Goal: Task Accomplishment & Management: Use online tool/utility

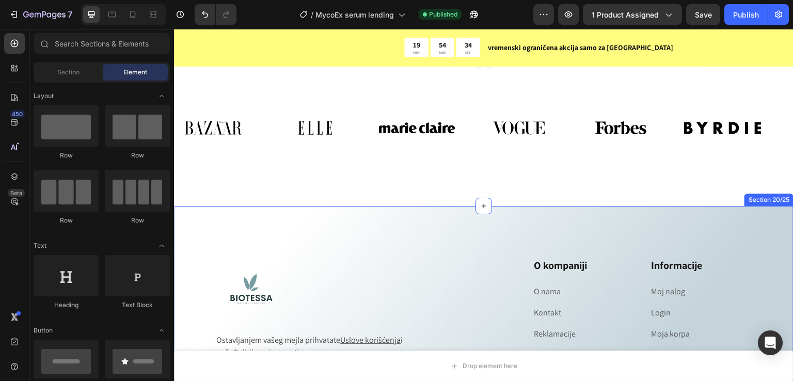
scroll to position [6641, 0]
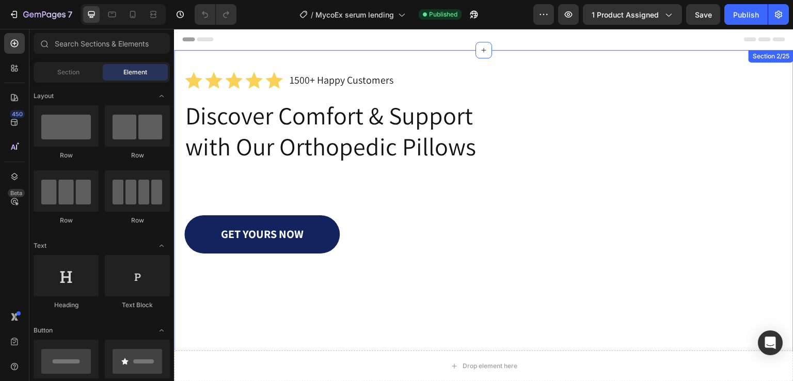
click at [184, 58] on div "Icon Icon Icon Icon Icon Icon List 1500+ Happy Customers Text Block Row Discove…" at bounding box center [483, 231] width 619 height 362
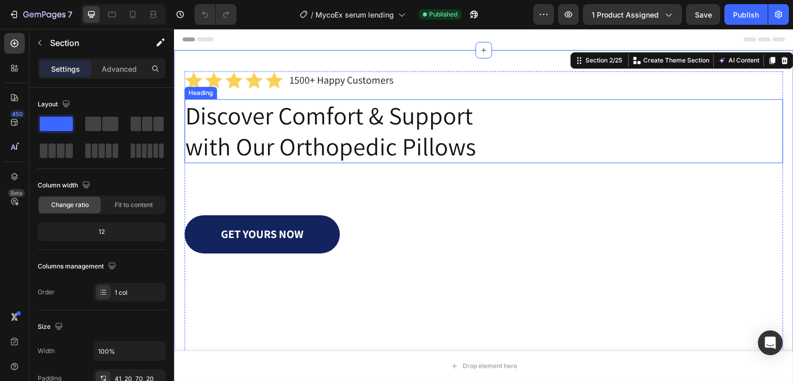
click at [291, 142] on h1 "Discover Comfort & Support with Our Orthopedic Pillows" at bounding box center [346, 131] width 324 height 64
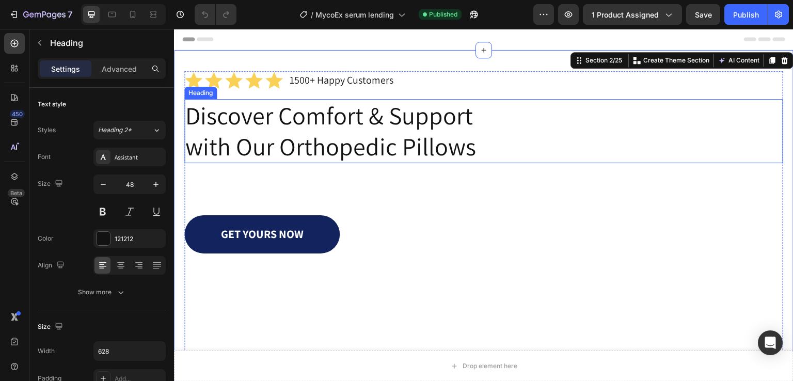
click at [291, 142] on h1 "Discover Comfort & Support with Our Orthopedic Pillows" at bounding box center [346, 131] width 324 height 64
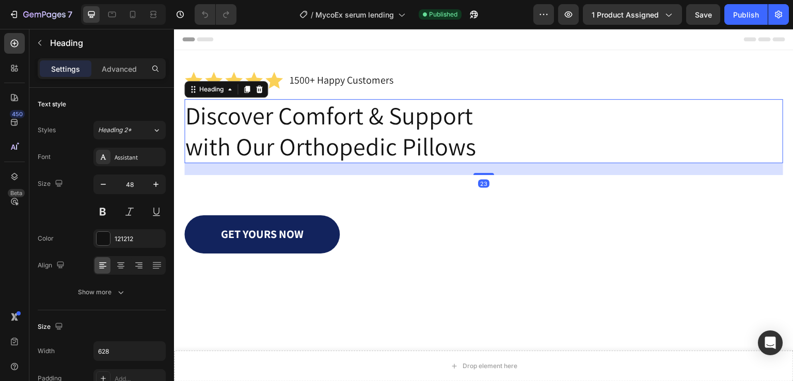
click at [291, 142] on p "Discover Comfort & Support with Our Orthopedic Pillows" at bounding box center [346, 131] width 322 height 62
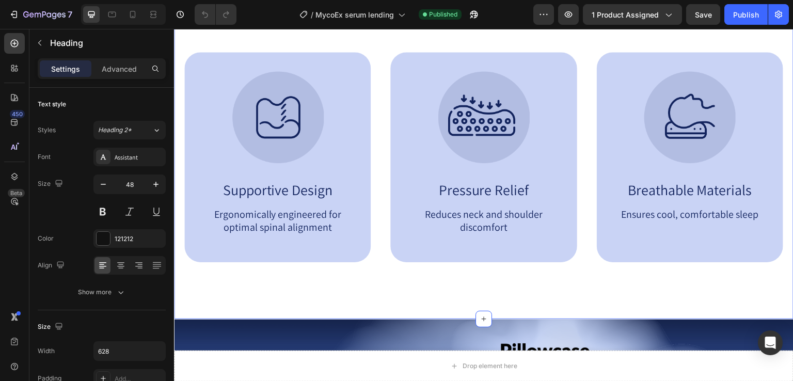
type input "16"
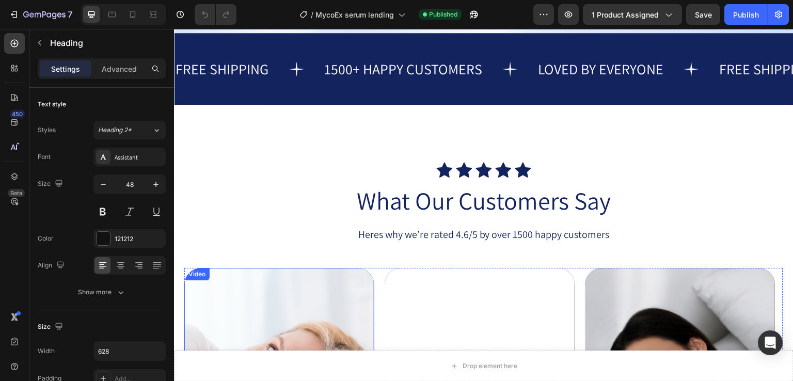
scroll to position [1032, 0]
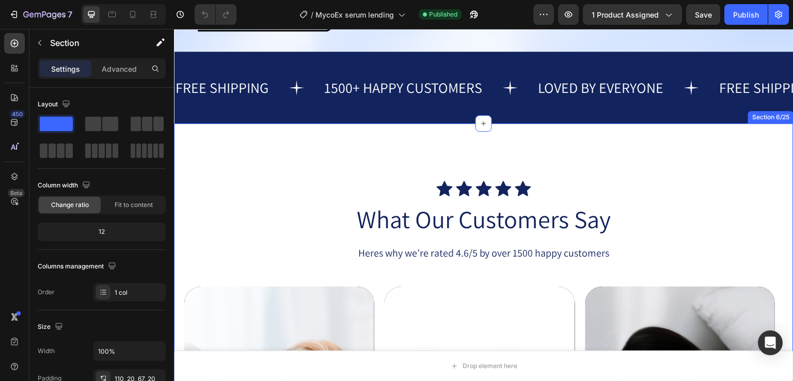
click at [246, 152] on div "Icon Icon Icon Icon Icon Icon List What Our Customers Say Heading Heres why we’…" at bounding box center [483, 386] width 619 height 526
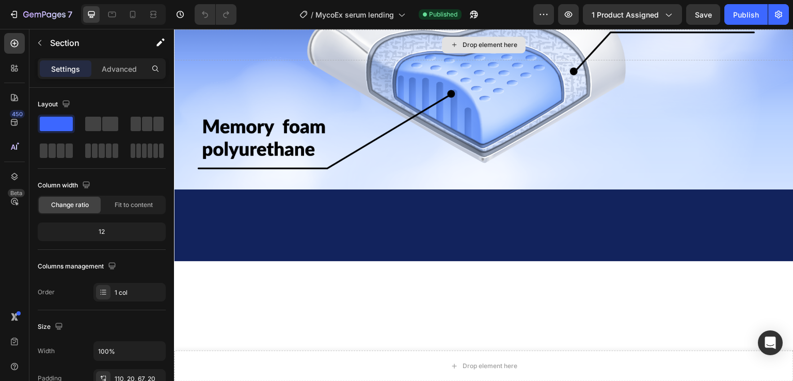
scroll to position [688, 0]
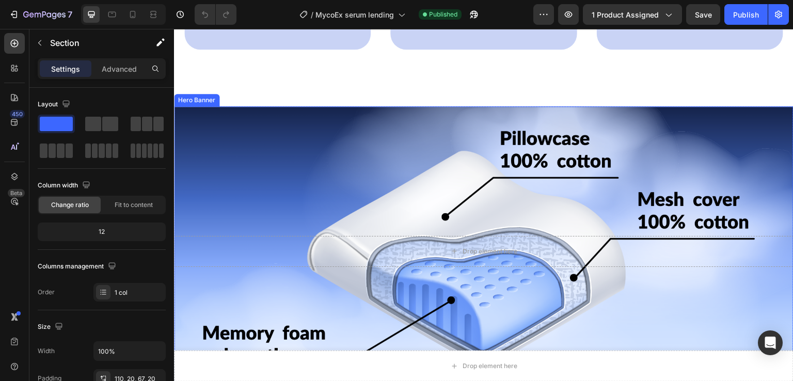
click at [209, 120] on div "Background Image" at bounding box center [483, 251] width 619 height 290
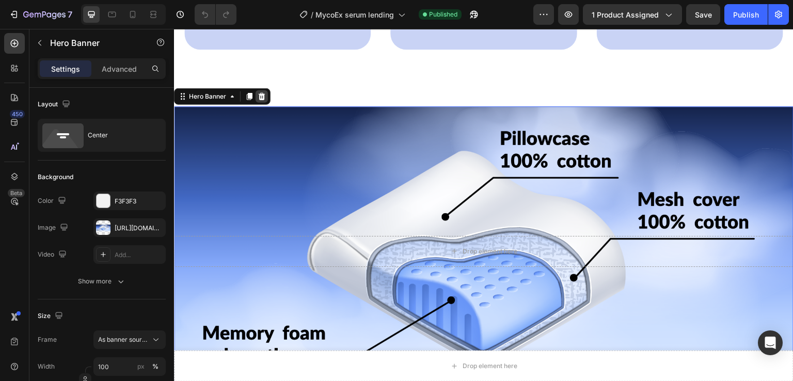
click at [261, 93] on icon at bounding box center [262, 96] width 7 height 7
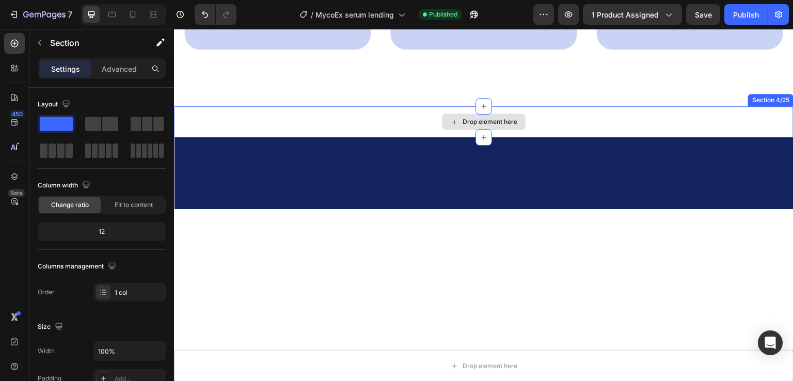
click at [220, 118] on div "Drop element here" at bounding box center [483, 121] width 619 height 31
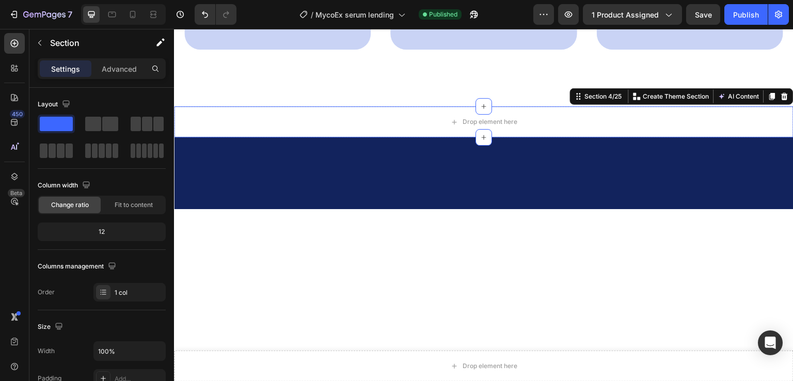
drag, startPoint x: 776, startPoint y: 94, endPoint x: 283, endPoint y: 131, distance: 494.7
click at [781, 94] on icon at bounding box center [784, 96] width 7 height 7
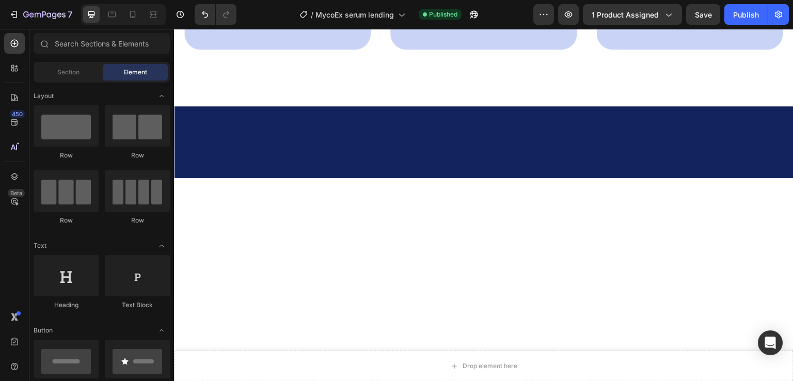
click at [213, 145] on div at bounding box center [483, 142] width 619 height 20
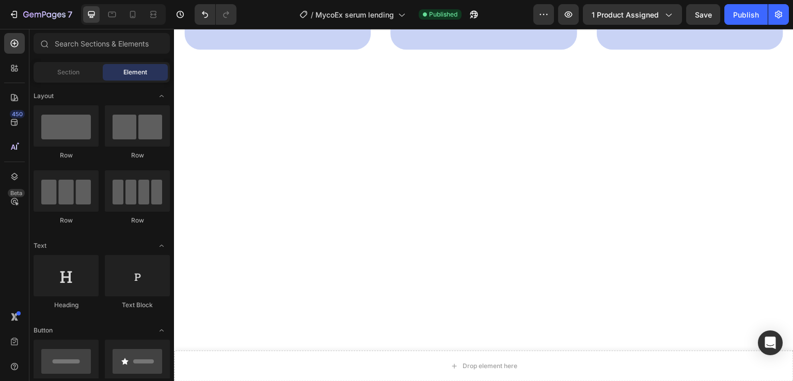
click at [253, 154] on div at bounding box center [483, 369] width 619 height 526
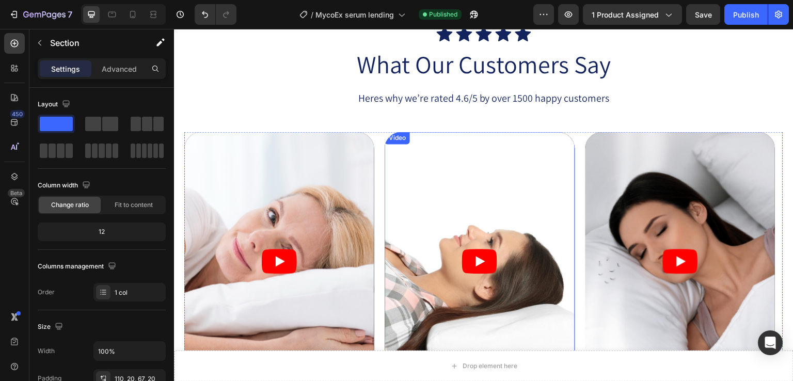
scroll to position [550, 0]
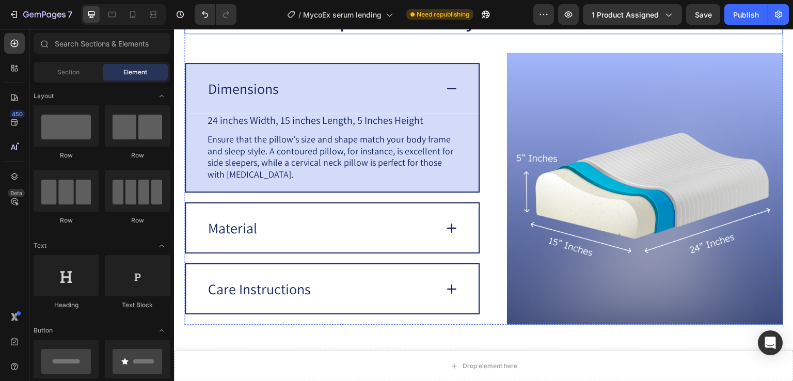
scroll to position [1101, 0]
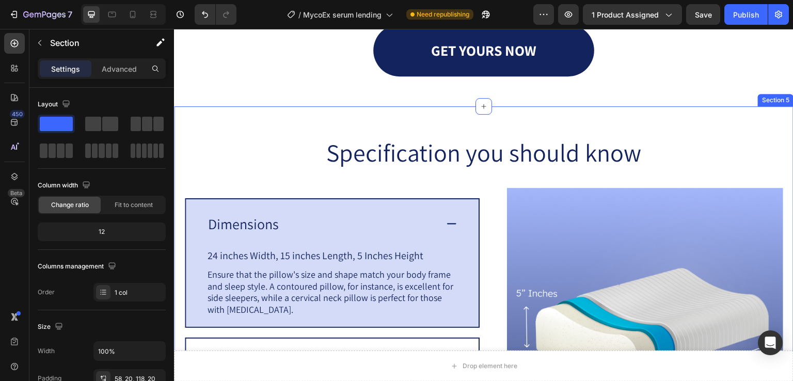
click at [180, 208] on div "Specification you should know Heading Image Dimensions 24 inches Width, 15 inch…" at bounding box center [483, 313] width 619 height 414
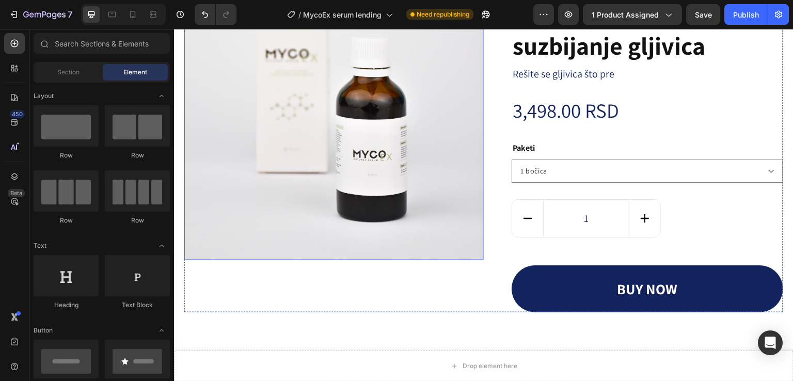
scroll to position [1169, 0]
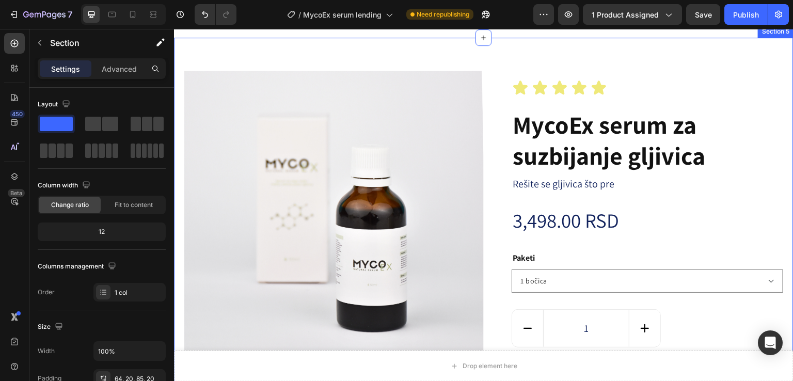
click at [182, 154] on div "Product Images Icon Icon Icon Icon Icon Icon List MycoEx serum za suzbijanje gl…" at bounding box center [483, 252] width 619 height 428
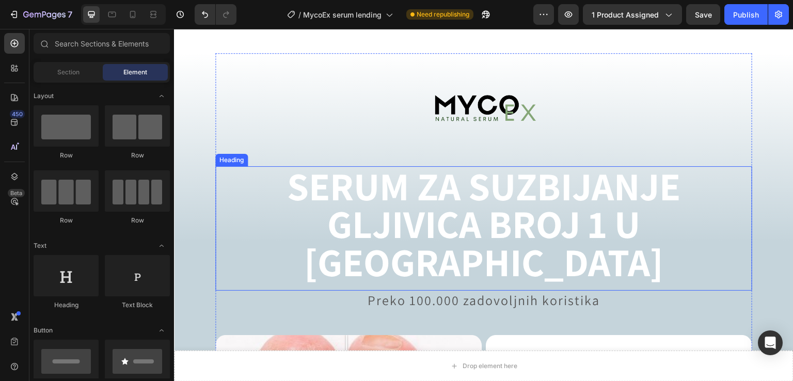
scroll to position [1239, 0]
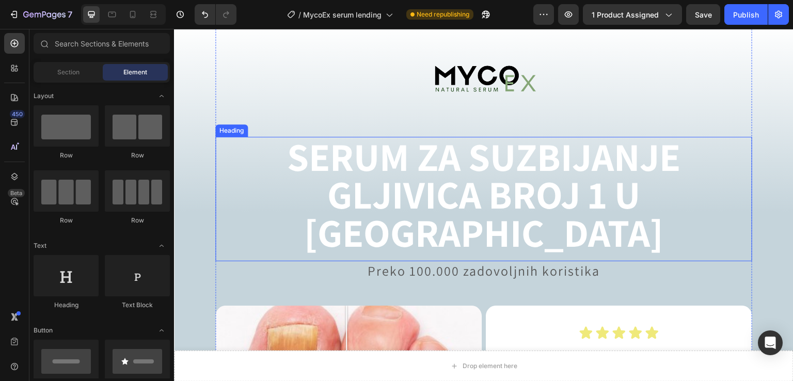
click at [411, 203] on h2 "SERUM ZA SUZBIJANJE GLJIVICA BROJ 1 U [GEOGRAPHIC_DATA]" at bounding box center [483, 195] width 537 height 116
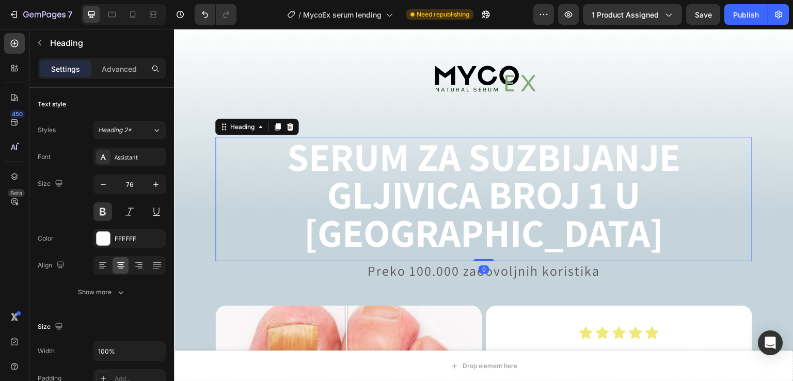
click at [411, 203] on h2 "SERUM ZA SUZBIJANJE GLJIVICA BROJ 1 U [GEOGRAPHIC_DATA]" at bounding box center [483, 195] width 537 height 116
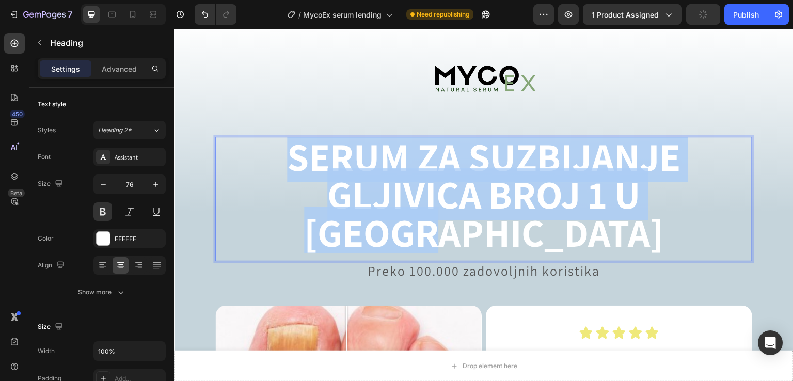
click at [412, 203] on p "SERUM ZA SUZBIJANJE GLJIVICA BROJ 1 U [GEOGRAPHIC_DATA]" at bounding box center [483, 195] width 535 height 114
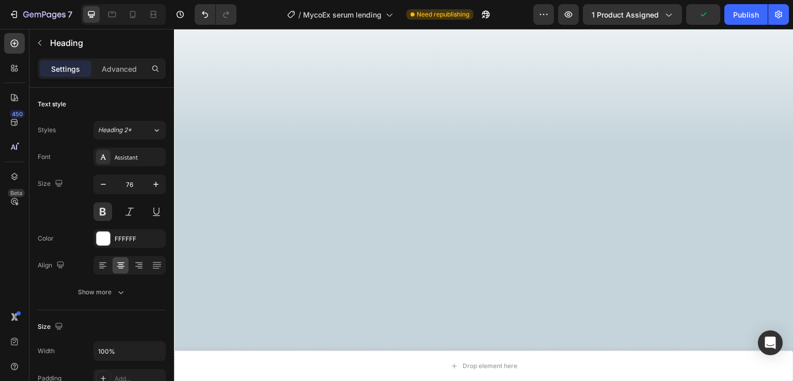
type input "16"
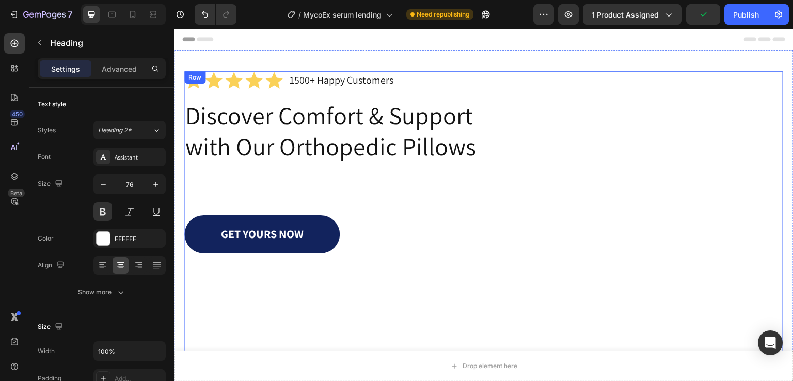
scroll to position [0, 0]
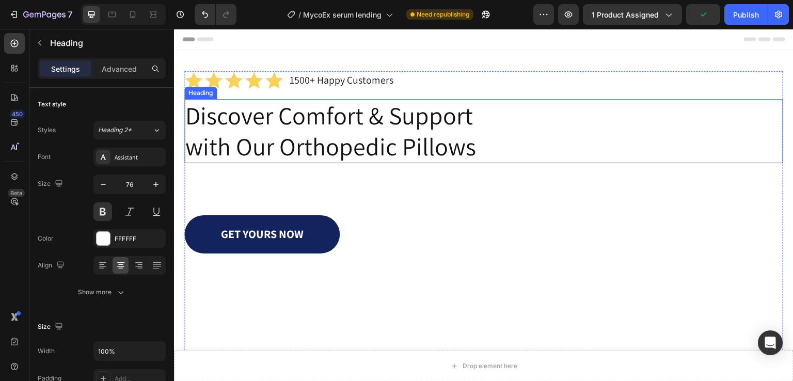
click at [328, 134] on h1 "Discover Comfort & Support with Our Orthopedic Pillows" at bounding box center [346, 131] width 324 height 64
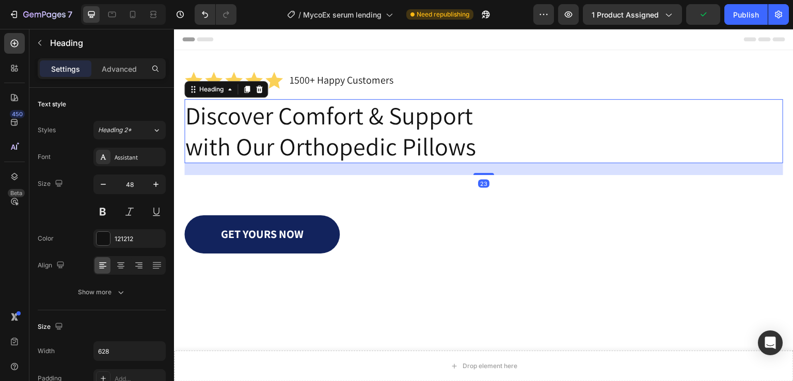
click at [328, 134] on h1 "Discover Comfort & Support with Our Orthopedic Pillows" at bounding box center [346, 131] width 324 height 64
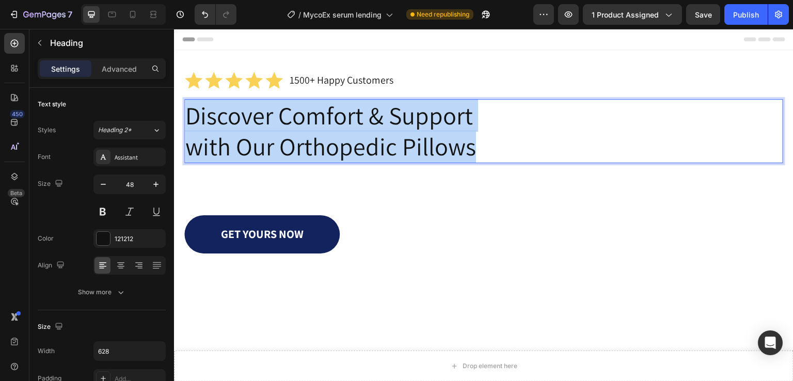
click at [328, 134] on p "Discover Comfort & Support with Our Orthopedic Pillows" at bounding box center [346, 131] width 322 height 62
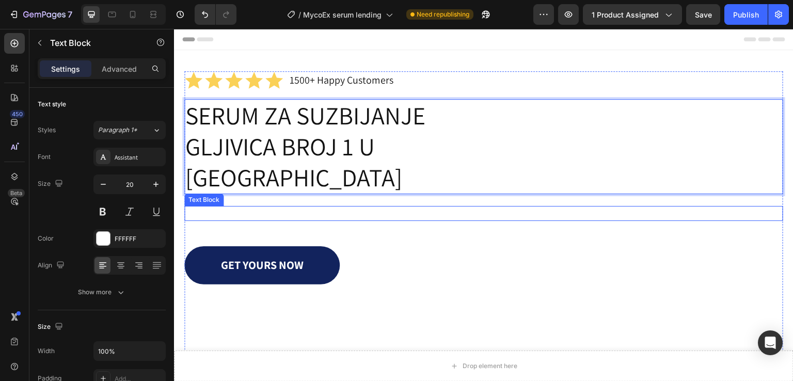
click at [463, 207] on p "Say goodbye to neck pain and restless nights" at bounding box center [483, 213] width 597 height 13
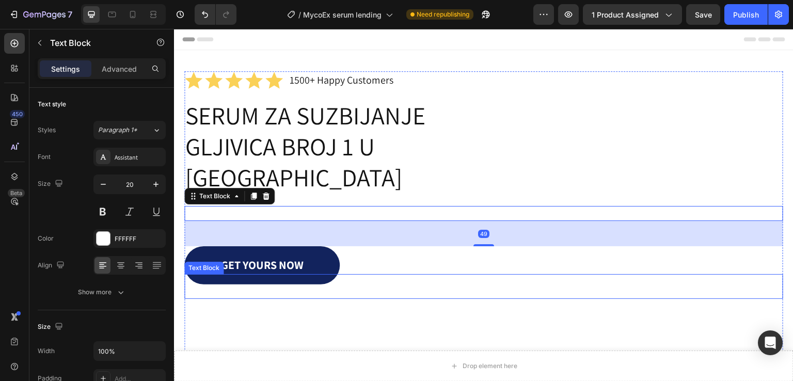
click at [430, 267] on div "Icon Icon Icon Icon Icon Icon List 1500+ Happy Customers Text Block Row SERUM Z…" at bounding box center [483, 238] width 599 height 335
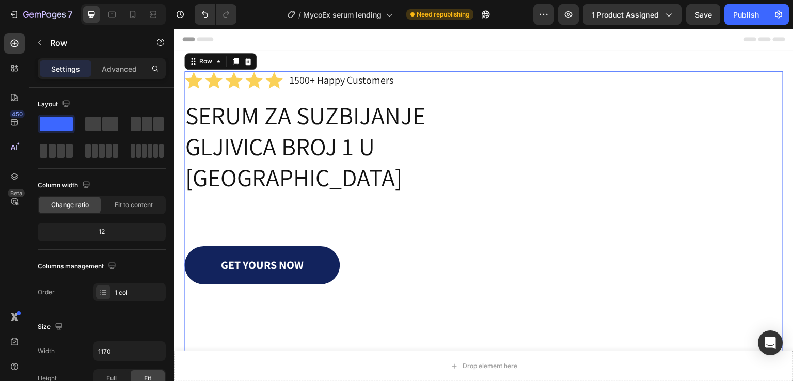
click at [417, 206] on div "Say goodbye to neck pain and restless nights Text Block" at bounding box center [483, 213] width 599 height 15
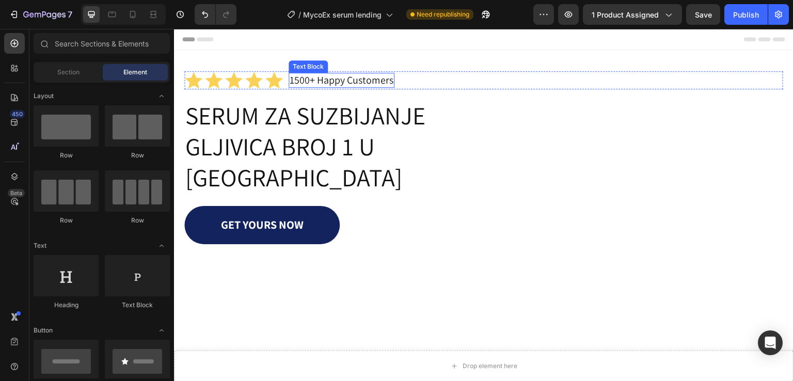
click at [361, 81] on p "1500+ Happy Customers" at bounding box center [342, 80] width 104 height 13
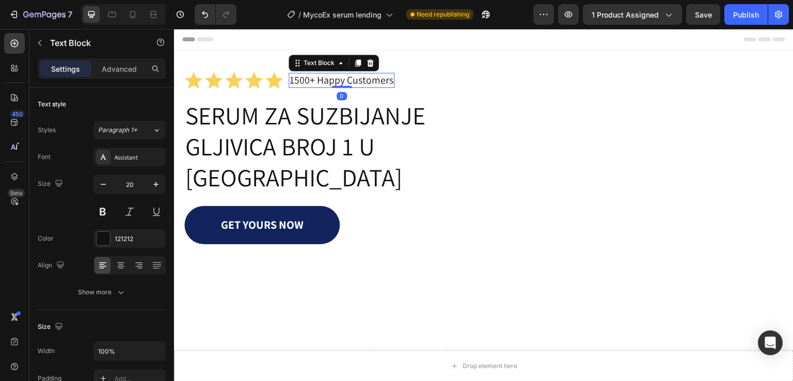
click at [361, 81] on p "1500+ Happy Customers" at bounding box center [342, 80] width 104 height 13
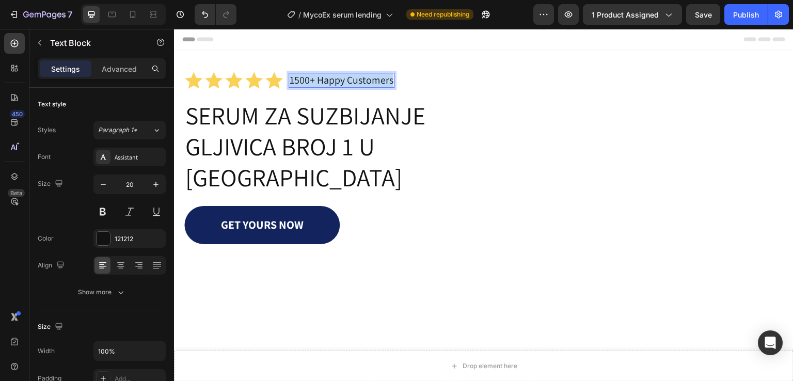
click at [361, 81] on p "1500+ Happy Customers" at bounding box center [342, 80] width 104 height 13
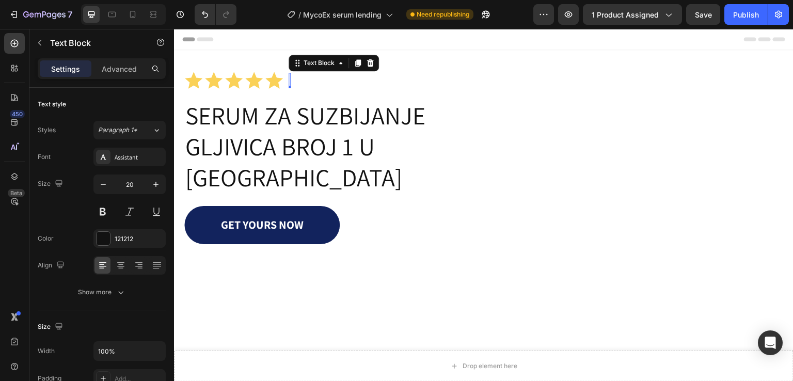
click at [288, 83] on div "Rich Text Editor. Editing area: main" at bounding box center [289, 80] width 2 height 15
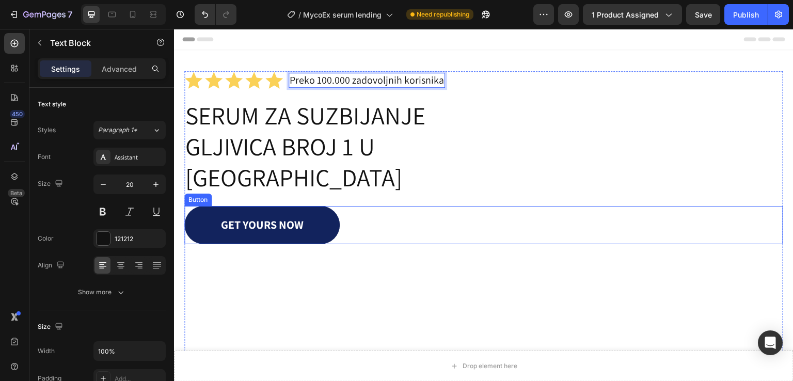
click at [325, 206] on link "GET YOURS NOW" at bounding box center [261, 225] width 155 height 38
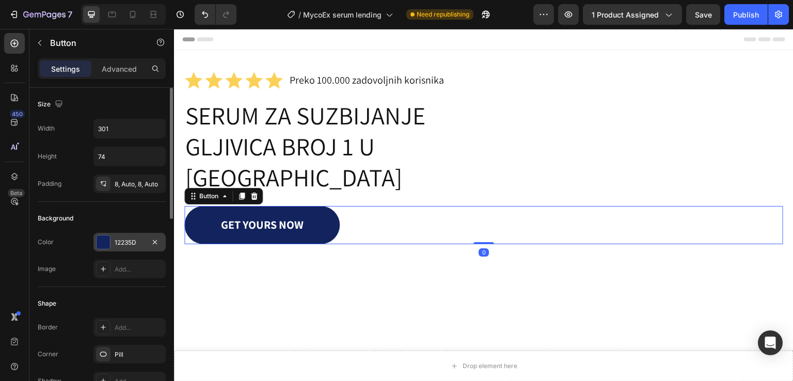
click at [115, 242] on div "12235D" at bounding box center [130, 242] width 30 height 9
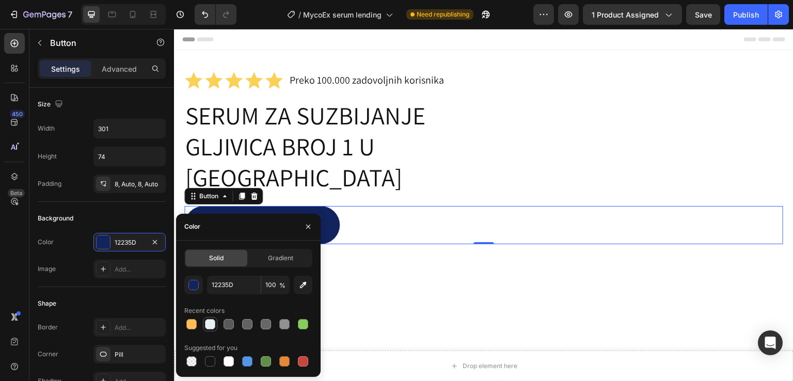
click at [211, 323] on div at bounding box center [210, 324] width 10 height 10
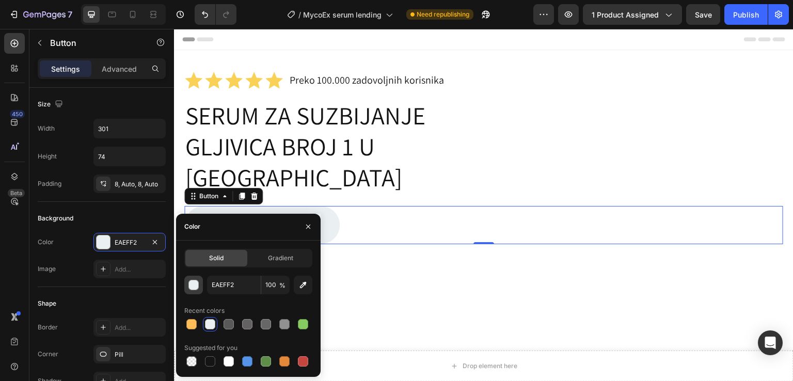
click at [194, 287] on div "button" at bounding box center [194, 285] width 10 height 10
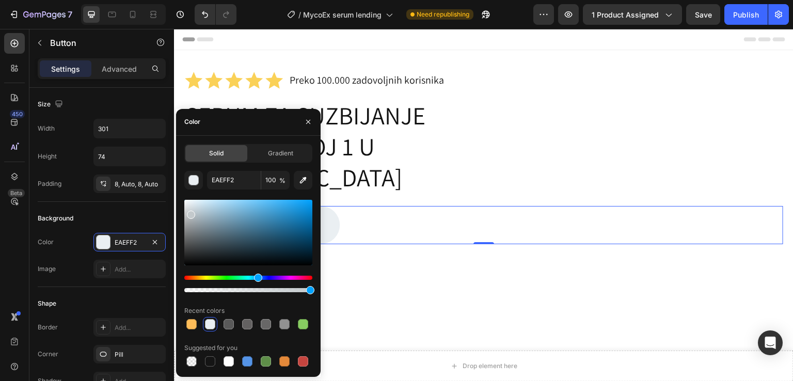
click at [190, 212] on div at bounding box center [248, 233] width 128 height 66
click at [190, 212] on div at bounding box center [191, 215] width 8 height 8
click at [195, 215] on div at bounding box center [248, 233] width 128 height 66
click at [195, 215] on div at bounding box center [196, 217] width 8 height 8
click at [194, 212] on div at bounding box center [248, 233] width 128 height 66
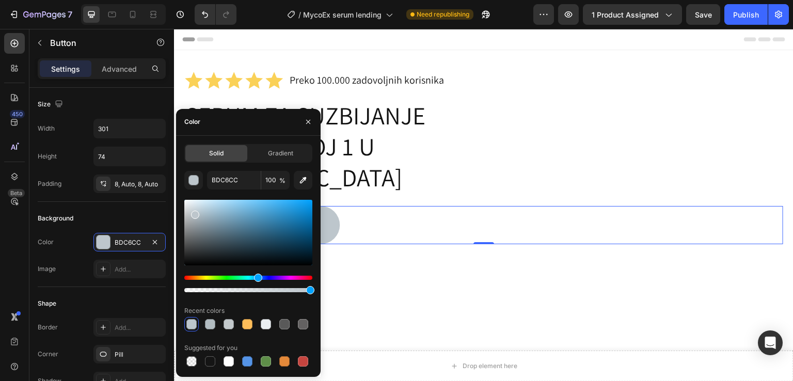
click at [194, 212] on div at bounding box center [195, 215] width 8 height 8
click at [195, 212] on div at bounding box center [196, 214] width 8 height 8
click at [197, 212] on div at bounding box center [198, 214] width 8 height 8
click at [200, 213] on div at bounding box center [201, 215] width 8 height 8
click at [200, 216] on div at bounding box center [201, 218] width 8 height 8
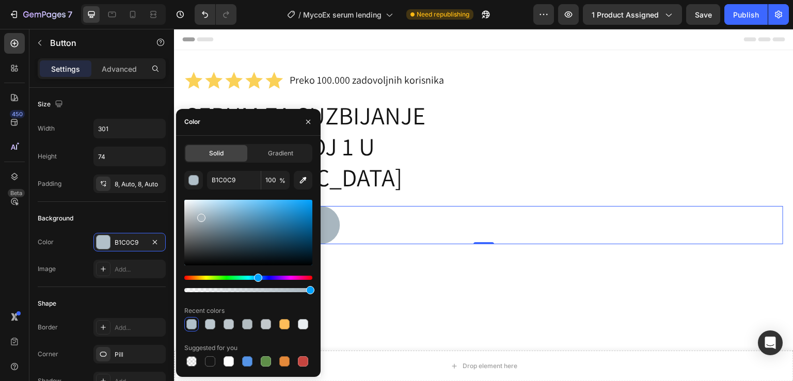
click at [200, 216] on div at bounding box center [201, 218] width 8 height 8
click at [255, 281] on div "Hue" at bounding box center [257, 278] width 8 height 8
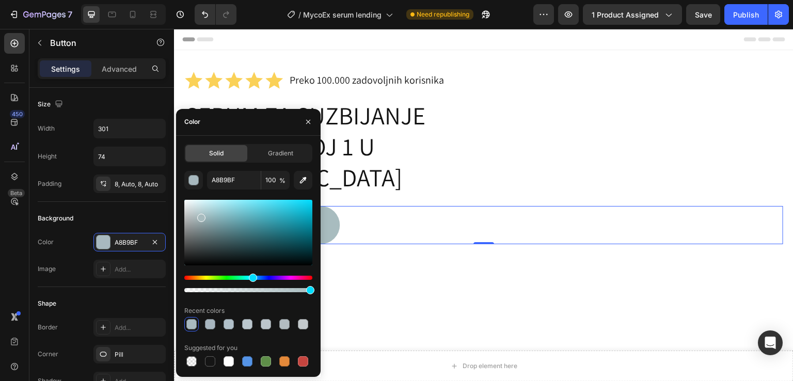
drag, startPoint x: 255, startPoint y: 281, endPoint x: 242, endPoint y: 261, distance: 24.5
click at [251, 280] on div "Hue" at bounding box center [253, 278] width 8 height 8
click at [201, 223] on div at bounding box center [248, 233] width 128 height 66
click at [205, 220] on div at bounding box center [248, 233] width 128 height 66
drag, startPoint x: 204, startPoint y: 220, endPoint x: 295, endPoint y: 227, distance: 90.6
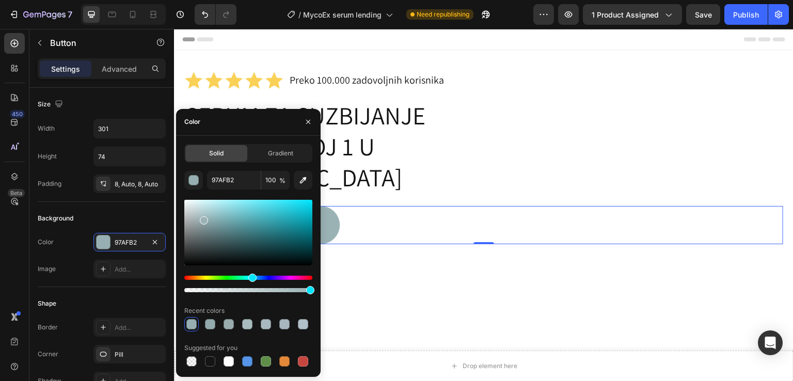
click at [203, 218] on div at bounding box center [204, 220] width 8 height 8
type input "9BB2B5"
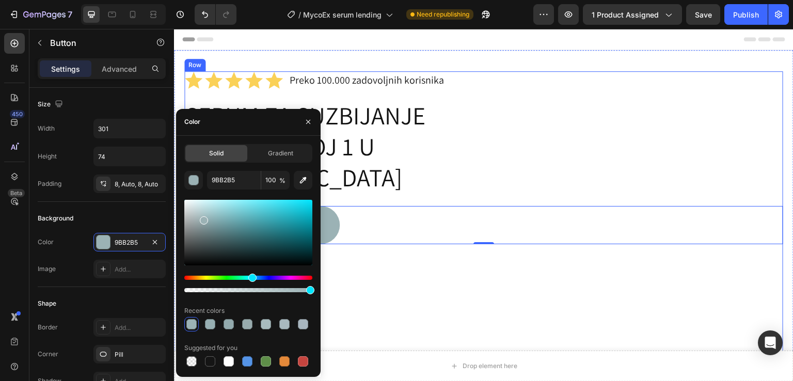
click at [480, 257] on div "Icon Icon Icon Icon Icon Icon List Preko 100.000 zadovoljnih korisnika Text Blo…" at bounding box center [483, 218] width 599 height 295
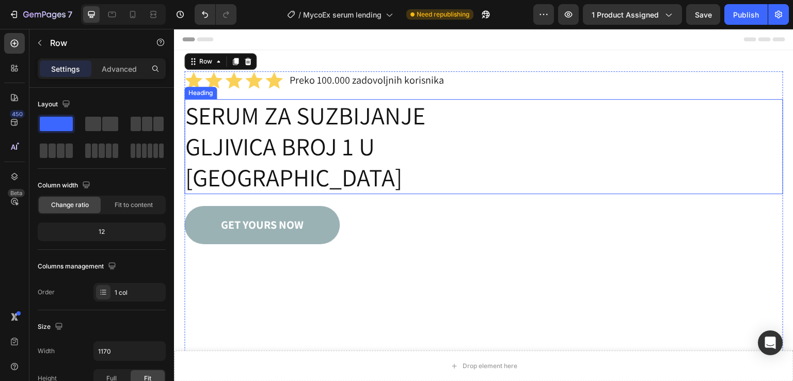
click at [418, 156] on p "SERUM ZA SUZBIJANJE GLJIVICA BROJ 1 U [GEOGRAPHIC_DATA]" at bounding box center [346, 146] width 322 height 93
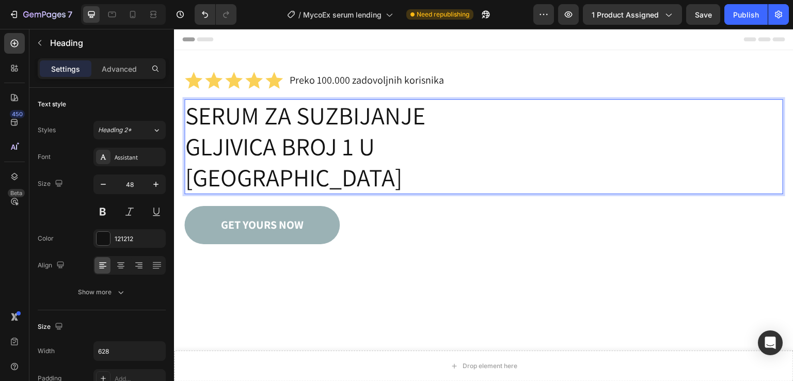
click at [418, 156] on p "SERUM ZA SUZBIJANJE GLJIVICA BROJ 1 U [GEOGRAPHIC_DATA]" at bounding box center [346, 146] width 322 height 93
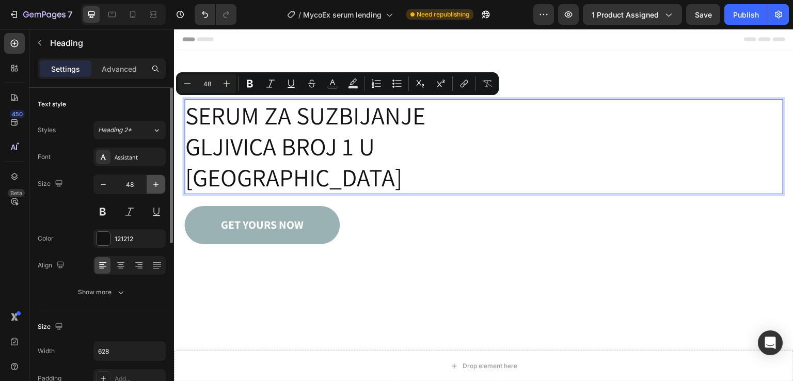
click at [155, 181] on icon "button" at bounding box center [156, 184] width 10 height 10
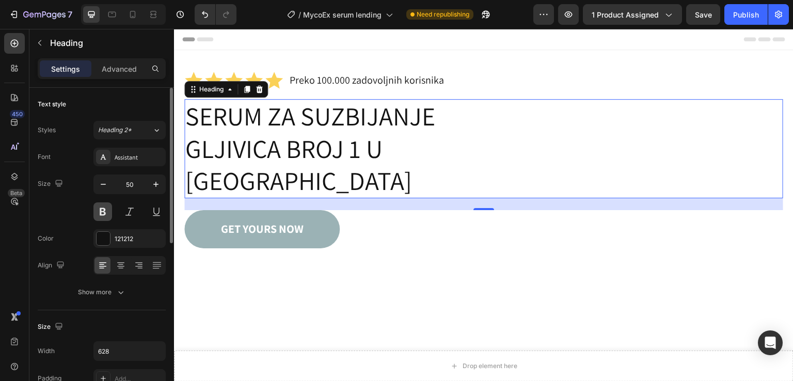
click at [98, 206] on button at bounding box center [102, 211] width 19 height 19
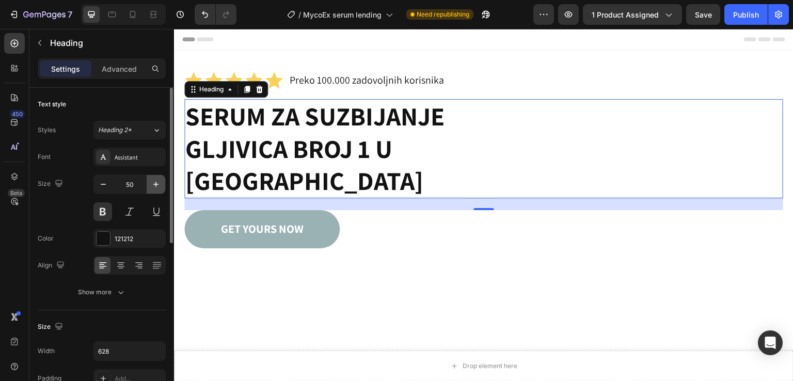
click at [155, 181] on icon "button" at bounding box center [156, 184] width 10 height 10
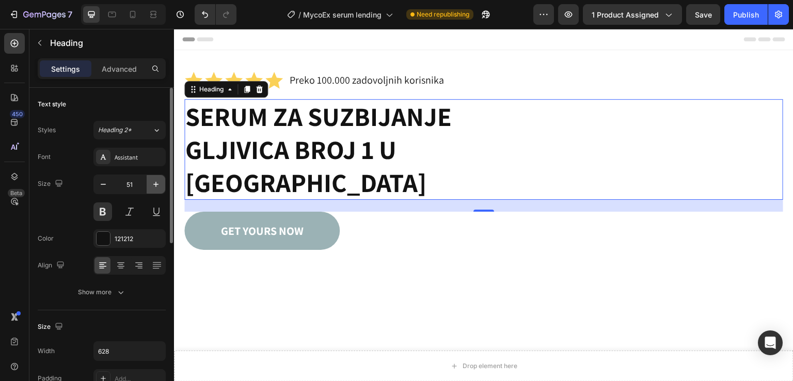
click at [155, 181] on icon "button" at bounding box center [156, 184] width 10 height 10
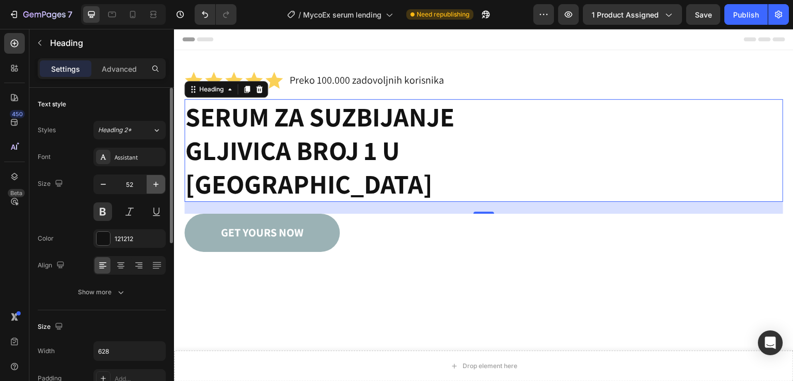
click at [155, 181] on icon "button" at bounding box center [156, 184] width 10 height 10
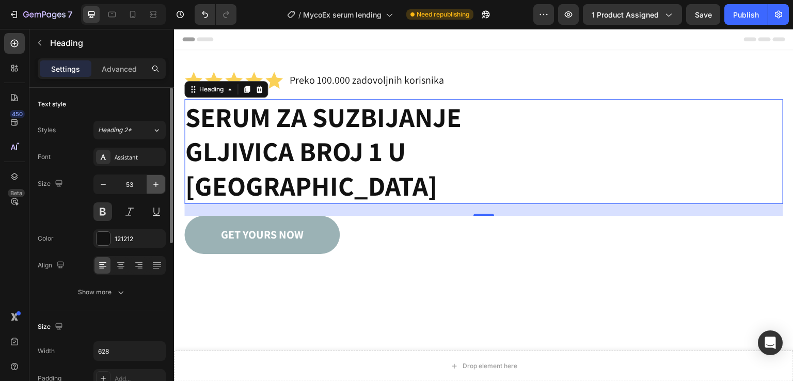
click at [155, 181] on icon "button" at bounding box center [156, 184] width 10 height 10
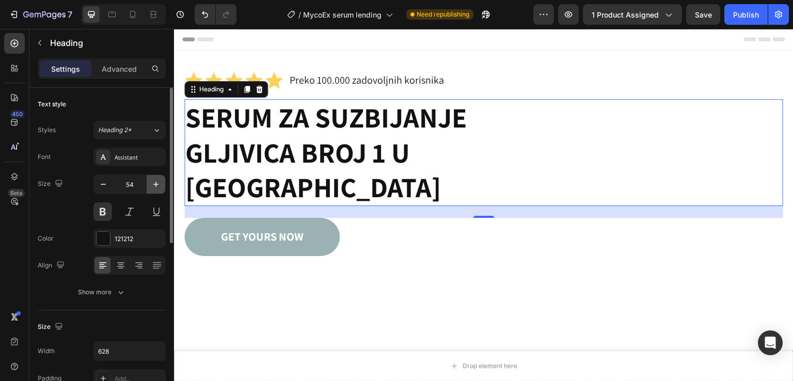
click at [155, 181] on icon "button" at bounding box center [156, 184] width 10 height 10
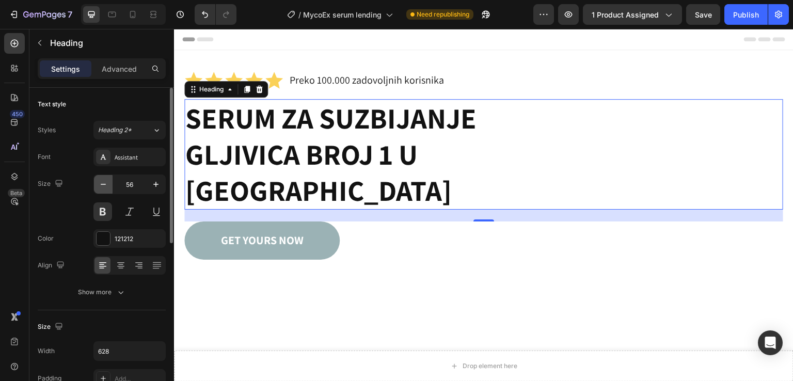
click at [100, 182] on icon "button" at bounding box center [103, 184] width 10 height 10
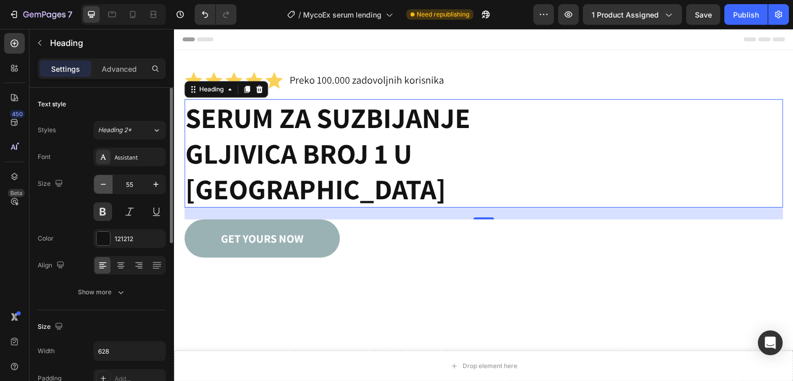
click at [100, 182] on icon "button" at bounding box center [103, 184] width 10 height 10
type input "54"
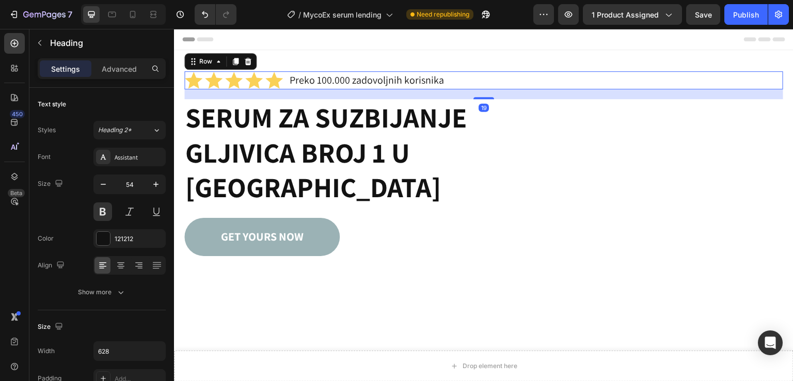
click at [594, 83] on div "Icon Icon Icon Icon Icon Icon List Preko 100.000 zadovoljnih korisnika Text Blo…" at bounding box center [483, 80] width 599 height 18
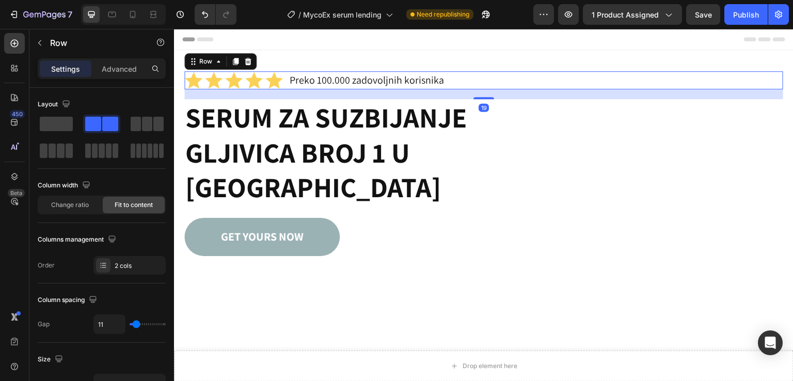
click at [625, 61] on div "Icon Icon Icon Icon Icon Icon List Preko 100.000 zadovoljnih korisnika Text Blo…" at bounding box center [483, 232] width 619 height 364
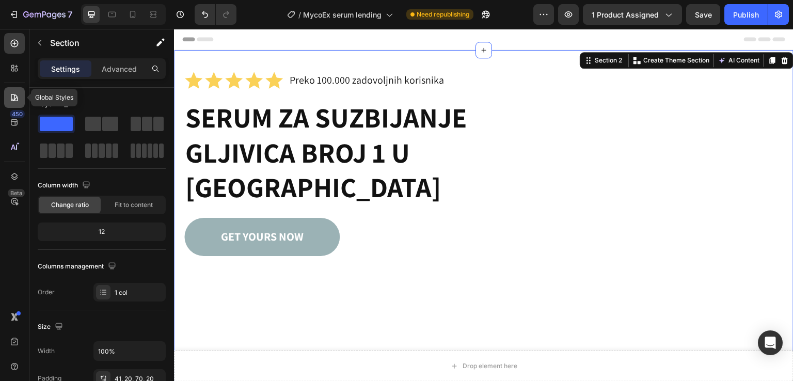
click at [14, 93] on icon at bounding box center [14, 97] width 10 height 10
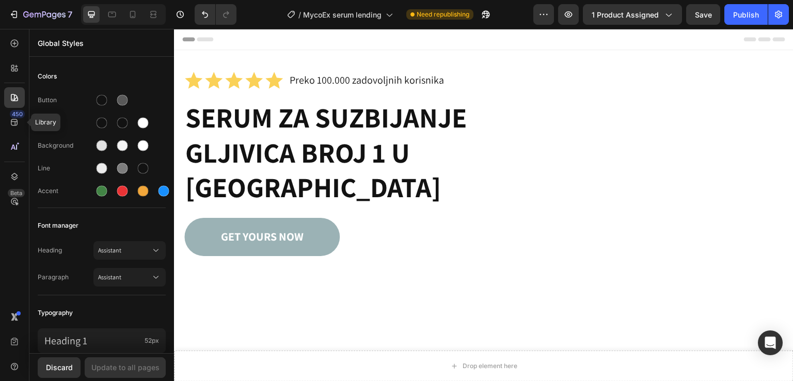
click at [17, 133] on div "450 Library Beta" at bounding box center [14, 170] width 21 height 274
click at [13, 125] on icon at bounding box center [14, 122] width 7 height 7
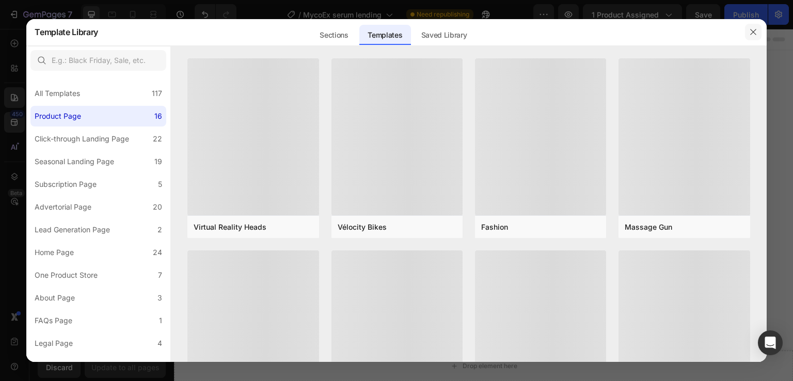
click at [753, 34] on icon "button" at bounding box center [753, 32] width 8 height 8
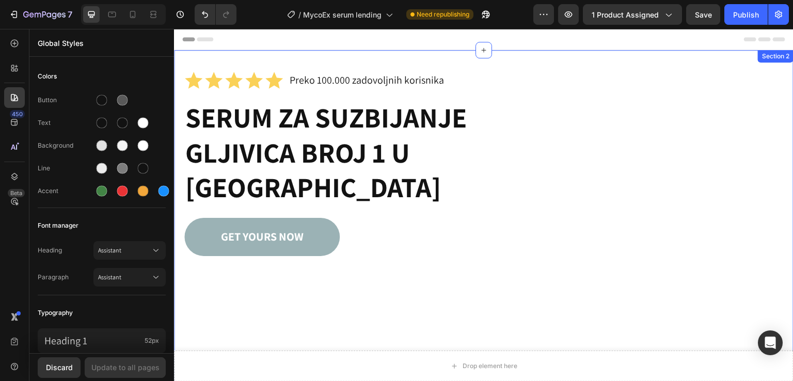
click at [188, 57] on div "Icon Icon Icon Icon Icon Icon List Preko 100.000 zadovoljnih korisnika Text Blo…" at bounding box center [483, 232] width 619 height 364
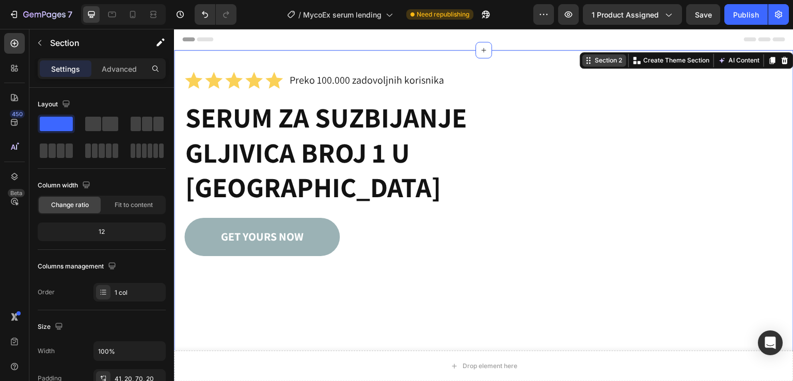
click at [597, 62] on div "Section 2" at bounding box center [607, 60] width 31 height 9
click at [584, 61] on icon at bounding box center [588, 60] width 8 height 8
click at [648, 60] on p "Create Theme Section" at bounding box center [676, 60] width 66 height 9
click at [14, 46] on icon at bounding box center [14, 43] width 10 height 10
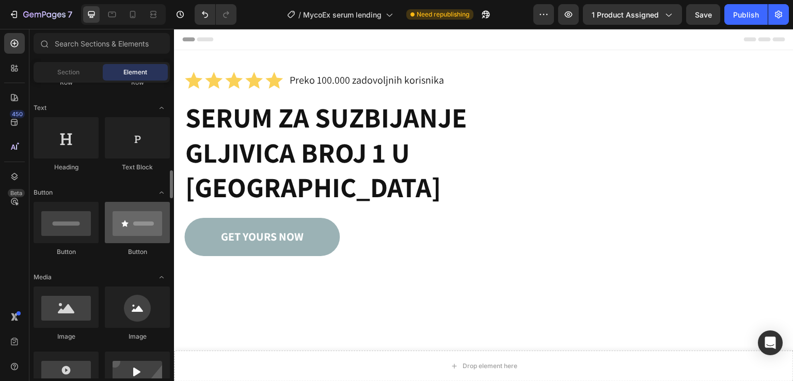
scroll to position [206, 0]
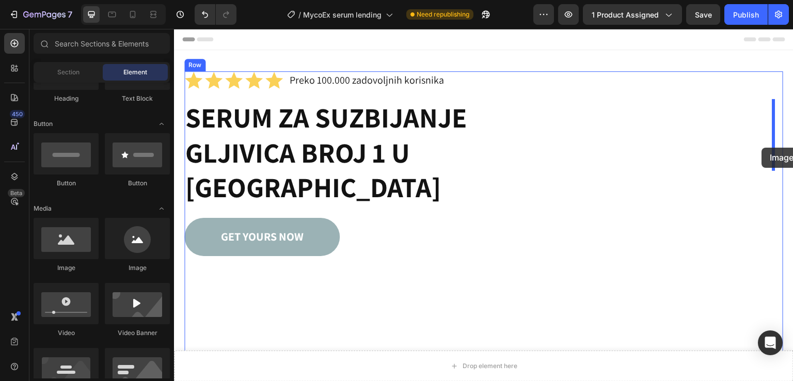
drag, startPoint x: 249, startPoint y: 275, endPoint x: 762, endPoint y: 148, distance: 528.1
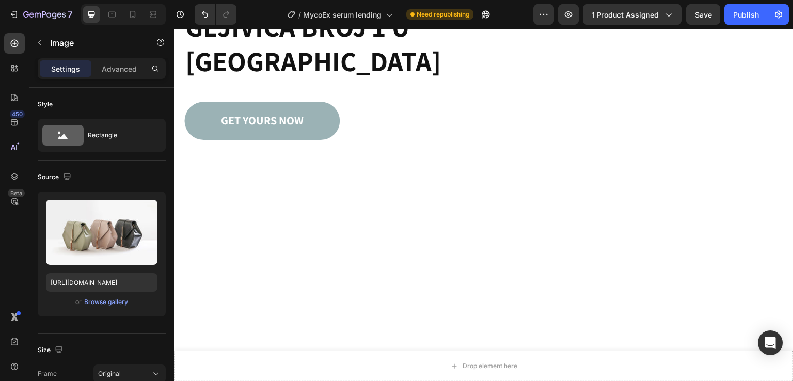
scroll to position [137, 0]
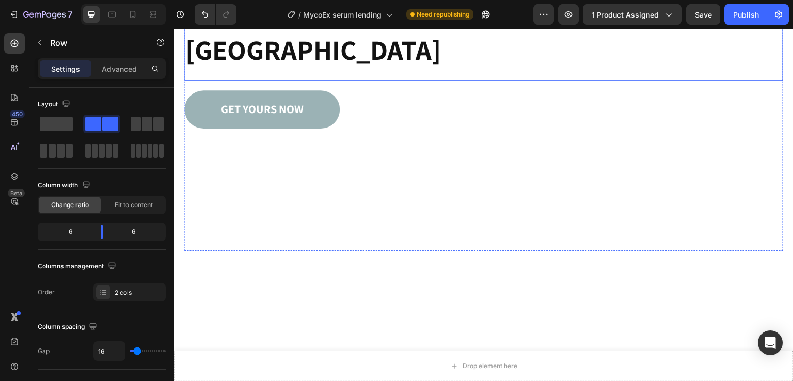
click at [309, 81] on div "SERUM ZA SUZBIJANJE GLJIVICA BROJ 1 U EVROPI Heading" at bounding box center [331, 21] width 295 height 119
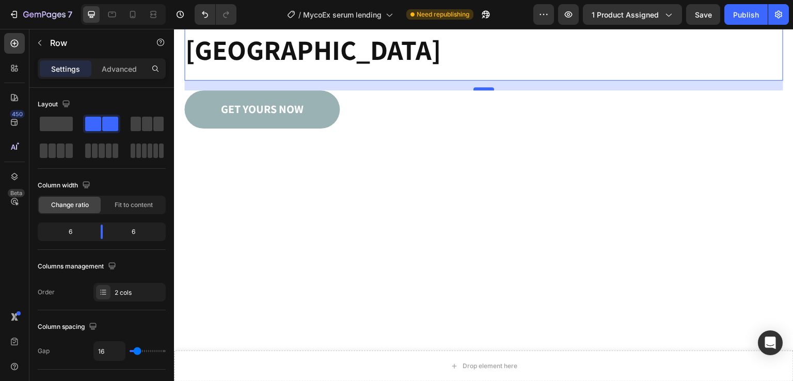
click at [485, 90] on div at bounding box center [483, 88] width 21 height 3
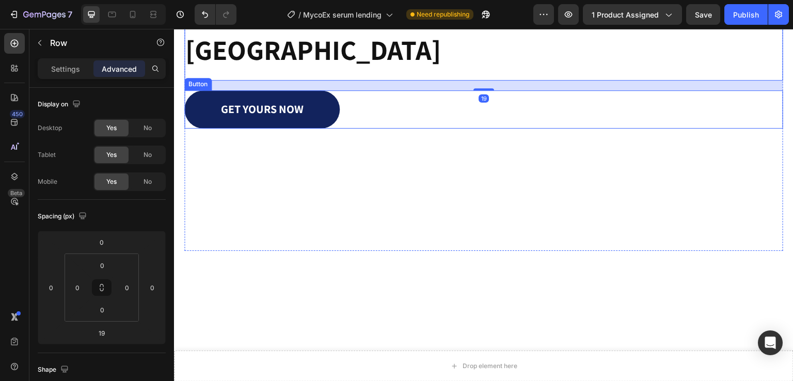
click at [304, 128] on link "GET YOURS NOW" at bounding box center [261, 109] width 155 height 38
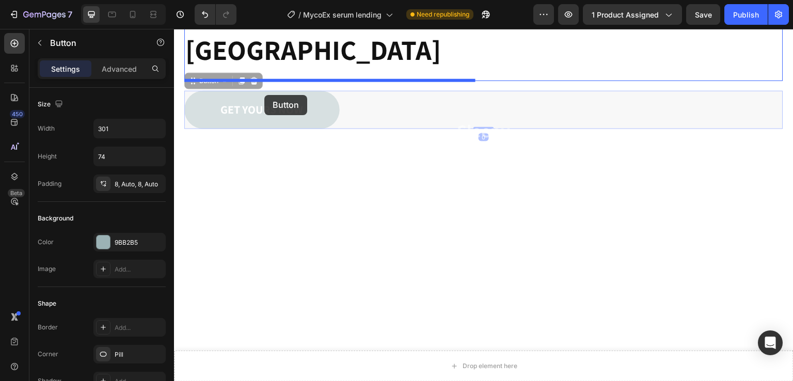
drag, startPoint x: 203, startPoint y: 198, endPoint x: 264, endPoint y: 95, distance: 119.7
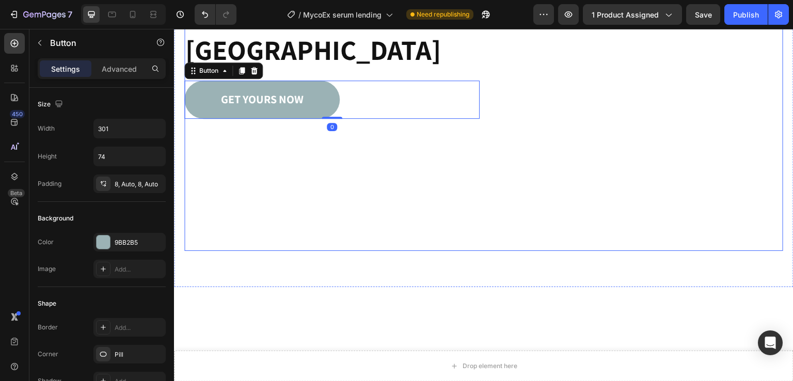
scroll to position [0, 0]
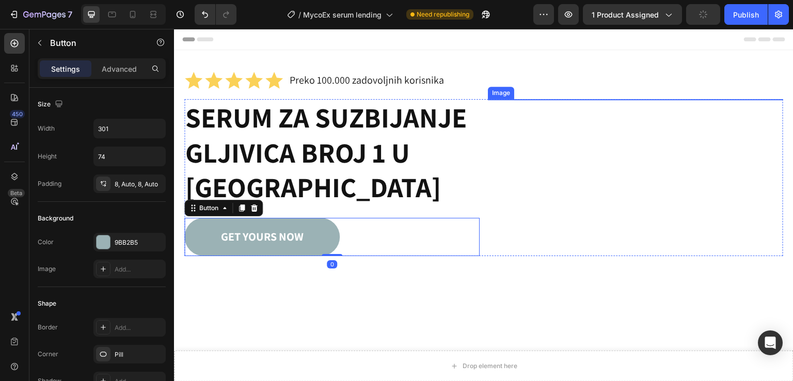
click at [592, 122] on img at bounding box center [635, 209] width 295 height 221
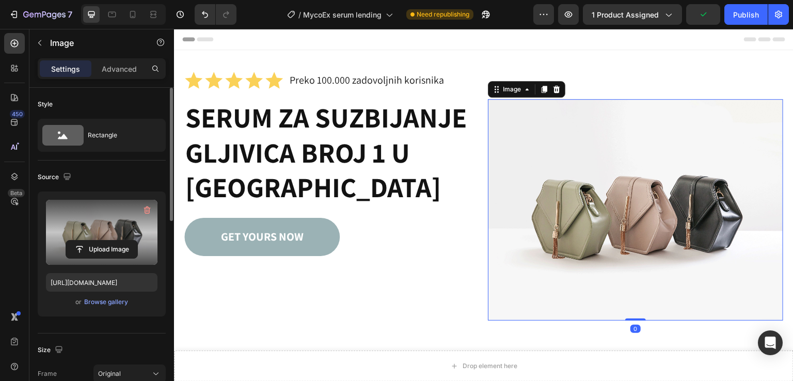
click at [107, 216] on label at bounding box center [101, 232] width 111 height 65
click at [107, 240] on input "file" at bounding box center [101, 249] width 71 height 18
click at [69, 250] on input "file" at bounding box center [101, 249] width 71 height 18
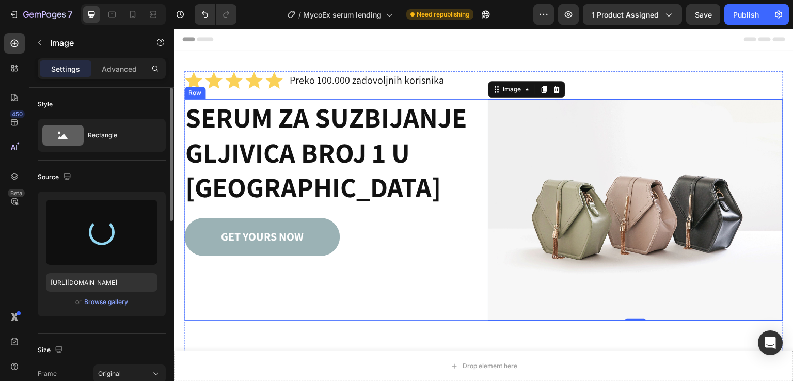
type input "https://cdn.shopify.com/s/files/1/0800/9652/6370/files/gempages_580060174794883…"
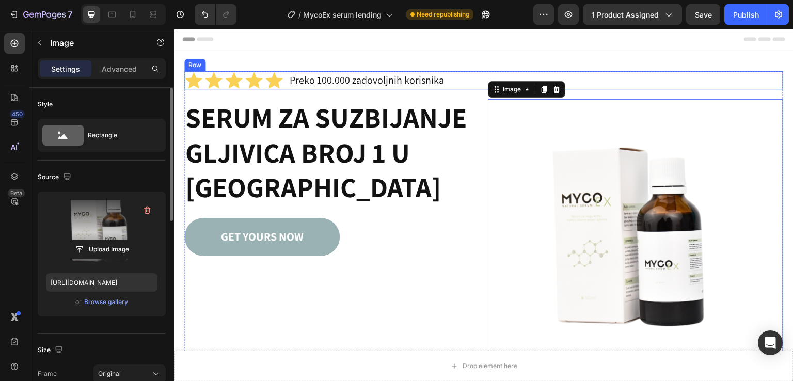
click at [759, 80] on div "Icon Icon Icon Icon Icon Icon List Preko 100.000 zadovoljnih korisnika Text Blo…" at bounding box center [483, 80] width 599 height 18
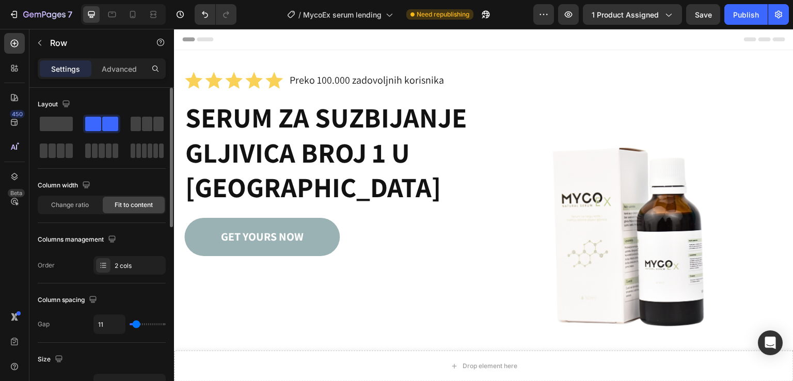
click at [717, 47] on div "Header" at bounding box center [483, 39] width 603 height 21
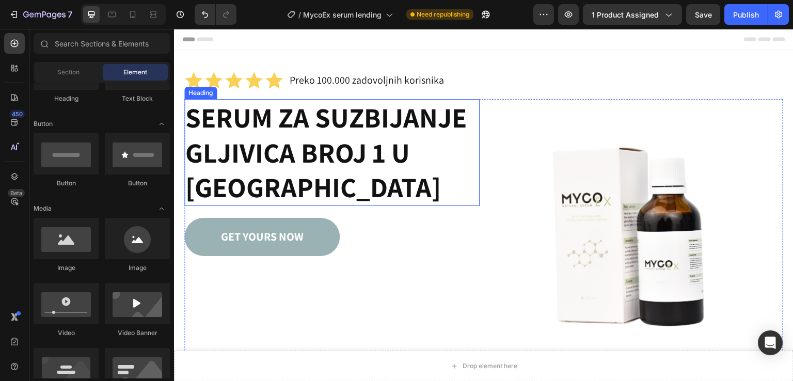
click at [337, 155] on h1 "SERUM ZA SUZBIJANJE GLJIVICA BROJ 1 U [GEOGRAPHIC_DATA]" at bounding box center [331, 152] width 295 height 107
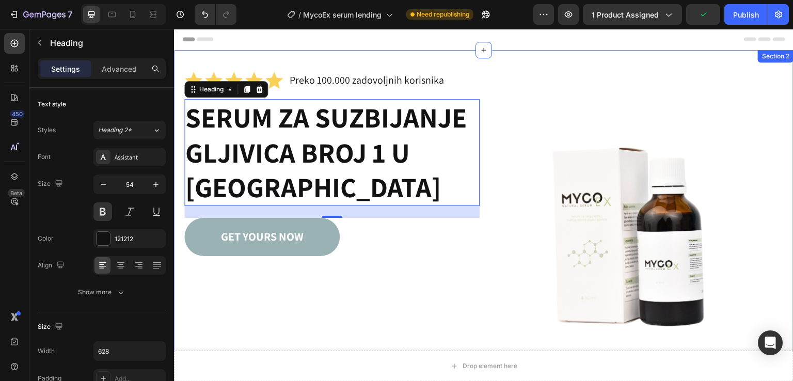
click at [183, 59] on div "Icon Icon Icon Icon Icon Icon List Preko 100.000 zadovoljnih korisnika Text Blo…" at bounding box center [483, 306] width 619 height 512
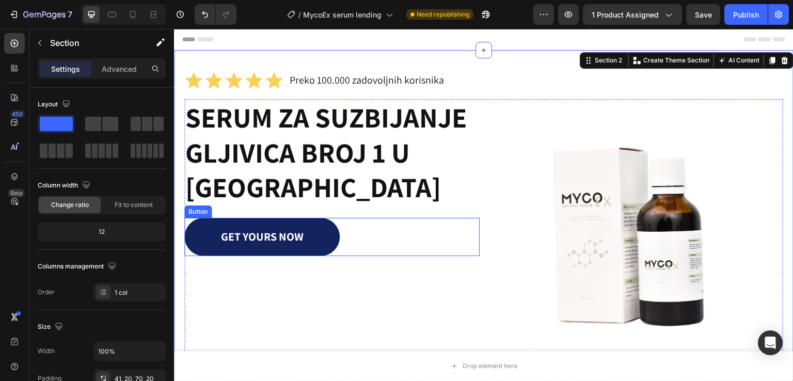
click at [198, 238] on link "GET YOURS NOW" at bounding box center [261, 237] width 155 height 38
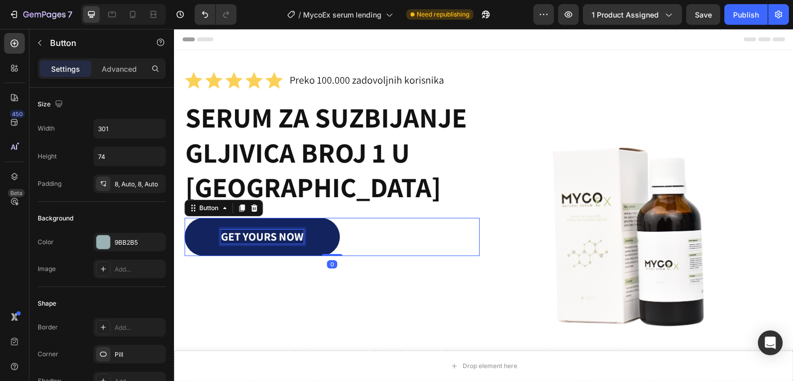
click at [270, 236] on p "GET YOURS NOW" at bounding box center [262, 237] width 83 height 14
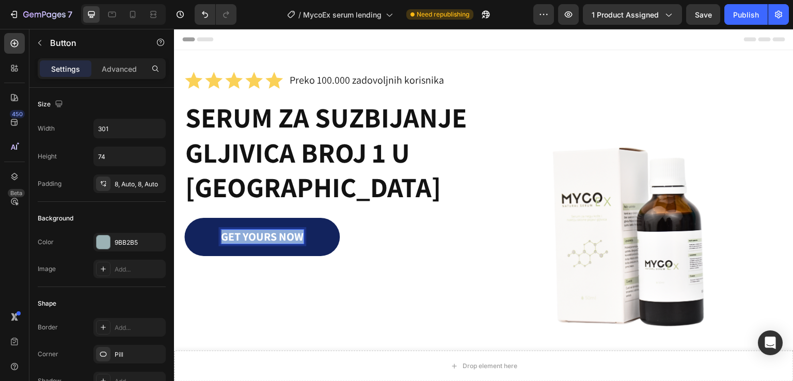
click at [270, 236] on p "GET YOURS NOW" at bounding box center [262, 237] width 83 height 14
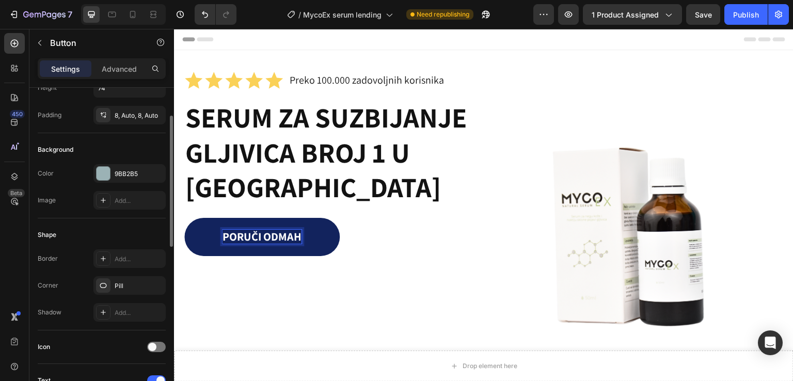
scroll to position [138, 0]
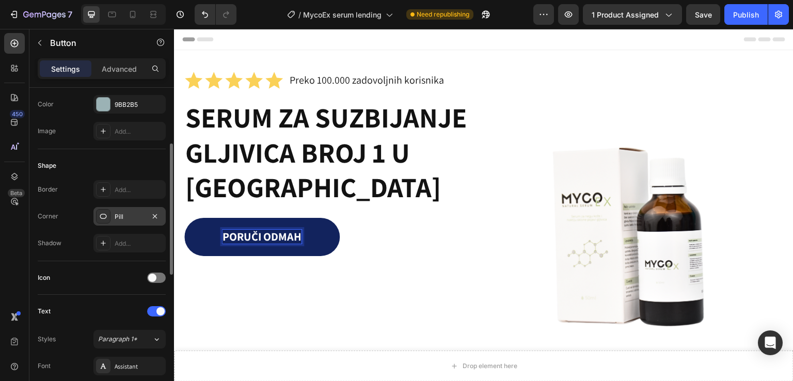
click at [129, 217] on div "Pill" at bounding box center [130, 216] width 30 height 9
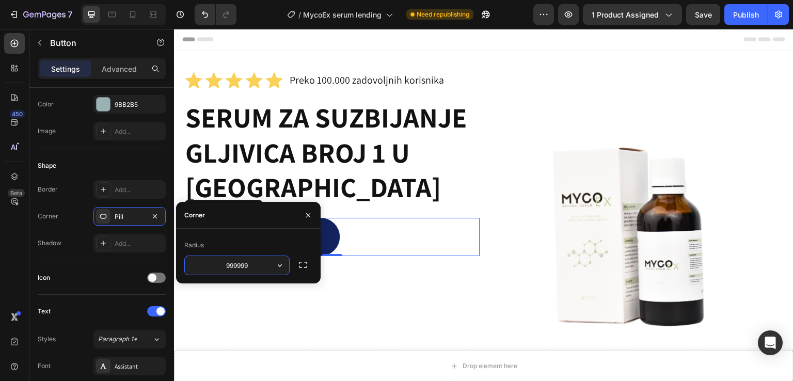
click at [255, 267] on input "999999" at bounding box center [237, 265] width 104 height 19
click at [299, 264] on icon "button" at bounding box center [303, 265] width 10 height 10
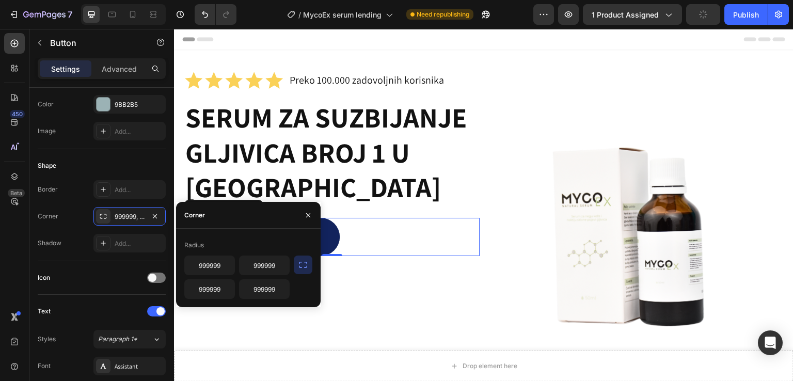
click at [299, 264] on icon "button" at bounding box center [303, 265] width 8 height 6
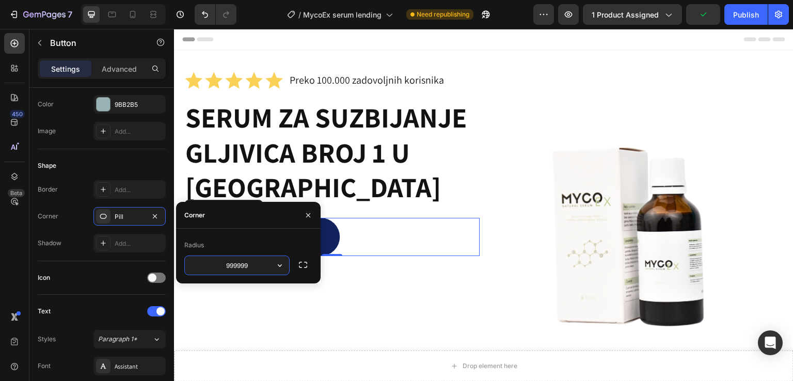
click at [264, 263] on input "999999" at bounding box center [237, 265] width 104 height 19
click at [153, 214] on icon "button" at bounding box center [155, 216] width 8 height 8
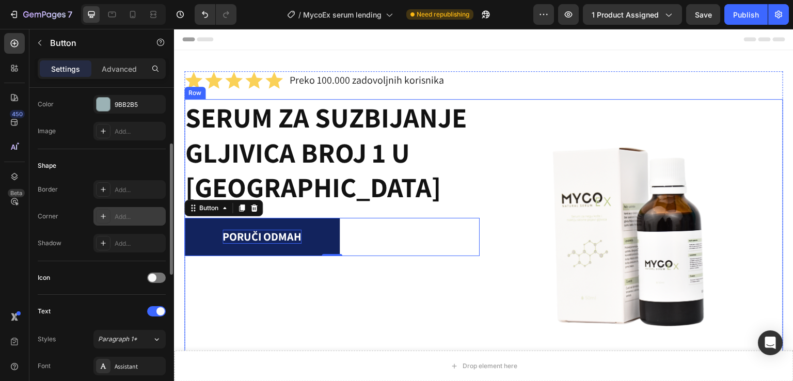
click at [395, 309] on div "SERUM ZA SUZBIJANJE GLJIVICA BROJ 1 U EVROPI Heading Poruči odmah Button 0" at bounding box center [331, 246] width 295 height 295
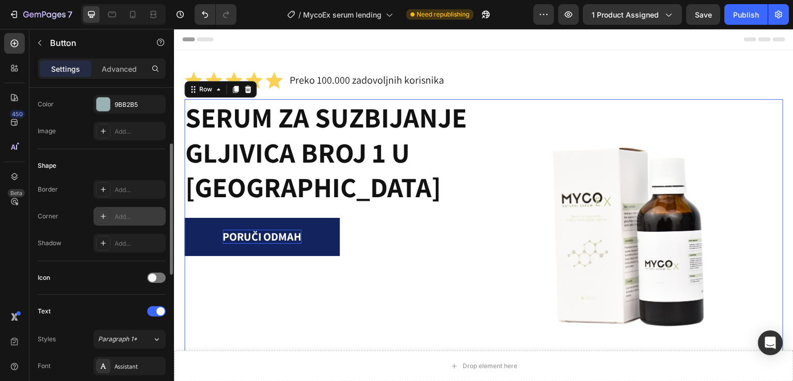
scroll to position [0, 0]
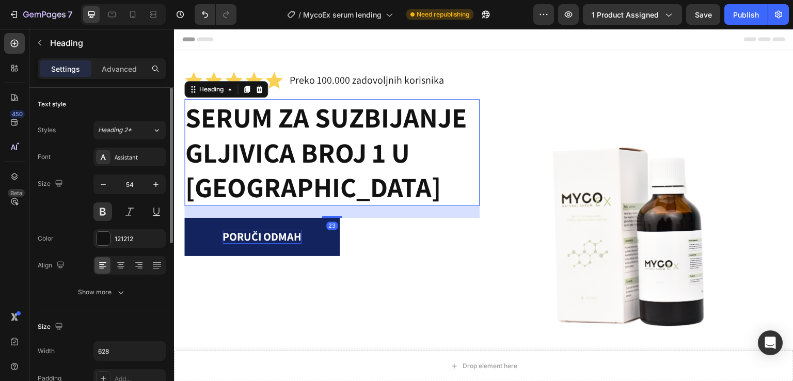
click at [295, 104] on h1 "SERUM ZA SUZBIJANJE GLJIVICA BROJ 1 U [GEOGRAPHIC_DATA]" at bounding box center [331, 152] width 295 height 107
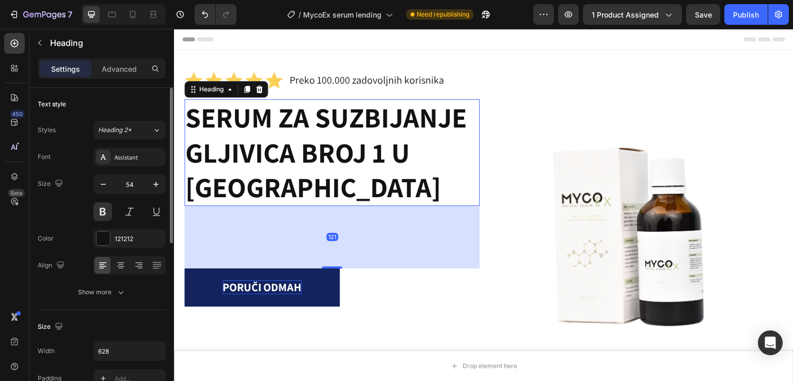
drag, startPoint x: 331, startPoint y: 217, endPoint x: 340, endPoint y: 267, distance: 51.3
click at [340, 206] on div "121" at bounding box center [331, 206] width 295 height 0
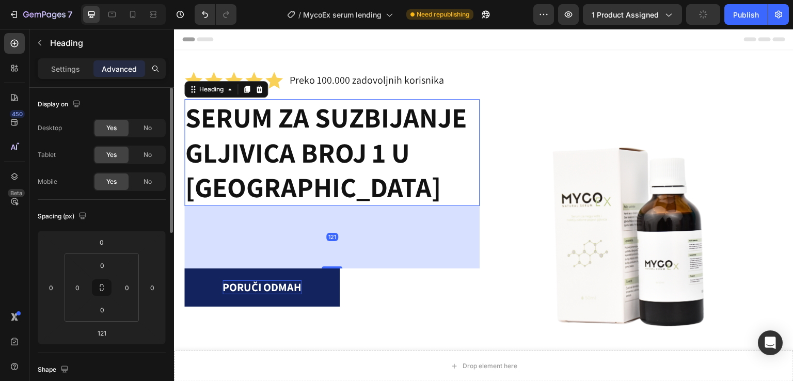
click at [348, 169] on h1 "SERUM ZA SUZBIJANJE GLJIVICA BROJ 1 U [GEOGRAPHIC_DATA]" at bounding box center [331, 152] width 295 height 107
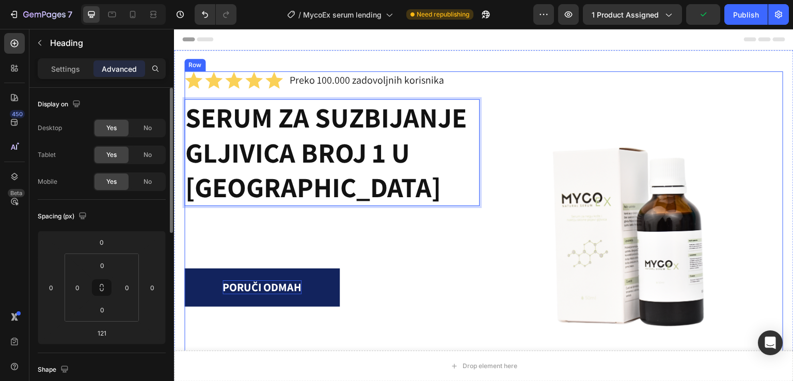
click at [322, 96] on div "Icon Icon Icon Icon Icon Icon List Preko 100.000 zadovoljnih korisnika Text Blo…" at bounding box center [483, 298] width 599 height 455
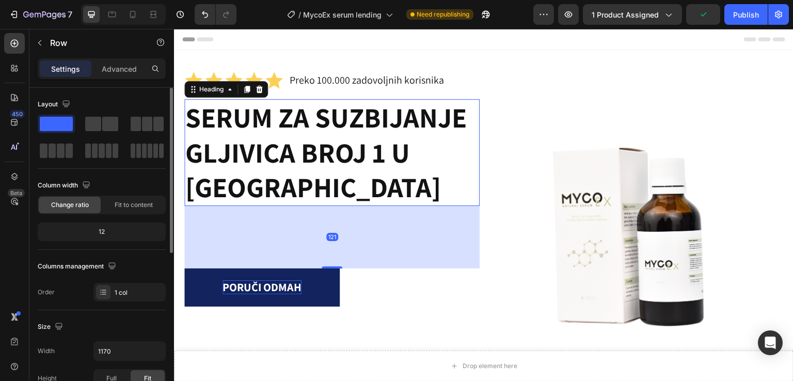
click at [322, 105] on p "SERUM ZA SUZBIJANJE GLJIVICA BROJ 1 U [GEOGRAPHIC_DATA]" at bounding box center [331, 152] width 293 height 105
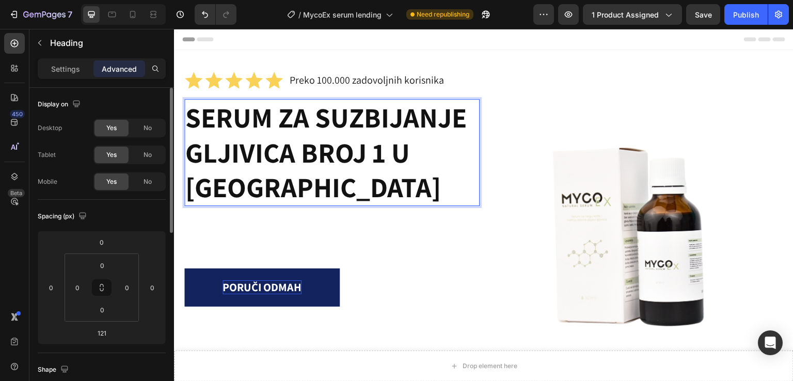
drag, startPoint x: 282, startPoint y: 105, endPoint x: 279, endPoint y: 118, distance: 13.3
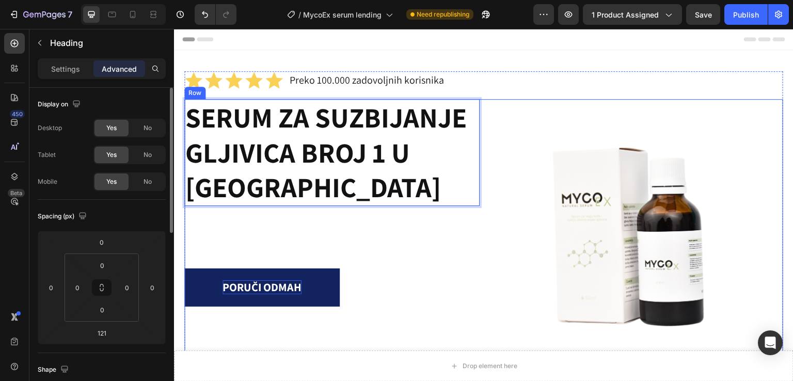
click at [336, 230] on div "SERUM ZA SUZBIJANJE GLJIVICA BROJ 1 U EVROPI Heading 121 Poruči odmah Button" at bounding box center [331, 246] width 295 height 295
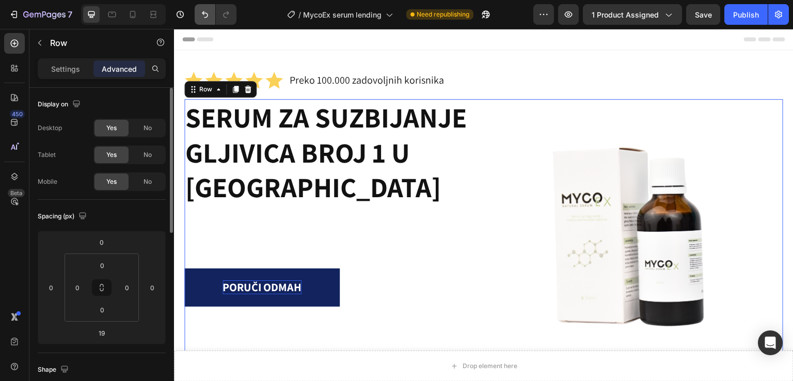
click at [202, 13] on icon "Undo/Redo" at bounding box center [205, 14] width 10 height 10
click at [221, 17] on icon "Undo/Redo" at bounding box center [226, 14] width 10 height 10
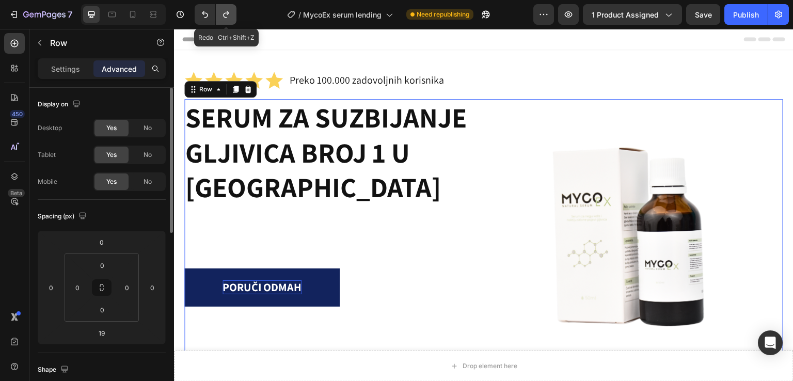
click at [221, 17] on icon "Undo/Redo" at bounding box center [226, 14] width 10 height 10
click at [268, 247] on div "SERUM ZA SUZBIJANJE GLJIVICA BROJ 1 U EVROPI Heading Poruči odmah Button" at bounding box center [331, 246] width 295 height 295
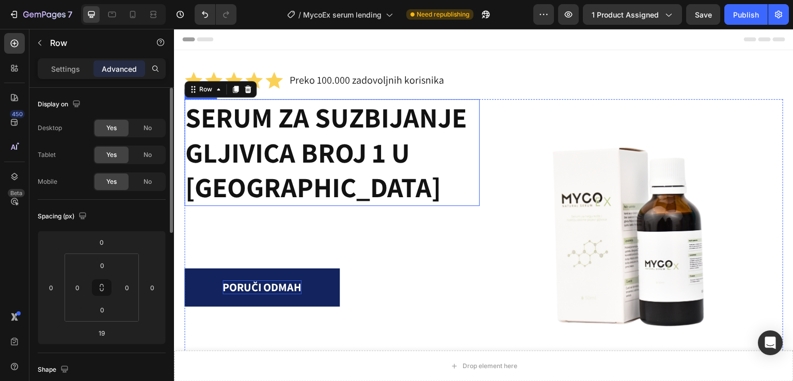
click at [300, 163] on p "SERUM ZA SUZBIJANJE GLJIVICA BROJ 1 U [GEOGRAPHIC_DATA]" at bounding box center [331, 152] width 293 height 105
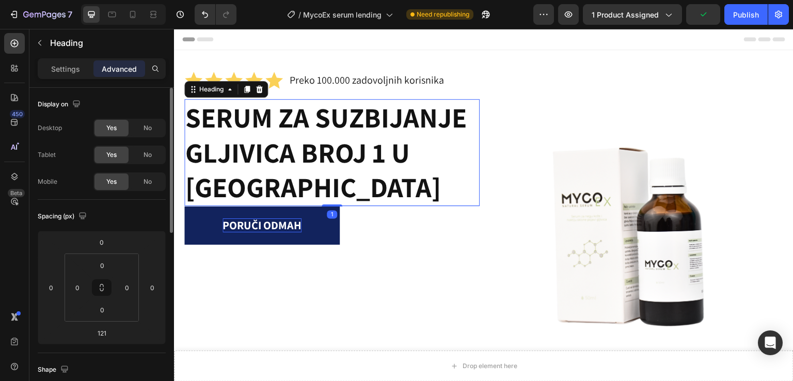
type input "1"
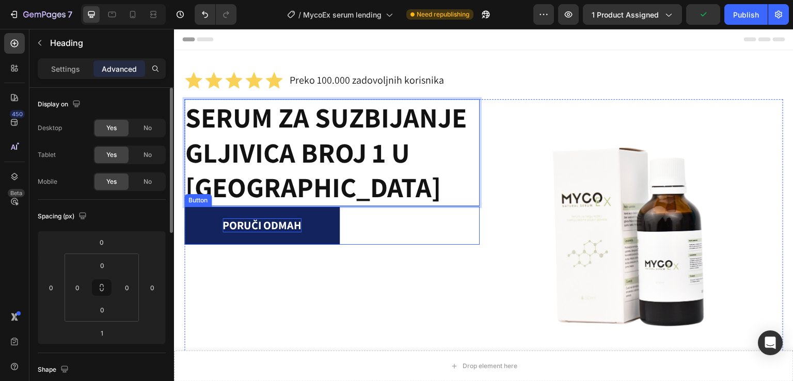
click at [403, 238] on div "Poruči odmah Button" at bounding box center [331, 225] width 295 height 38
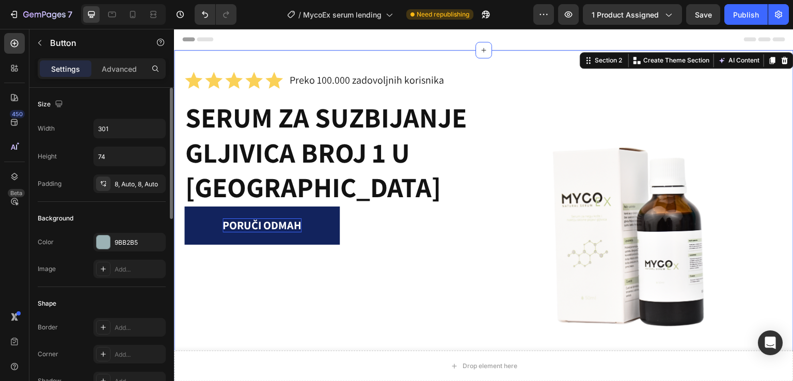
click at [188, 62] on div "Icon Icon Icon Icon Icon Icon List Preko 100.000 zadovoljnih korisnika Text Blo…" at bounding box center [483, 306] width 619 height 512
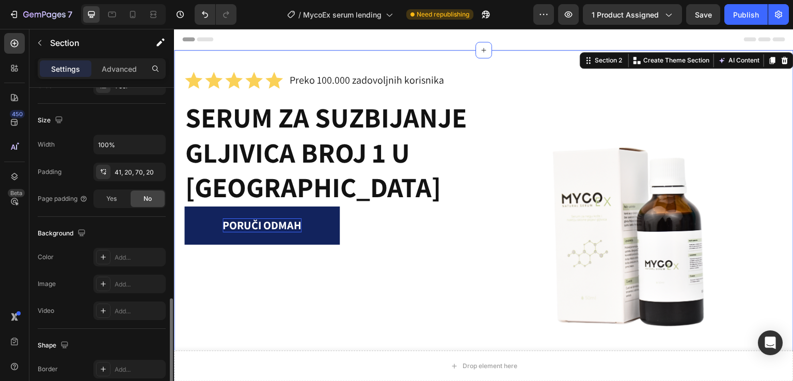
scroll to position [276, 0]
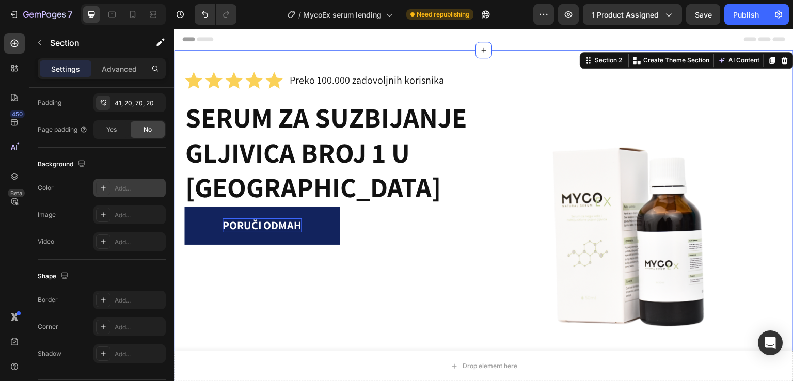
click at [103, 186] on icon at bounding box center [103, 188] width 8 height 8
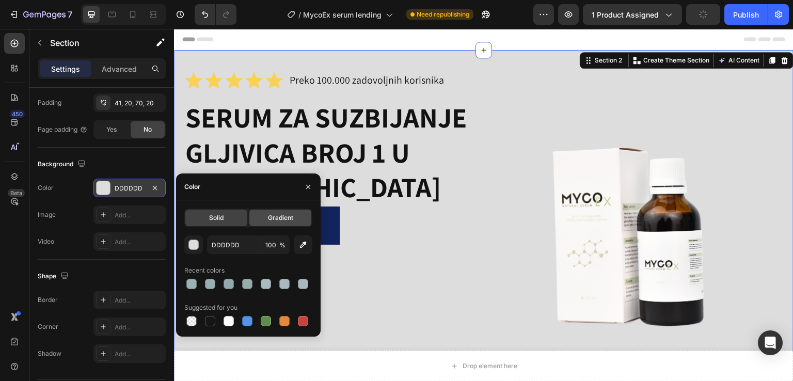
click at [286, 217] on span "Gradient" at bounding box center [280, 217] width 25 height 9
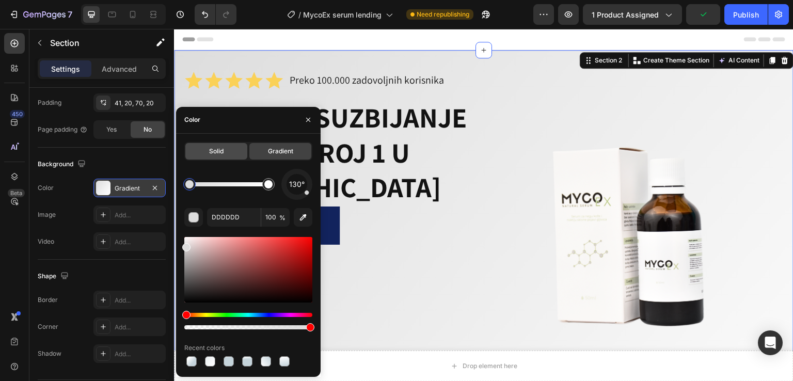
click at [202, 155] on div "Solid" at bounding box center [216, 151] width 62 height 17
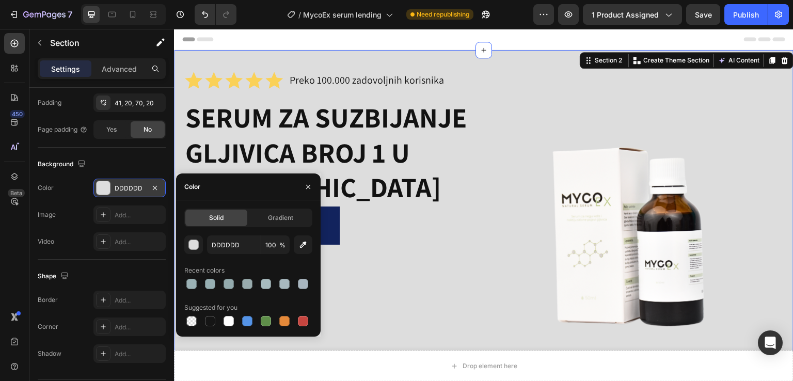
drag, startPoint x: 228, startPoint y: 325, endPoint x: 232, endPoint y: 301, distance: 24.1
click at [228, 324] on div at bounding box center [228, 321] width 10 height 10
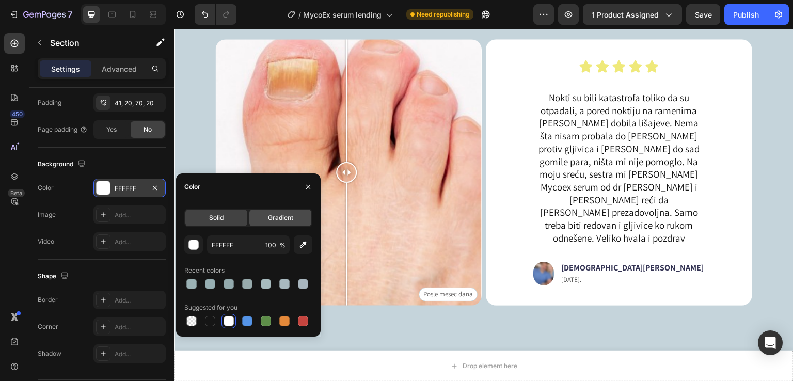
scroll to position [1582, 0]
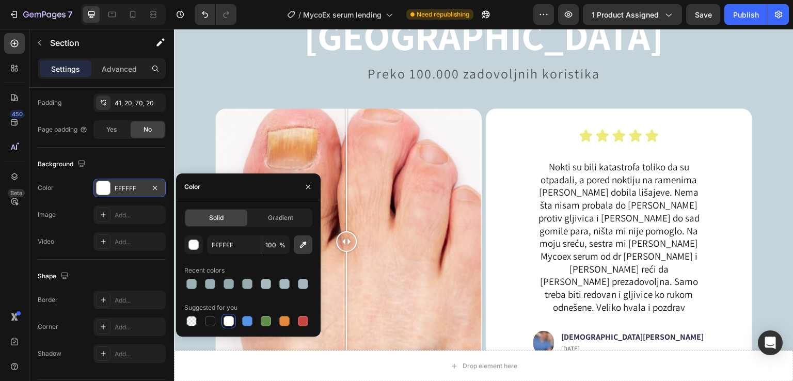
click at [304, 244] on icon "button" at bounding box center [303, 245] width 7 height 7
type input "C5D4DB"
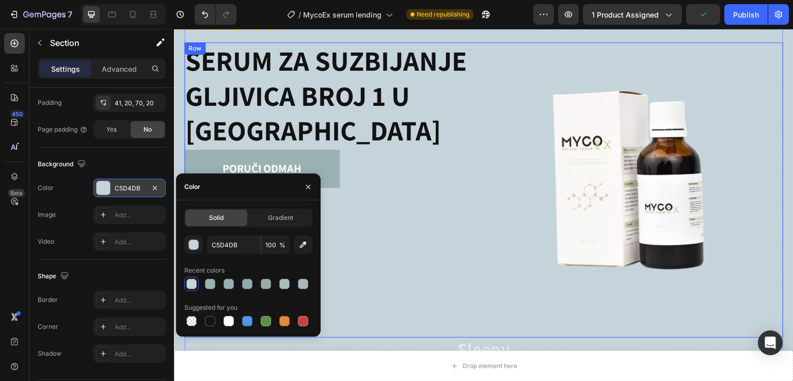
scroll to position [69, 0]
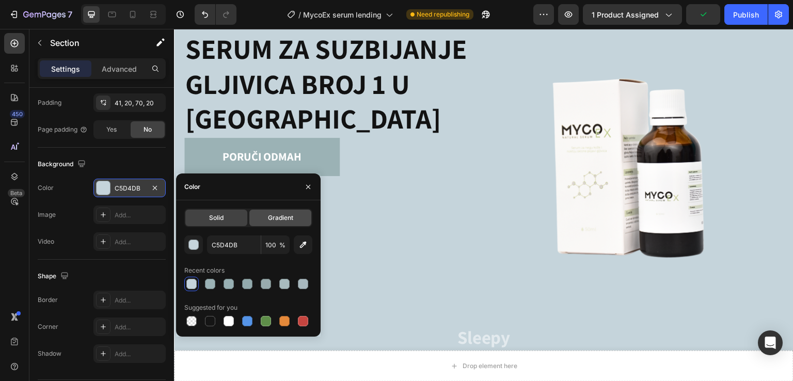
click at [281, 217] on span "Gradient" at bounding box center [280, 217] width 25 height 9
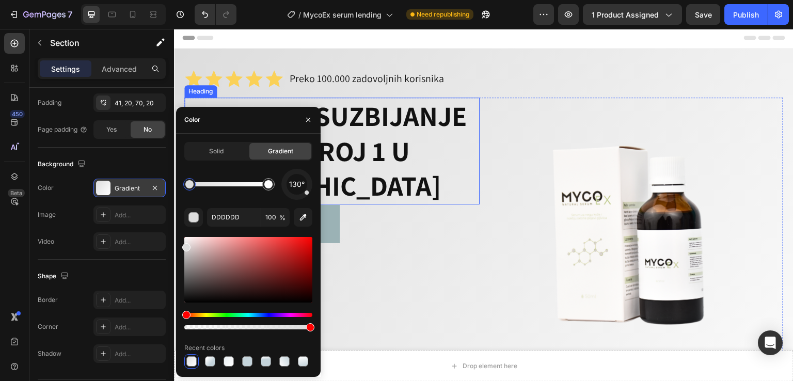
scroll to position [0, 0]
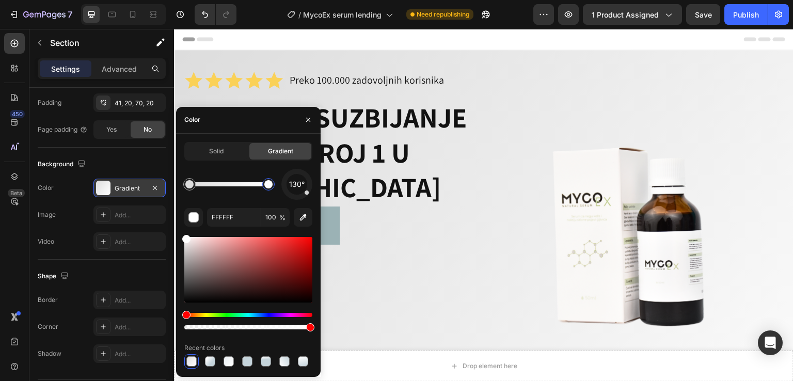
click at [267, 186] on div at bounding box center [268, 184] width 8 height 8
drag, startPoint x: 299, startPoint y: 178, endPoint x: 300, endPoint y: 184, distance: 6.2
click at [299, 179] on span "23°" at bounding box center [297, 184] width 12 height 12
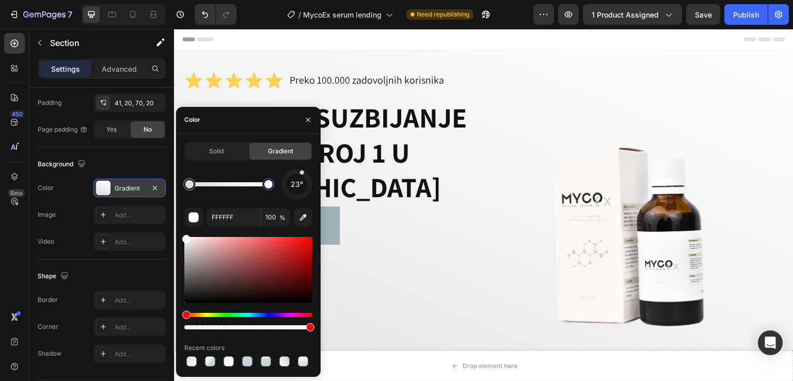
click at [301, 188] on span "23°" at bounding box center [297, 184] width 12 height 12
drag, startPoint x: 303, startPoint y: 187, endPoint x: 310, endPoint y: 166, distance: 22.0
click at [310, 166] on div "Solid Gradient 34° FFFFFF 100 % Recent colors" at bounding box center [248, 255] width 128 height 227
click at [192, 185] on div at bounding box center [189, 184] width 8 height 8
click at [189, 185] on div at bounding box center [189, 184] width 8 height 8
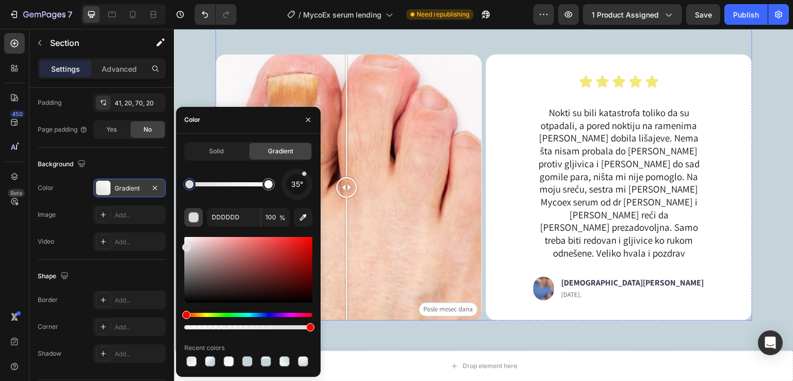
scroll to position [1582, 0]
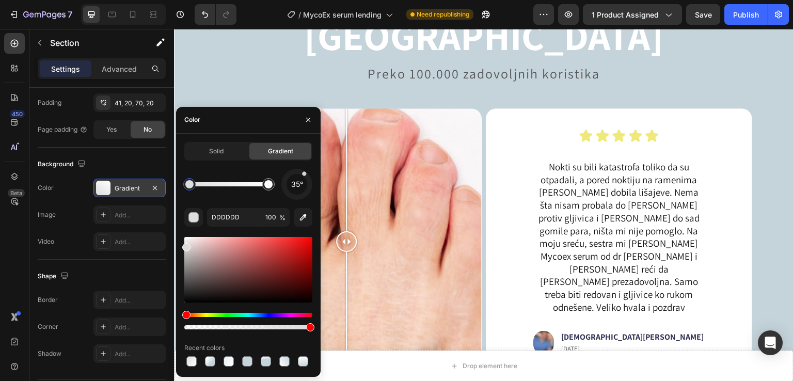
click at [187, 188] on div at bounding box center [189, 184] width 12 height 12
click at [301, 217] on icon "button" at bounding box center [303, 217] width 7 height 7
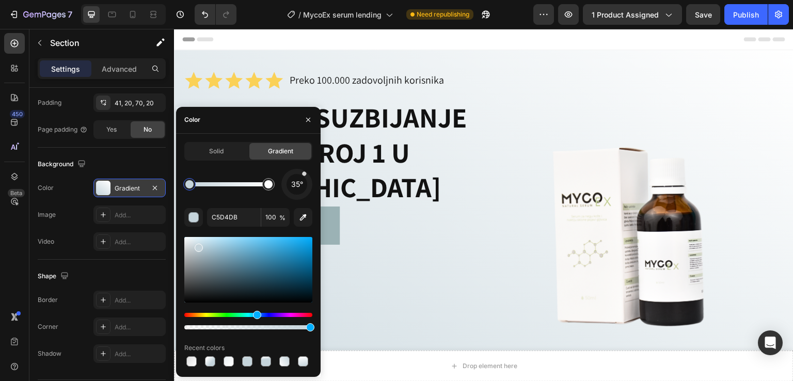
scroll to position [137, 0]
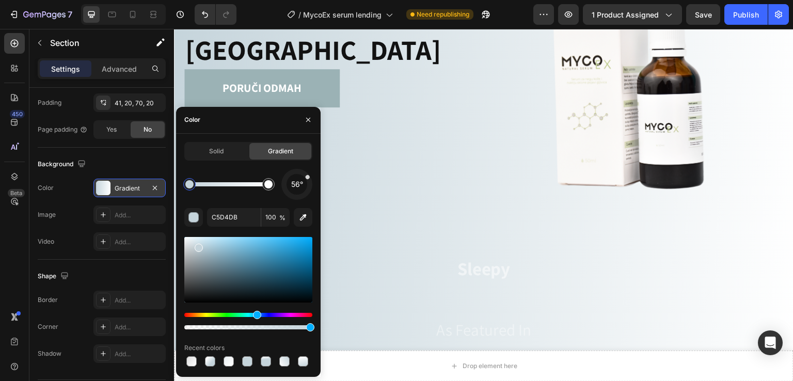
drag, startPoint x: 304, startPoint y: 173, endPoint x: 320, endPoint y: 171, distance: 15.7
click at [312, 172] on div "56°" at bounding box center [296, 184] width 31 height 31
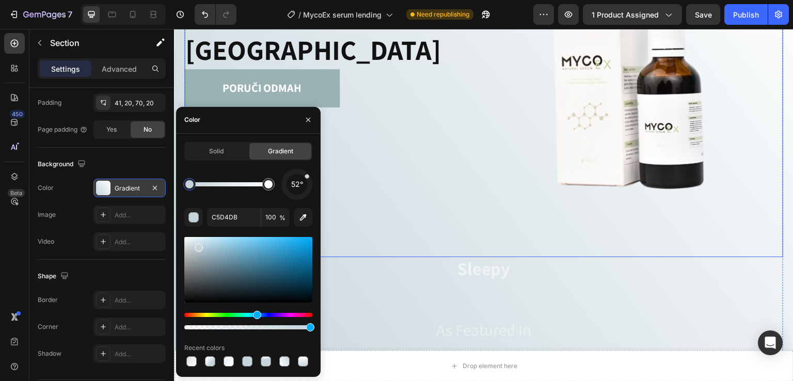
scroll to position [0, 0]
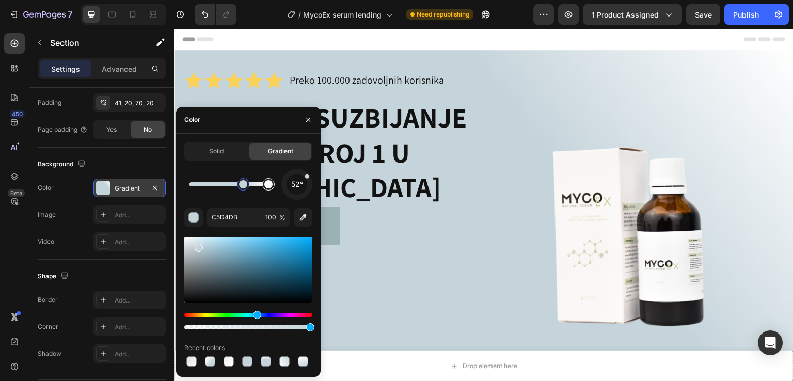
drag, startPoint x: 194, startPoint y: 186, endPoint x: 264, endPoint y: 183, distance: 70.8
drag, startPoint x: 270, startPoint y: 185, endPoint x: 277, endPoint y: 189, distance: 7.4
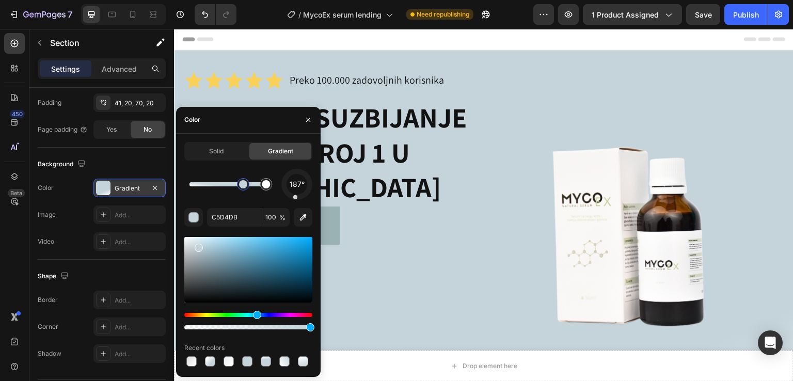
click at [290, 241] on div "187° C5D4DB 100 % Recent colors" at bounding box center [248, 269] width 128 height 200
drag, startPoint x: 244, startPoint y: 187, endPoint x: 219, endPoint y: 190, distance: 25.5
drag, startPoint x: 251, startPoint y: 184, endPoint x: 223, endPoint y: 183, distance: 27.4
click at [223, 183] on div at bounding box center [226, 184] width 8 height 8
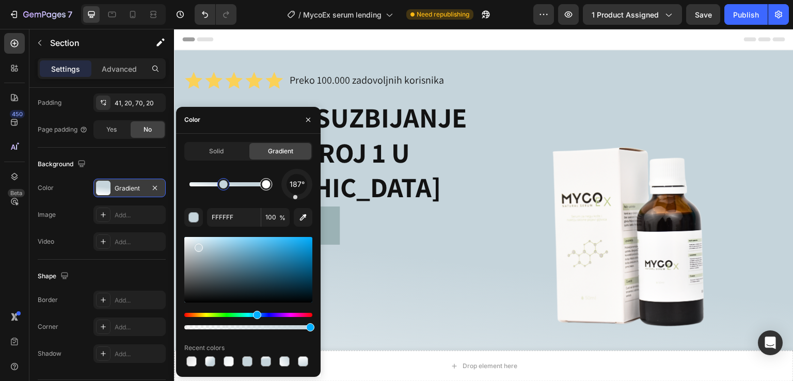
click at [268, 185] on div at bounding box center [266, 184] width 8 height 8
click at [221, 185] on div at bounding box center [223, 184] width 8 height 8
click at [225, 187] on div at bounding box center [220, 184] width 12 height 12
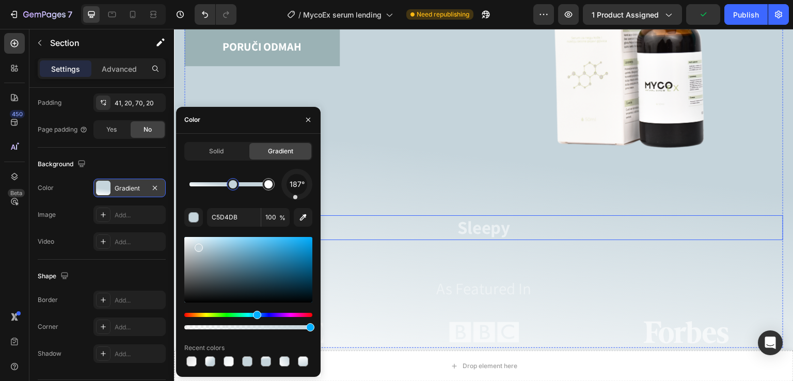
scroll to position [206, 0]
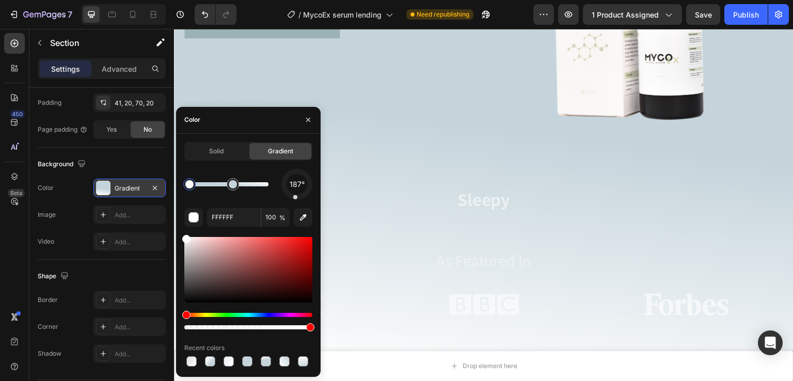
drag, startPoint x: 267, startPoint y: 186, endPoint x: 182, endPoint y: 184, distance: 85.2
click at [185, 185] on div at bounding box center [189, 184] width 8 height 8
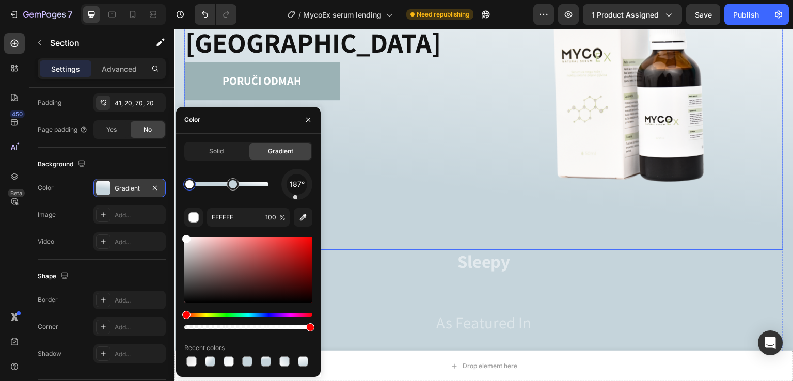
scroll to position [0, 0]
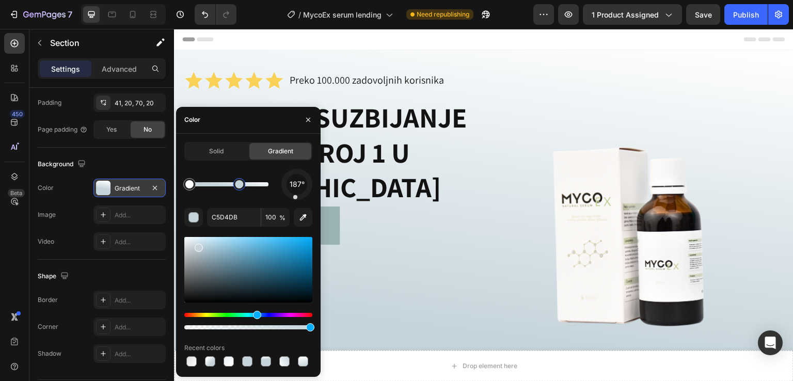
drag, startPoint x: 232, startPoint y: 184, endPoint x: 240, endPoint y: 186, distance: 8.7
click at [240, 186] on div at bounding box center [239, 184] width 8 height 8
type input "FFFFFF"
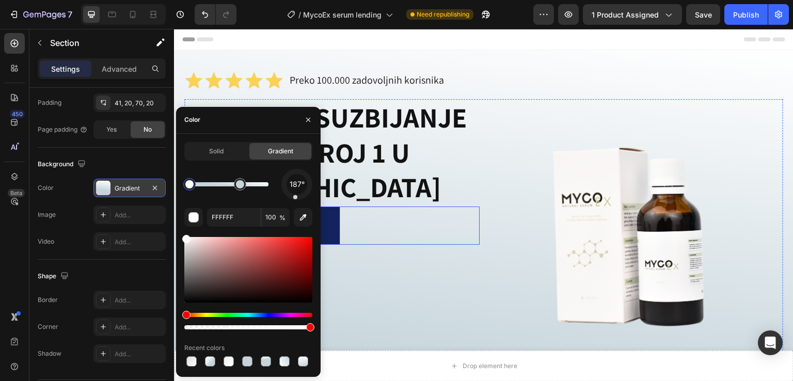
click at [334, 222] on link "Poruči odmah" at bounding box center [261, 225] width 155 height 38
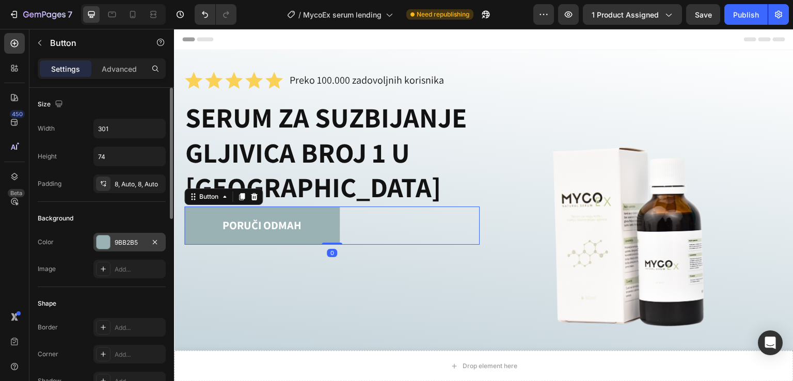
click at [101, 240] on div at bounding box center [103, 241] width 13 height 13
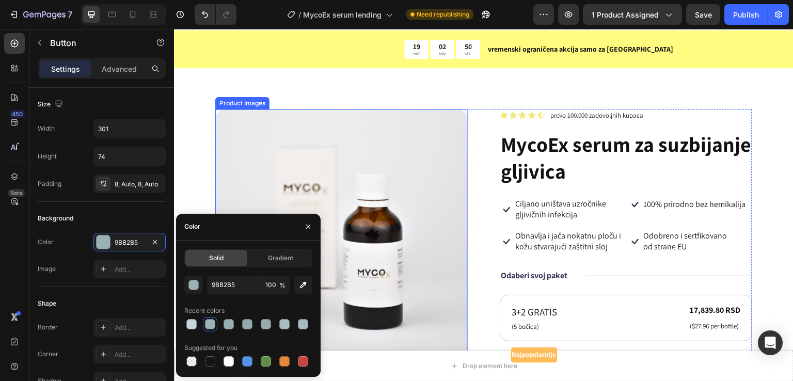
scroll to position [2614, 0]
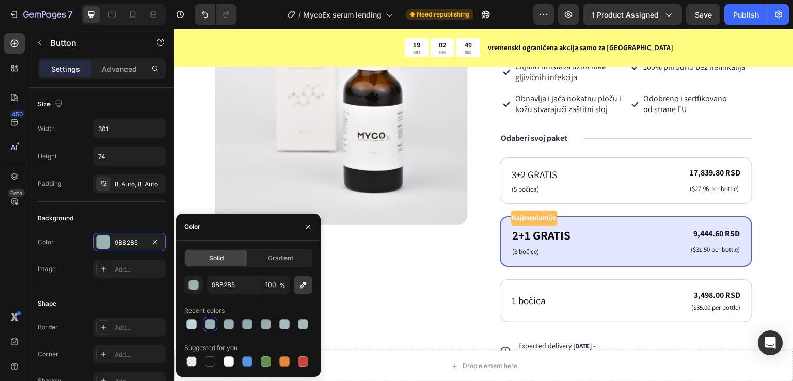
click at [304, 282] on icon "button" at bounding box center [303, 284] width 7 height 7
type input "FEBD59"
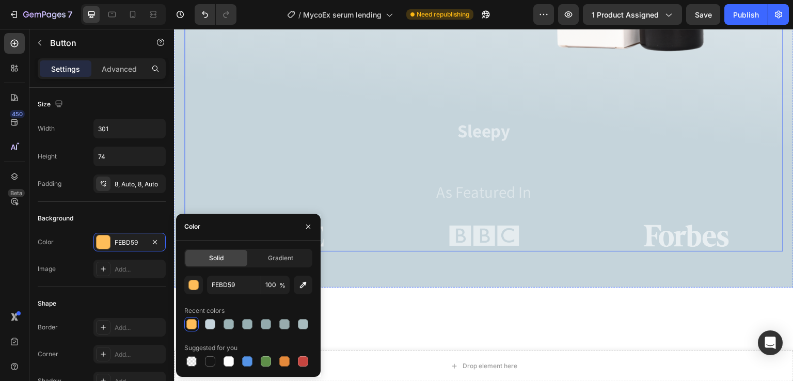
scroll to position [0, 0]
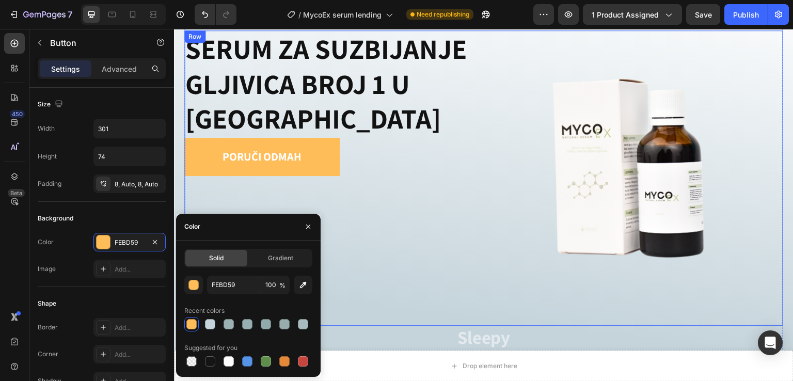
click at [488, 252] on img at bounding box center [635, 177] width 295 height 295
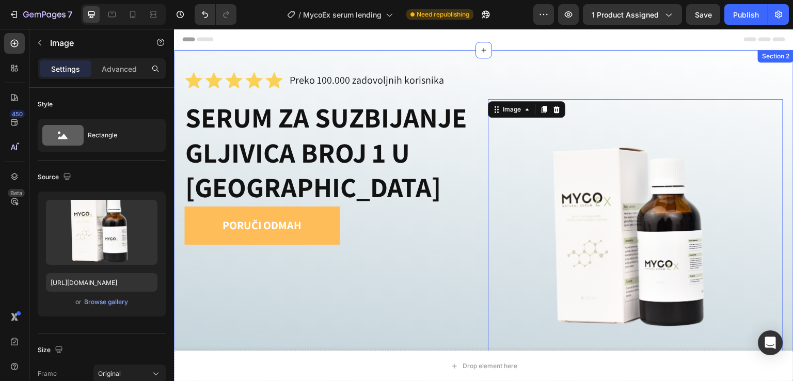
click at [382, 63] on div "Icon Icon Icon Icon Icon Icon List Preko 100.000 zadovoljnih korisnika Text Blo…" at bounding box center [483, 306] width 619 height 512
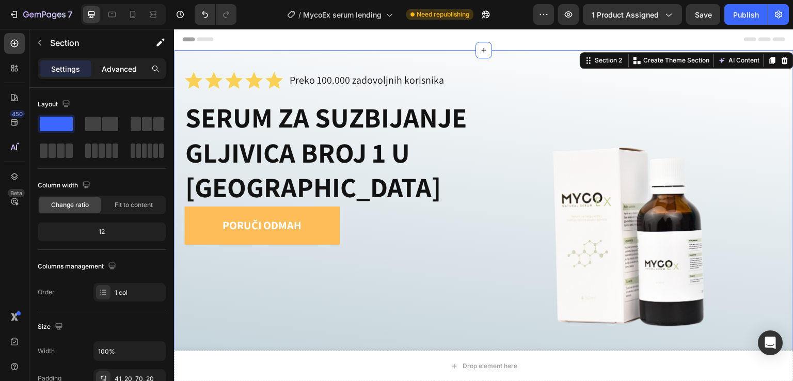
click at [124, 71] on p "Advanced" at bounding box center [119, 68] width 35 height 11
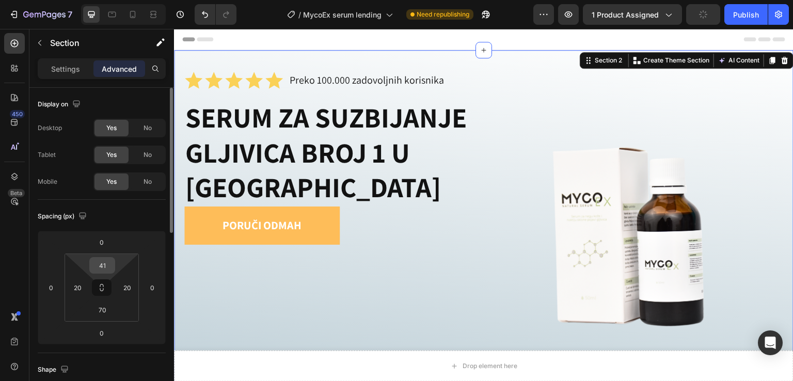
click at [107, 264] on input "41" at bounding box center [102, 265] width 21 height 15
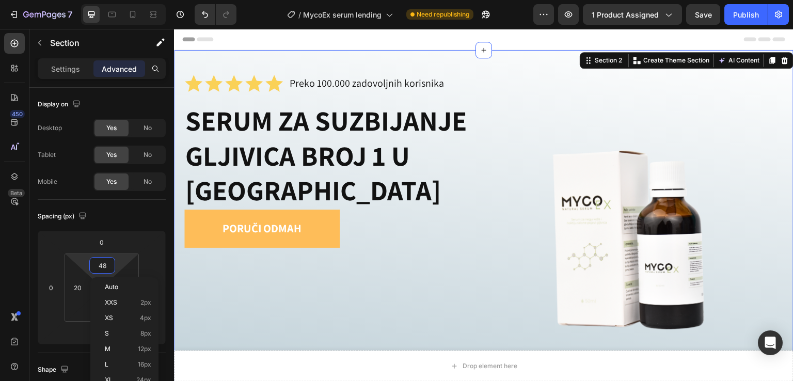
type input "49"
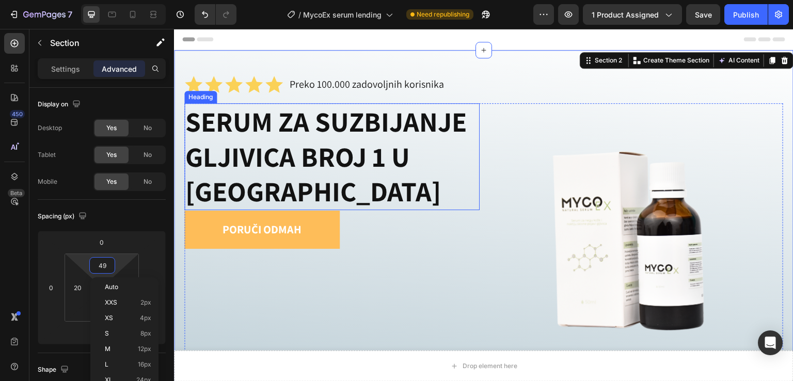
click at [225, 112] on h1 "SERUM ZA SUZBIJANJE GLJIVICA BROJ 1 U [GEOGRAPHIC_DATA]" at bounding box center [331, 156] width 295 height 107
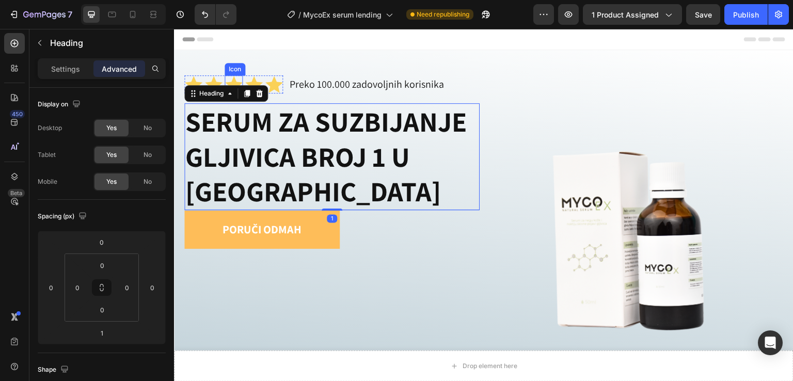
click at [244, 67] on div "Icon" at bounding box center [234, 69] width 21 height 12
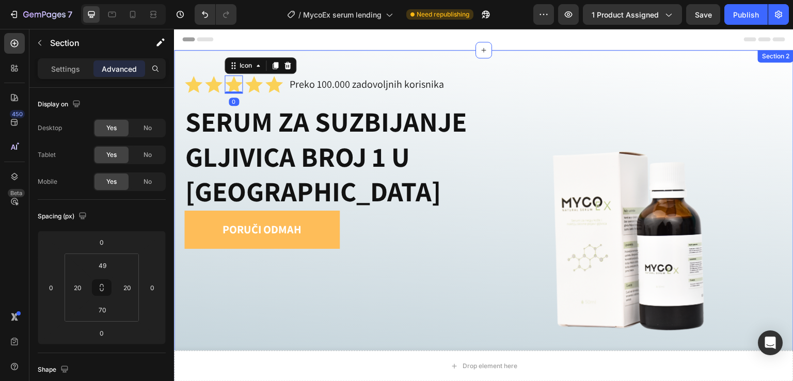
click at [180, 91] on div "Icon Icon Icon 0 Icon Icon Icon List Preko 100.000 zadovoljnih korisnika Text B…" at bounding box center [483, 308] width 619 height 517
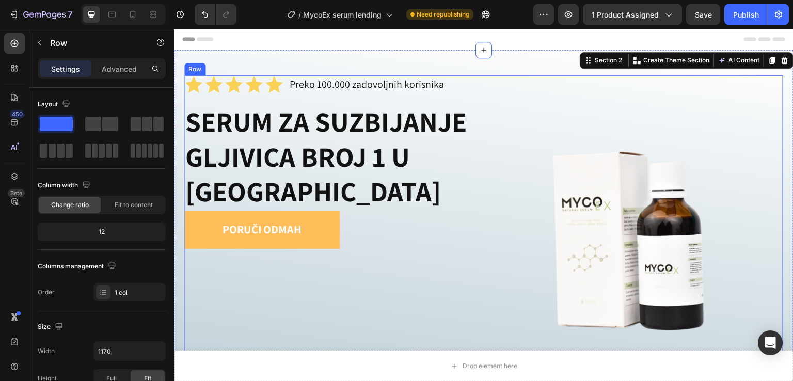
click at [216, 93] on div "Icon Icon Icon Icon Icon Icon List Preko 100.000 zadovoljnih korisnika Text Blo…" at bounding box center [483, 302] width 599 height 455
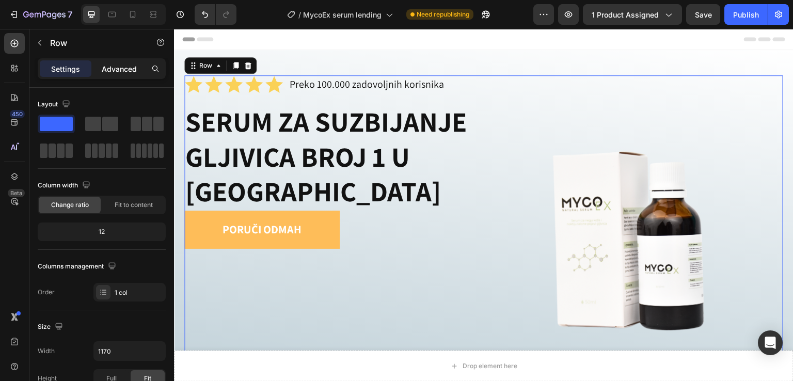
click at [120, 68] on p "Advanced" at bounding box center [119, 68] width 35 height 11
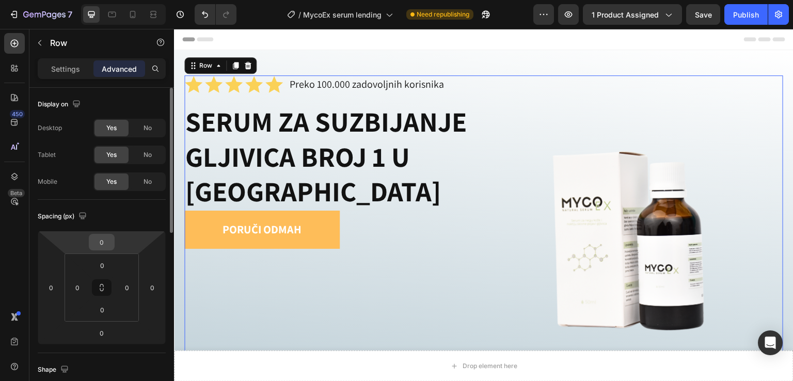
click at [104, 240] on input "0" at bounding box center [101, 241] width 21 height 15
type input "2"
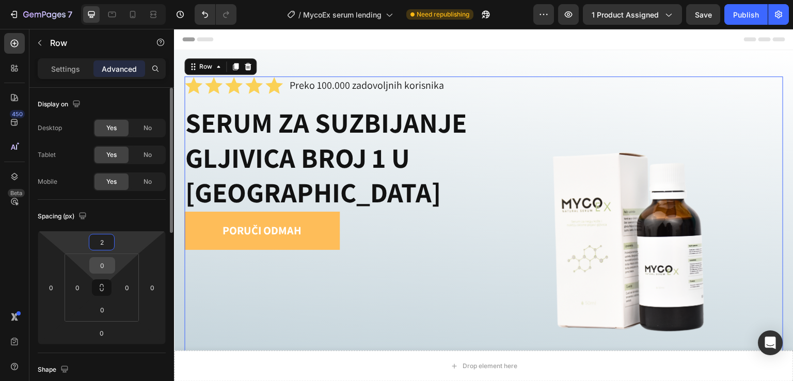
click at [104, 258] on input "0" at bounding box center [102, 265] width 21 height 15
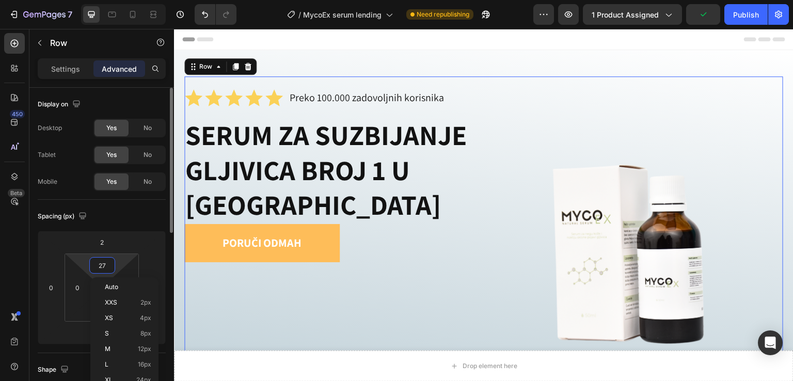
type input "28"
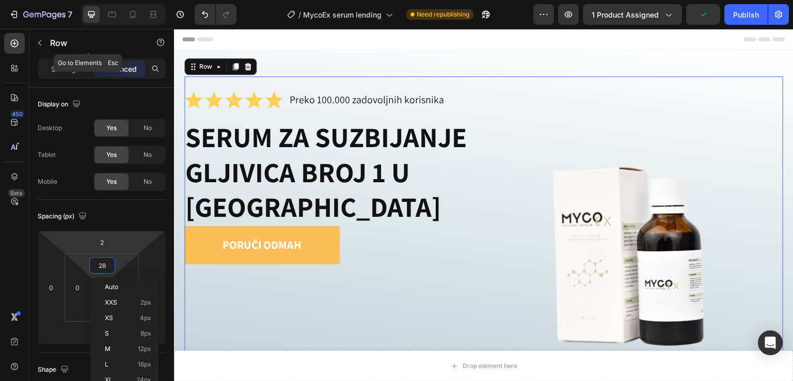
click at [43, 40] on icon "button" at bounding box center [40, 43] width 8 height 8
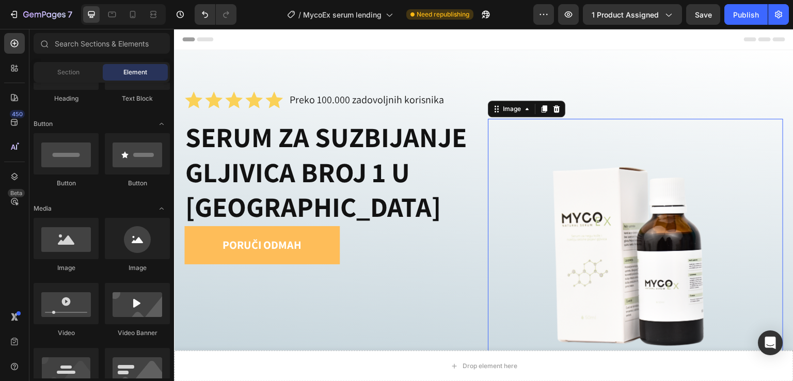
click at [650, 208] on img at bounding box center [635, 266] width 295 height 295
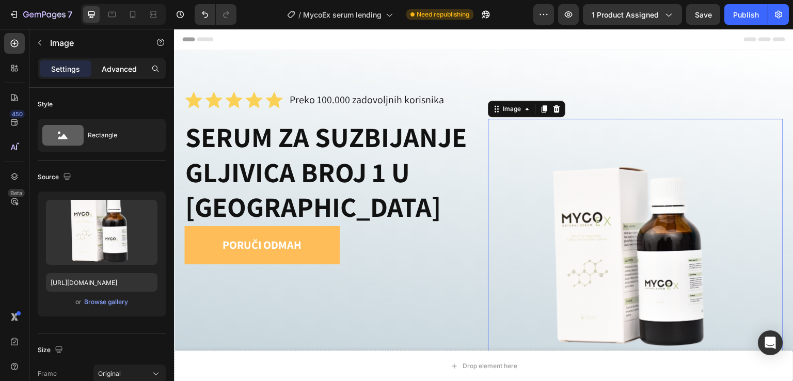
drag, startPoint x: 116, startPoint y: 70, endPoint x: 116, endPoint y: 75, distance: 5.2
click at [116, 71] on p "Advanced" at bounding box center [119, 68] width 35 height 11
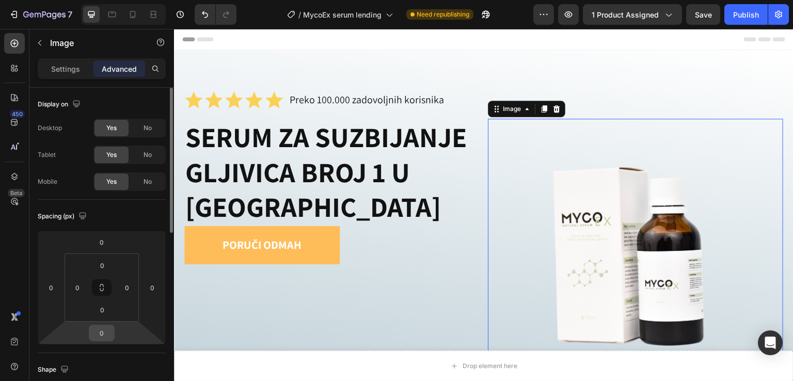
click at [103, 333] on input "0" at bounding box center [101, 332] width 21 height 15
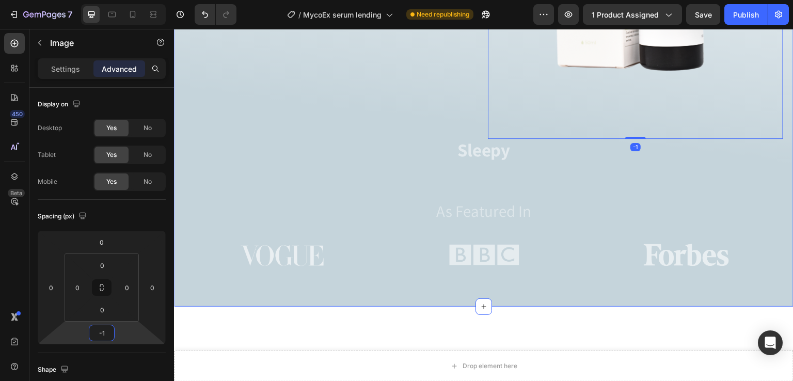
type input "0"
click at [571, 185] on div "Icon Icon Icon Icon Icon Icon List Preko 100.000 zadovoljnih korisnika Text Blo…" at bounding box center [483, 43] width 599 height 455
click at [565, 172] on div "Icon Icon Icon Icon Icon Icon List Preko 100.000 zadovoljnih korisnika Text Blo…" at bounding box center [483, 43] width 599 height 455
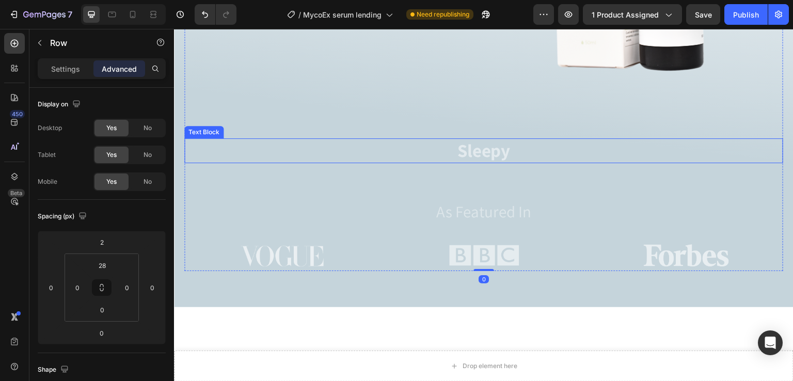
click at [497, 141] on p "Sleepy" at bounding box center [483, 150] width 597 height 23
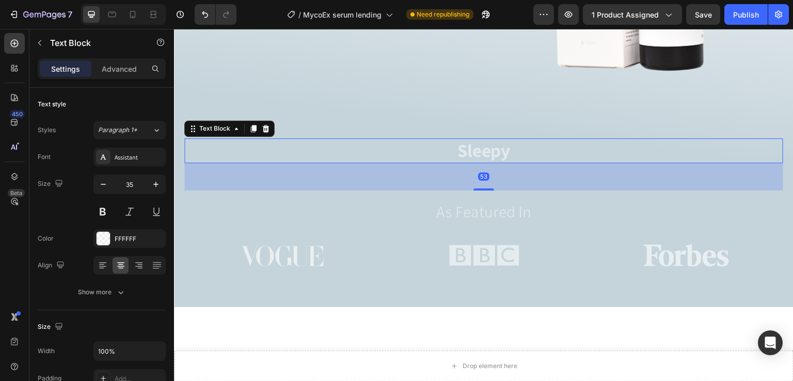
click at [262, 124] on icon at bounding box center [266, 128] width 8 height 8
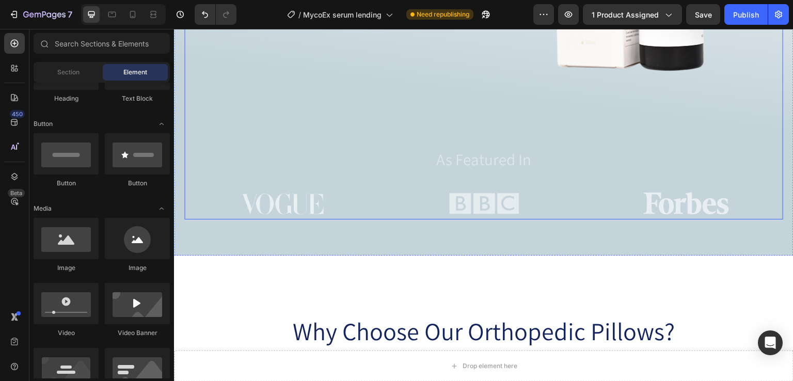
click at [504, 154] on p "As Featured In" at bounding box center [483, 160] width 597 height 20
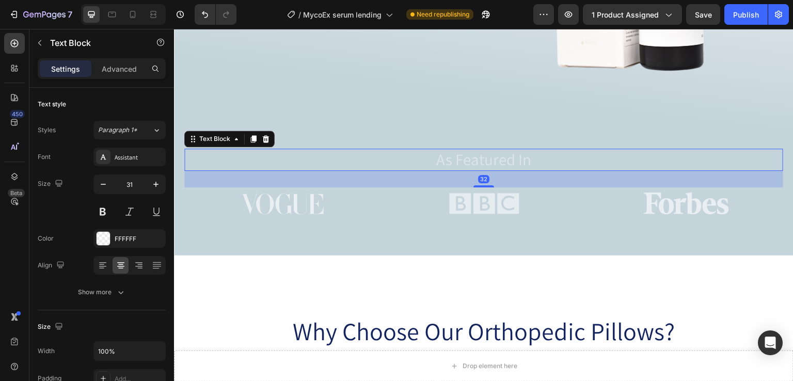
drag, startPoint x: 264, startPoint y: 133, endPoint x: 338, endPoint y: 160, distance: 78.5
click at [264, 135] on icon at bounding box center [266, 139] width 8 height 8
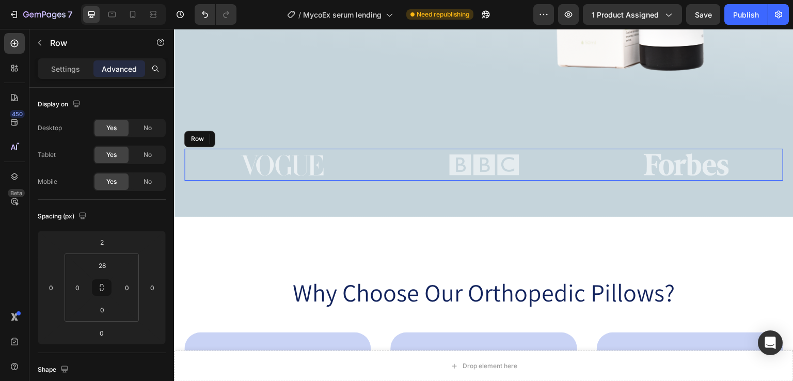
click at [187, 173] on div "Image" at bounding box center [281, 165] width 194 height 32
click at [246, 137] on icon at bounding box center [248, 139] width 8 height 8
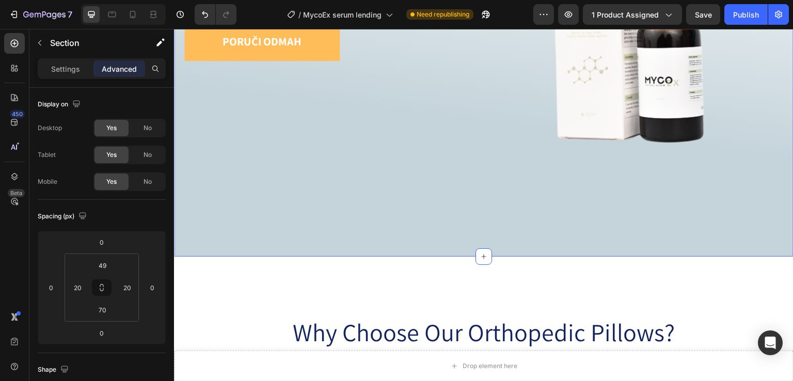
scroll to position [206, 0]
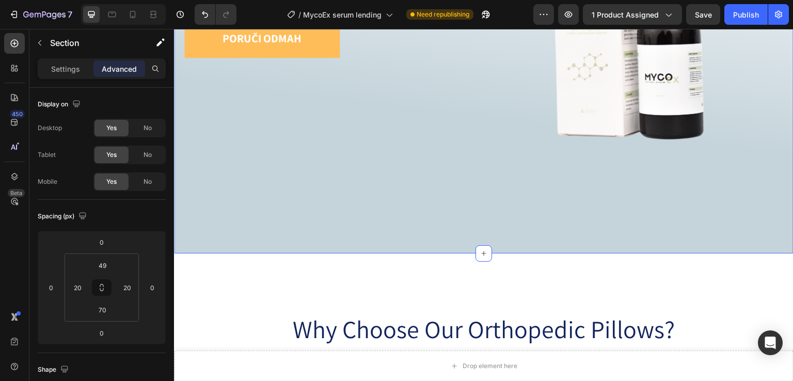
click at [459, 222] on div "Icon Icon Icon Icon Icon Icon List Preko 100.000 zadovoljnih korisnika Text Blo…" at bounding box center [483, 49] width 619 height 410
click at [459, 216] on div "Icon Icon Icon Icon Icon Icon List Preko 100.000 zadovoljnih korisnika Text Blo…" at bounding box center [483, 49] width 619 height 410
click at [463, 240] on div "Icon Icon Icon Icon Icon Icon List Preko 100.000 zadovoljnih korisnika Text Blo…" at bounding box center [483, 49] width 619 height 410
click at [566, 188] on img at bounding box center [635, 59] width 295 height 295
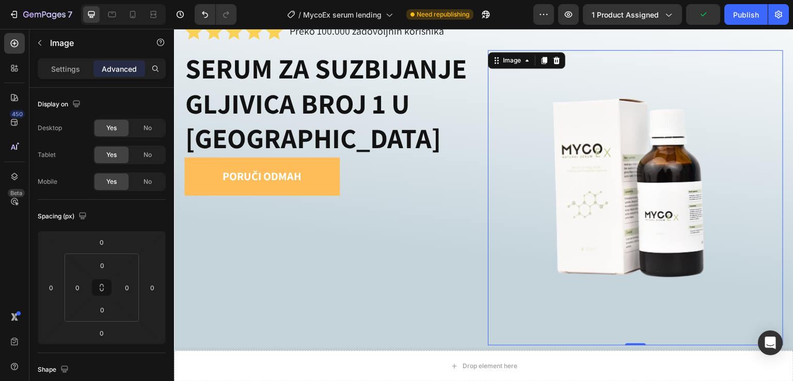
scroll to position [0, 0]
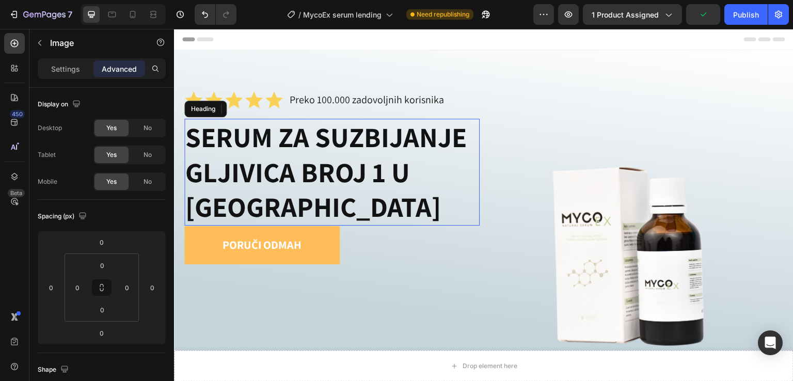
click at [227, 120] on h1 "SERUM ZA SUZBIJANJE GLJIVICA BROJ 1 U [GEOGRAPHIC_DATA]" at bounding box center [331, 172] width 295 height 107
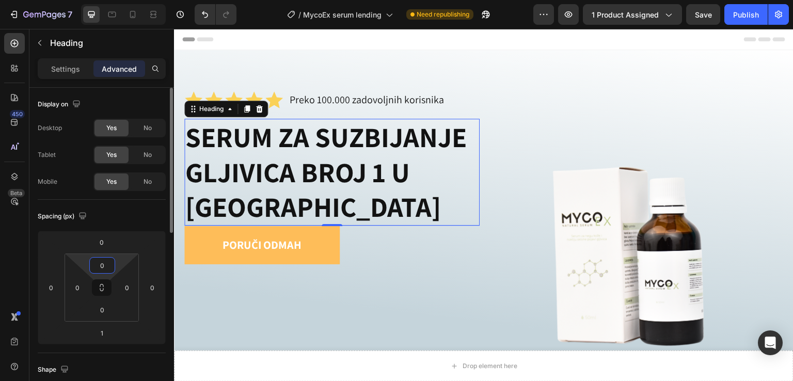
click at [104, 265] on input "0" at bounding box center [102, 265] width 21 height 15
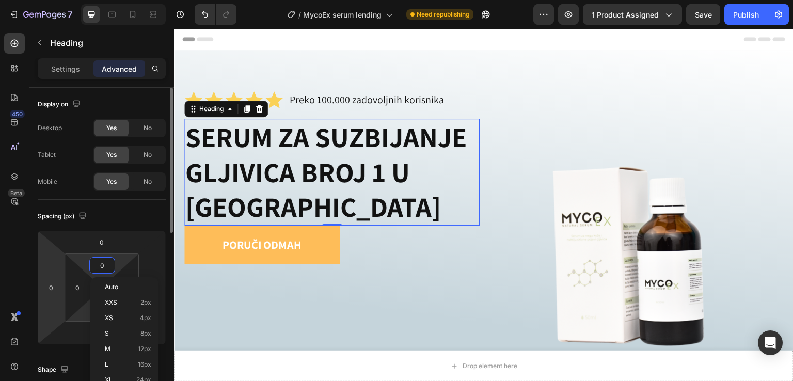
drag, startPoint x: 62, startPoint y: 252, endPoint x: 76, endPoint y: 313, distance: 62.5
click at [63, 0] on html "7 / MycoEx serum lending Need republishing Preview 1 product assigned Save Publ…" at bounding box center [396, 0] width 793 height 0
type input "-8"
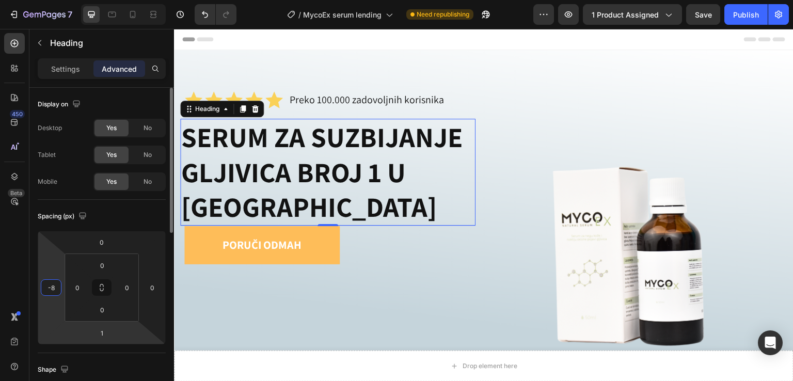
click at [71, 0] on html "7 / MycoEx serum lending Need republishing Preview 1 product assigned Save Publ…" at bounding box center [396, 0] width 793 height 0
drag, startPoint x: 103, startPoint y: 296, endPoint x: 99, endPoint y: 308, distance: 13.2
click at [103, 0] on html "7 / MycoEx serum lending Need republishing Preview 1 product assigned Save Publ…" at bounding box center [396, 0] width 793 height 0
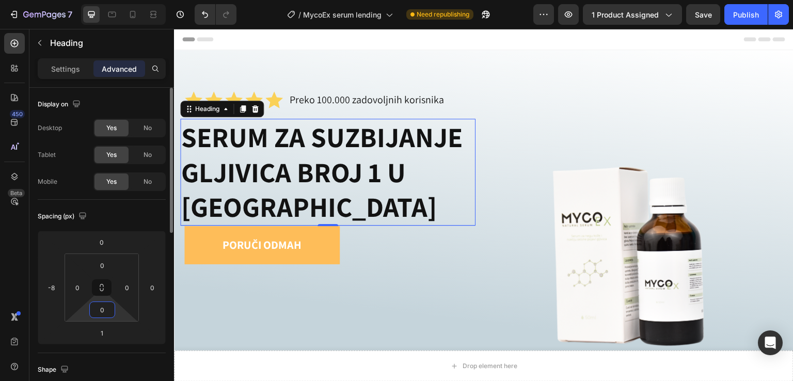
click at [99, 308] on input "0" at bounding box center [102, 309] width 21 height 15
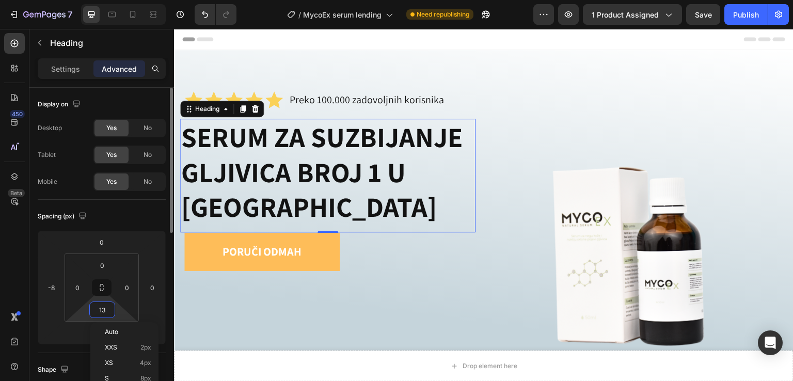
type input "14"
click at [102, 272] on input "0" at bounding box center [102, 265] width 21 height 15
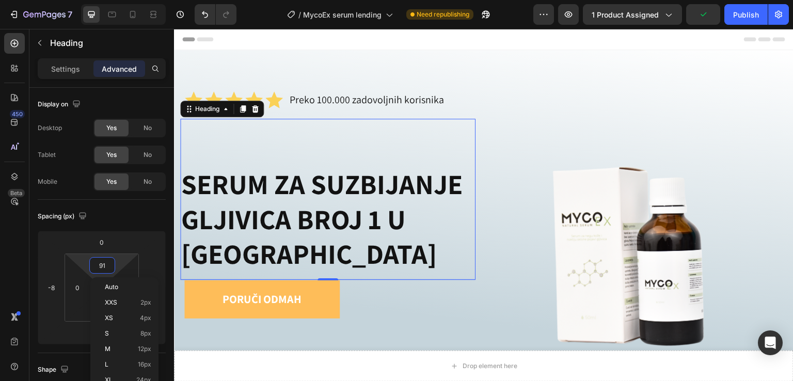
type input "92"
click at [315, 116] on div "Icon Icon Icon Icon Icon Icon List Preko 100.000 zadovoljnih korisnika Text Blo…" at bounding box center [483, 257] width 599 height 333
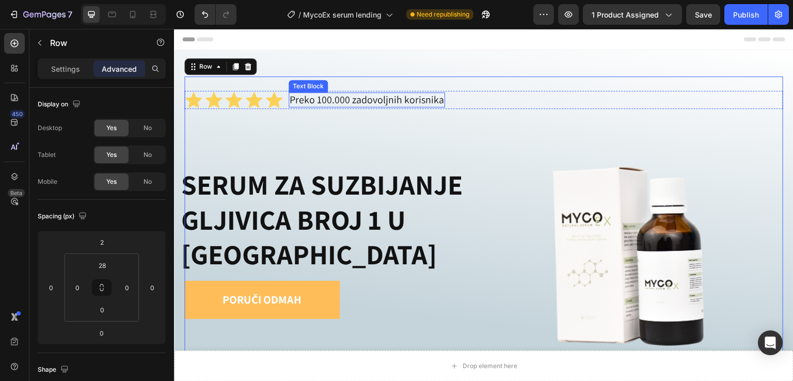
click at [332, 101] on p "Preko 100.000 zadovoljnih korisnika" at bounding box center [367, 99] width 154 height 13
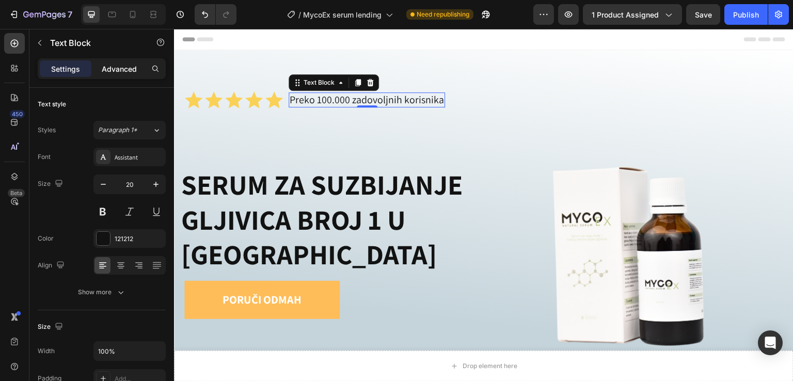
drag, startPoint x: 118, startPoint y: 62, endPoint x: 118, endPoint y: 69, distance: 6.2
click at [118, 65] on p "Advanced" at bounding box center [119, 68] width 35 height 11
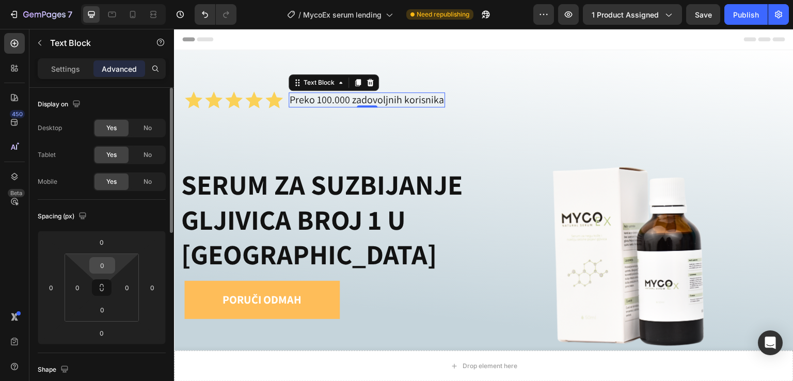
click at [101, 266] on input "0" at bounding box center [102, 265] width 21 height 15
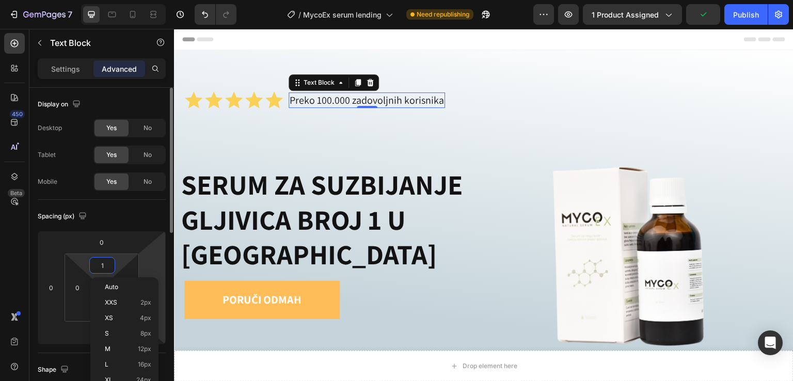
type input "0"
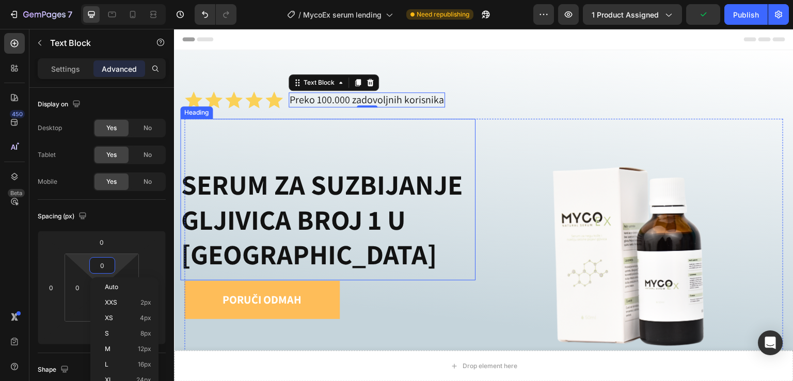
click at [446, 136] on div "SERUM ZA SUZBIJANJE GLJIVICA BROJ 1 U EVROPI Heading" at bounding box center [327, 200] width 295 height 162
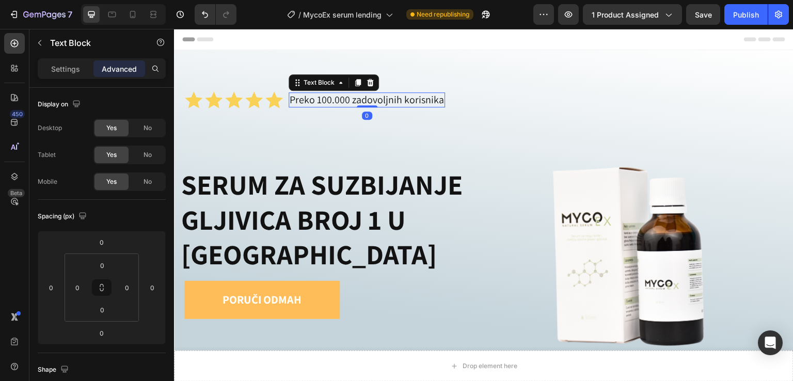
click at [318, 93] on p "Preko 100.000 zadovoljnih korisnika" at bounding box center [367, 99] width 154 height 13
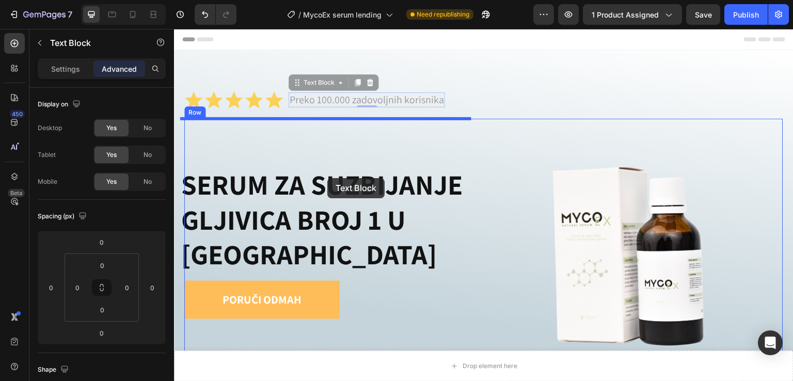
drag, startPoint x: 335, startPoint y: 83, endPoint x: 335, endPoint y: 170, distance: 87.2
type input "1"
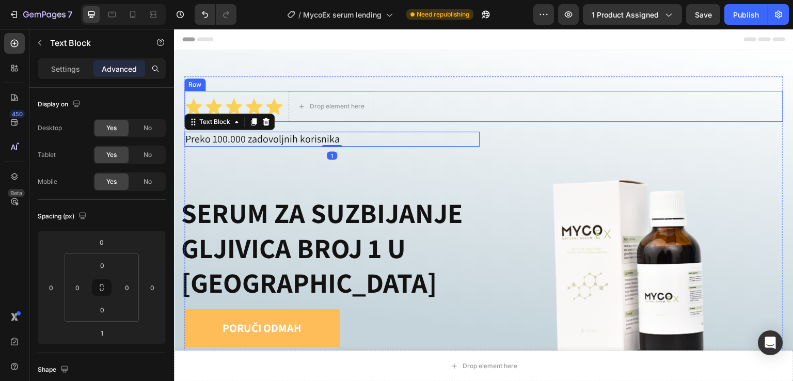
click at [505, 95] on div "Icon Icon Icon Icon Icon Icon List Drop element here Row" at bounding box center [483, 106] width 599 height 31
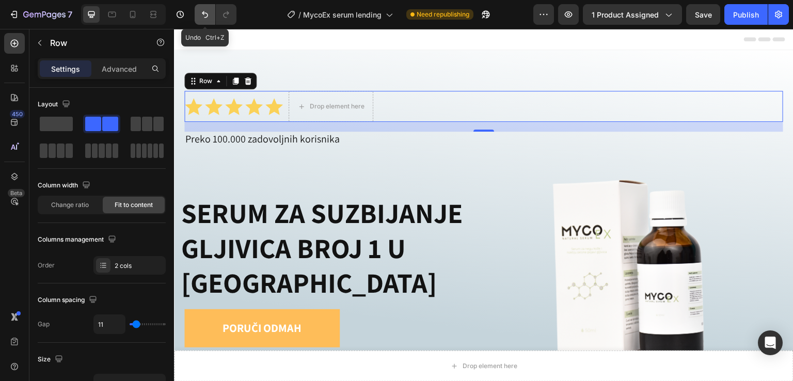
click at [197, 16] on button "Undo/Redo" at bounding box center [205, 14] width 21 height 21
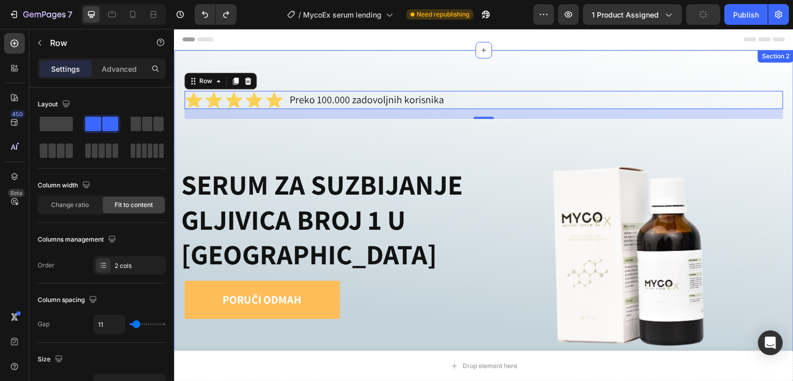
click at [601, 73] on div "Icon Icon Icon Icon Icon Icon List Preko 100.000 zadovoljnih korisnika Text Blo…" at bounding box center [483, 255] width 619 height 410
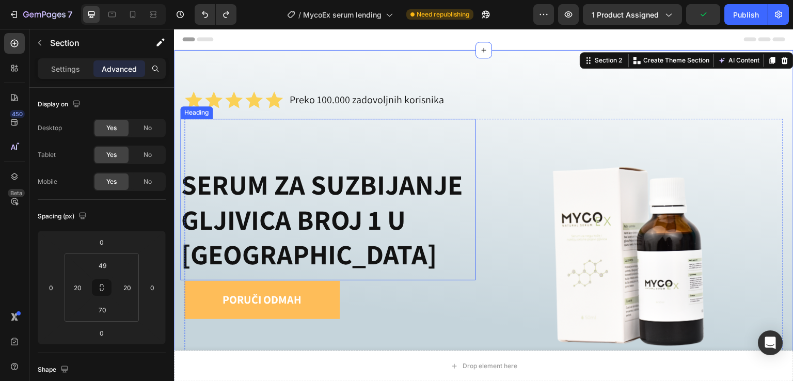
click at [380, 157] on div "SERUM ZA SUZBIJANJE GLJIVICA BROJ 1 U EVROPI Heading" at bounding box center [327, 200] width 295 height 162
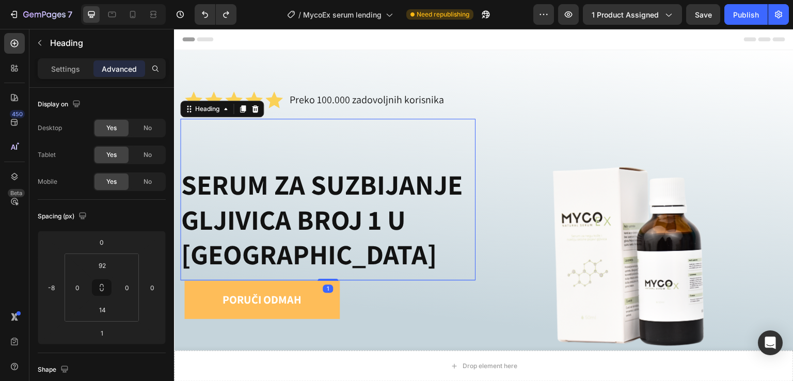
scroll to position [69, 0]
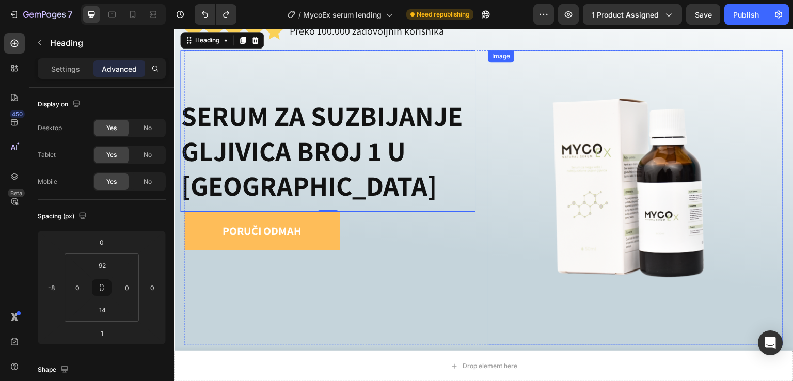
click at [591, 161] on img at bounding box center [635, 197] width 295 height 295
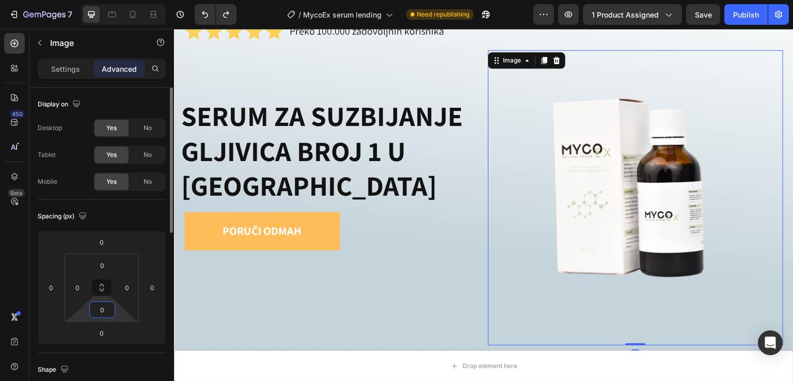
click at [101, 308] on input "0" at bounding box center [102, 309] width 21 height 15
type input "0"
click at [105, 265] on input "0" at bounding box center [102, 265] width 21 height 15
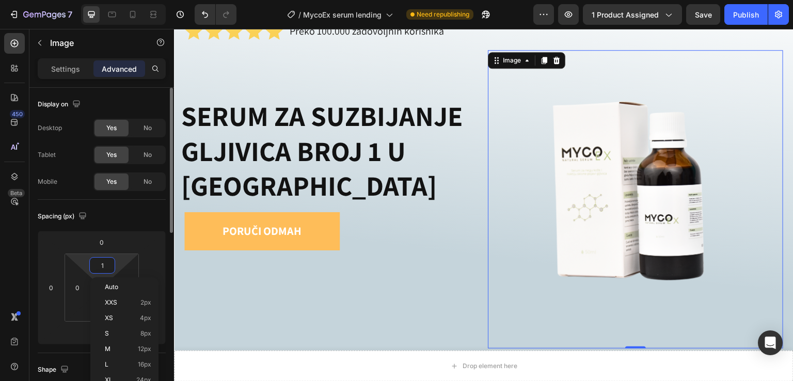
type input "0"
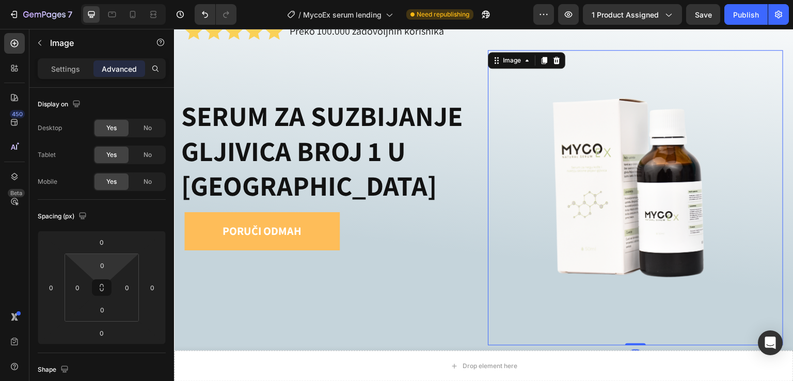
drag, startPoint x: 630, startPoint y: 338, endPoint x: 624, endPoint y: 191, distance: 147.2
click at [623, 290] on div "Image 0" at bounding box center [635, 197] width 295 height 295
click at [625, 46] on div "Icon Icon Icon Icon Icon Icon List Preko 100.000 zadovoljnih korisnika Text Blo…" at bounding box center [483, 188] width 599 height 333
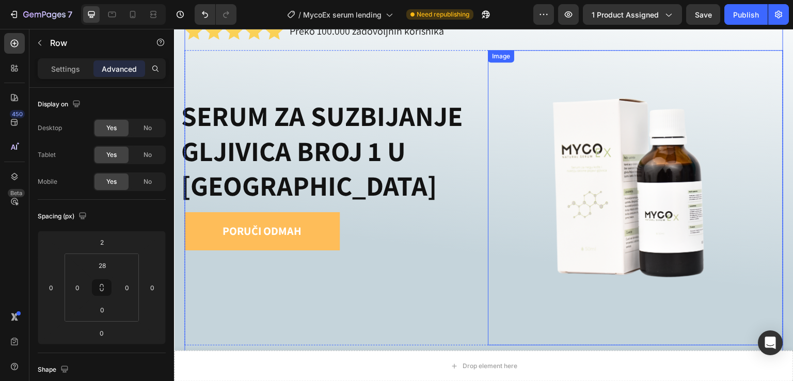
click at [626, 61] on img at bounding box center [635, 197] width 295 height 295
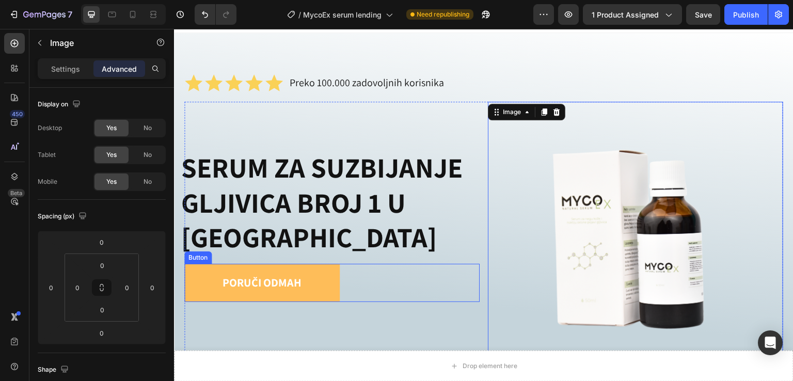
scroll to position [0, 0]
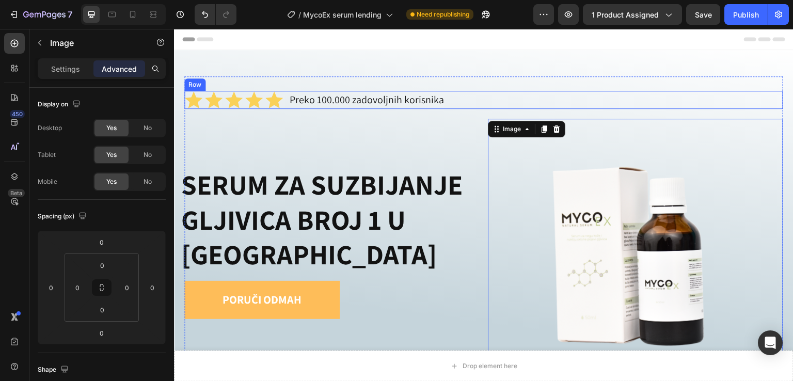
click at [725, 91] on div "Icon Icon Icon Icon Icon Icon List Preko 100.000 zadovoljnih korisnika Text Blo…" at bounding box center [483, 100] width 599 height 18
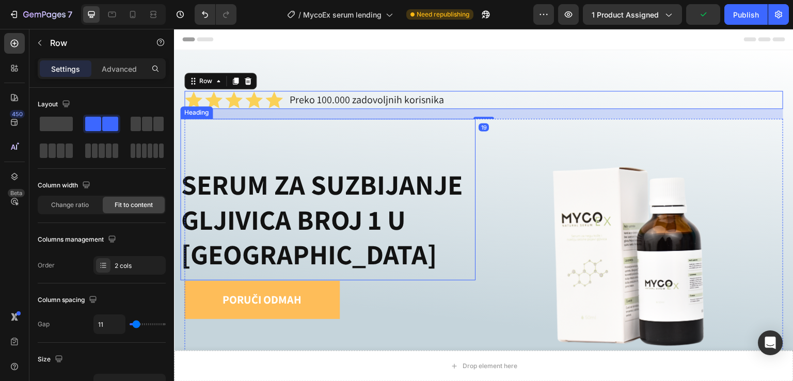
click at [325, 188] on h1 "SERUM ZA SUZBIJANJE GLJIVICA BROJ 1 U [GEOGRAPHIC_DATA]" at bounding box center [327, 219] width 295 height 107
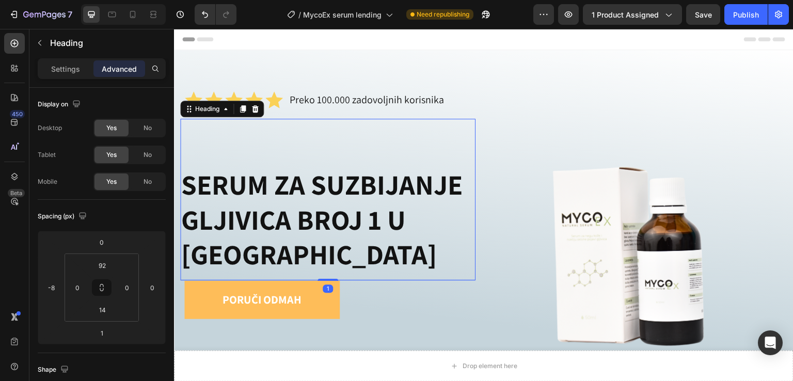
click at [424, 137] on div "SERUM ZA SUZBIJANJE GLJIVICA BROJ 1 U EVROPI Heading 1" at bounding box center [327, 200] width 295 height 162
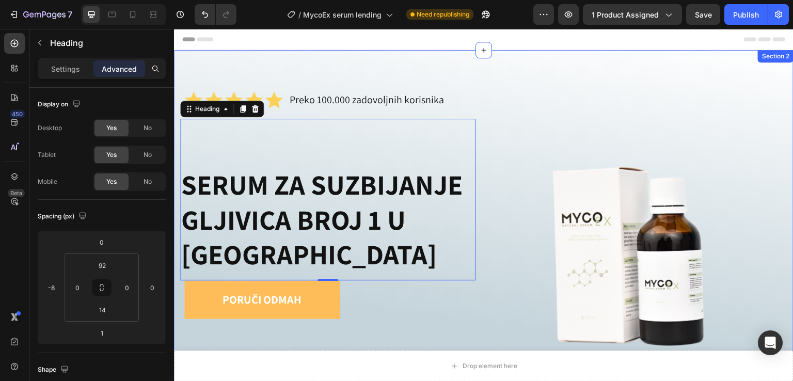
click at [560, 78] on div "Icon Icon Icon Icon Icon Icon List Preko 100.000 zadovoljnih korisnika Text Blo…" at bounding box center [483, 249] width 599 height 347
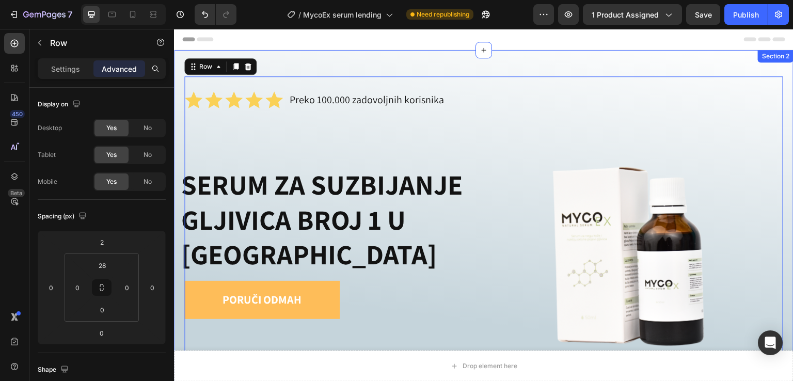
click at [779, 68] on div "Icon Icon Icon Icon Icon Icon List Preko 100.000 zadovoljnih korisnika Text Blo…" at bounding box center [483, 255] width 619 height 410
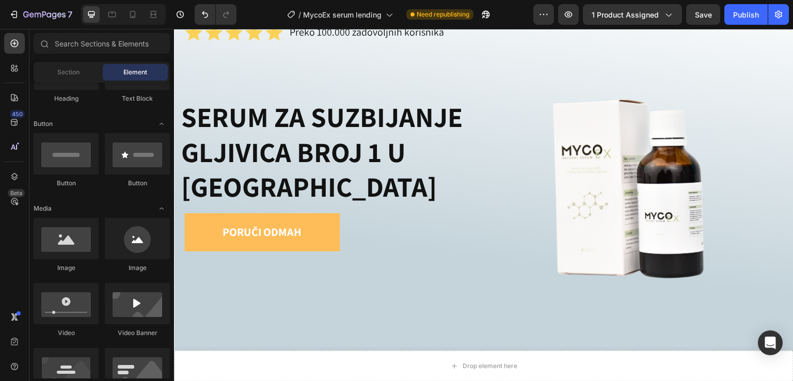
scroll to position [39, 0]
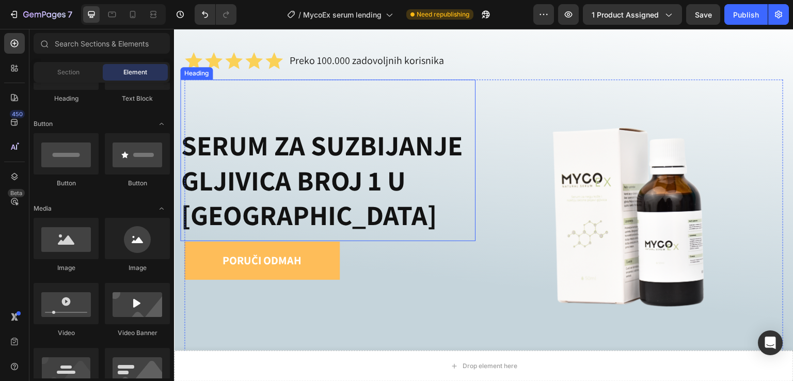
click at [219, 157] on h1 "SERUM ZA SUZBIJANJE GLJIVICA BROJ 1 U [GEOGRAPHIC_DATA]" at bounding box center [327, 180] width 295 height 107
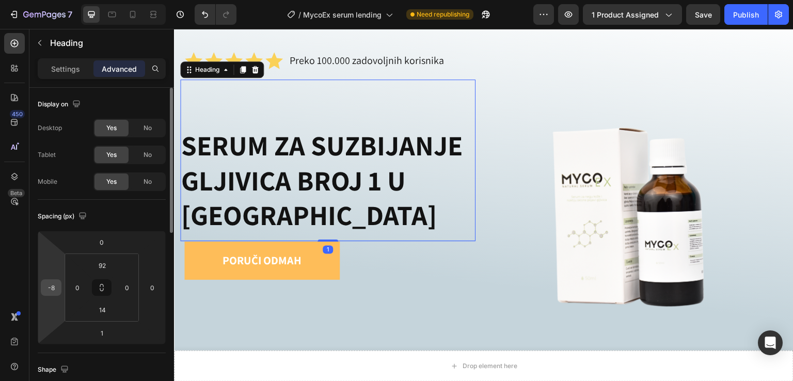
click at [44, 287] on input "-8" at bounding box center [50, 287] width 15 height 15
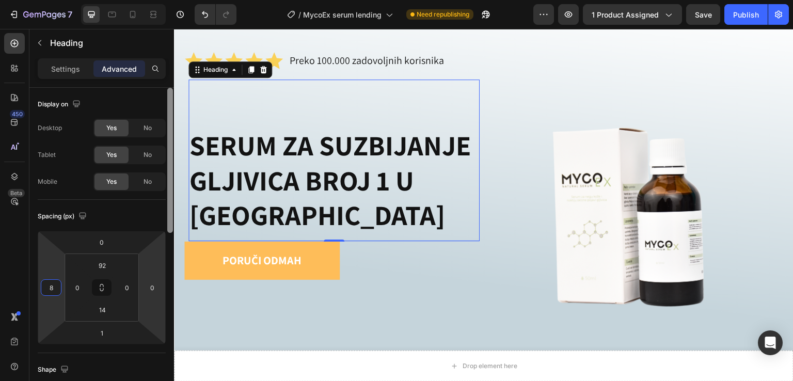
type input "9"
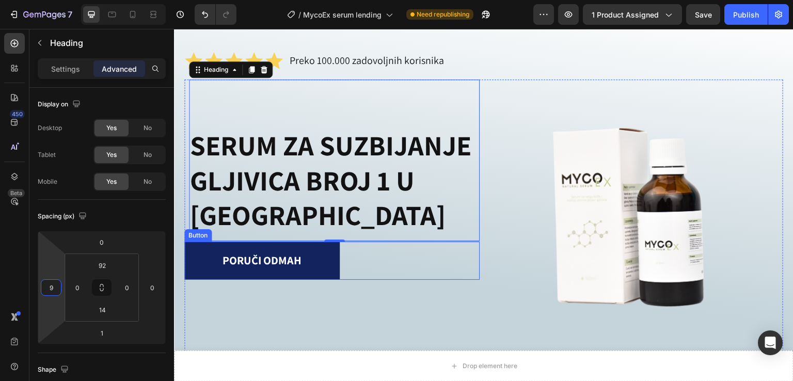
click at [196, 258] on link "Poruči odmah" at bounding box center [261, 261] width 155 height 38
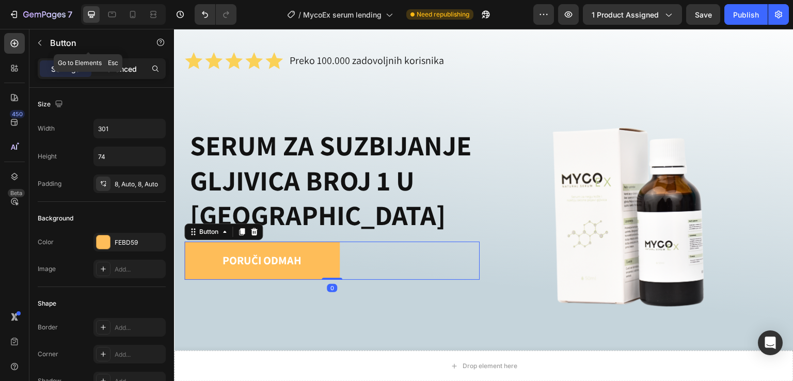
drag, startPoint x: 121, startPoint y: 57, endPoint x: 119, endPoint y: 62, distance: 6.0
click at [120, 59] on div "Sections(18) Elements(84) Section Element Hero Section Product Detail Brands Tr…" at bounding box center [101, 205] width 144 height 352
click at [119, 67] on p "Advanced" at bounding box center [119, 68] width 35 height 11
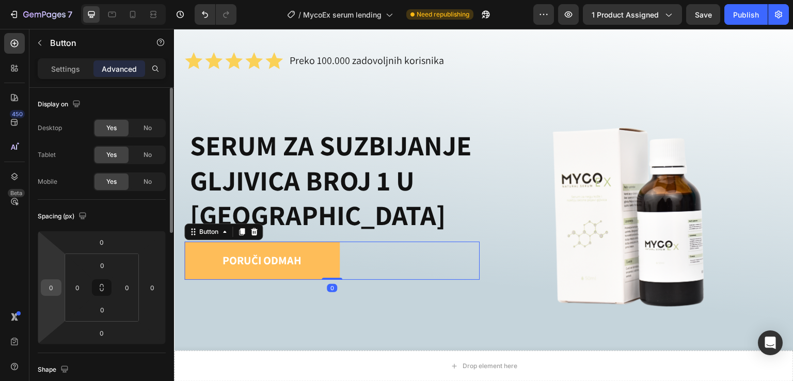
drag, startPoint x: 59, startPoint y: 289, endPoint x: 40, endPoint y: 286, distance: 19.3
click at [41, 289] on div "0" at bounding box center [51, 287] width 21 height 17
click at [61, 0] on html "7 / MycoEx serum lending Need republishing Preview 1 product assigned Save Publ…" at bounding box center [396, 0] width 793 height 0
click at [51, 285] on input "-2" at bounding box center [50, 287] width 15 height 15
click at [0, 0] on div "Spacing (px) 0 9 0 0 0 0 0 0" at bounding box center [0, 0] width 0 height 0
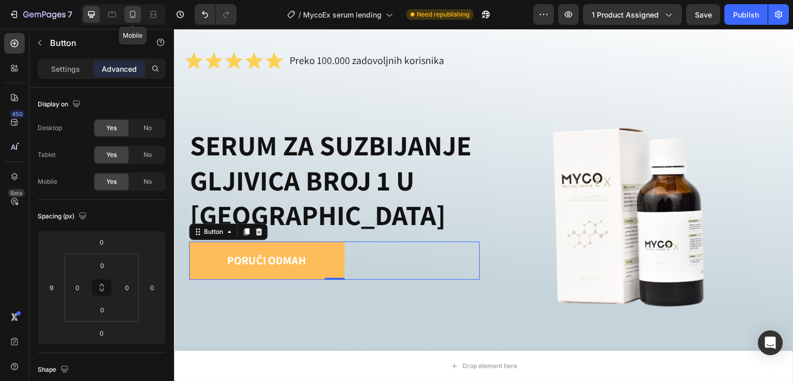
click at [128, 13] on icon at bounding box center [132, 14] width 10 height 10
type input "0"
type input "403"
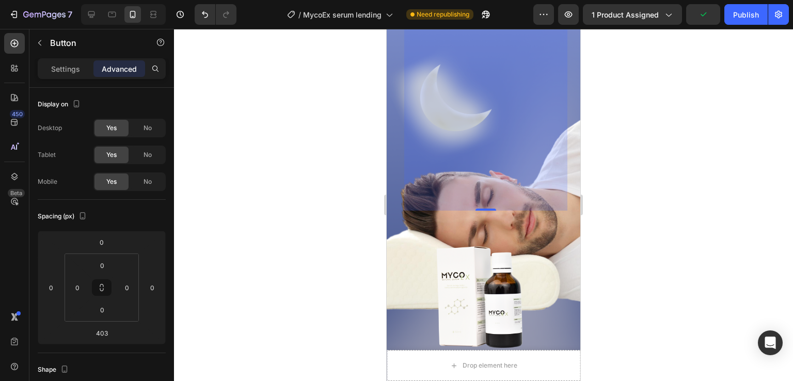
scroll to position [275, 0]
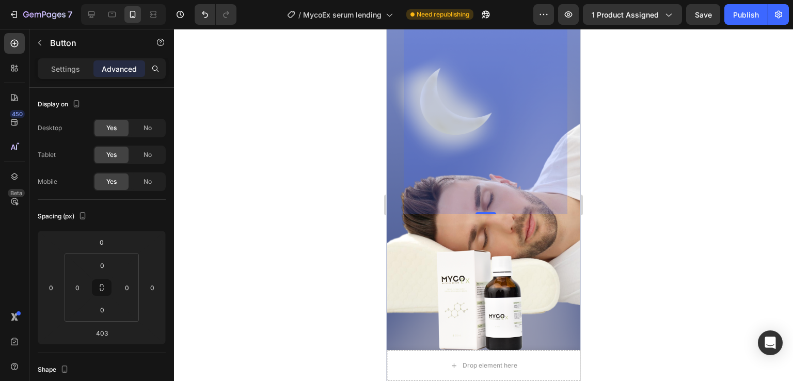
click at [392, 202] on div "Icon Icon Icon Icon Icon Icon List Preko 100.000 zadovoljnih korisnika Text Blo…" at bounding box center [484, 94] width 194 height 611
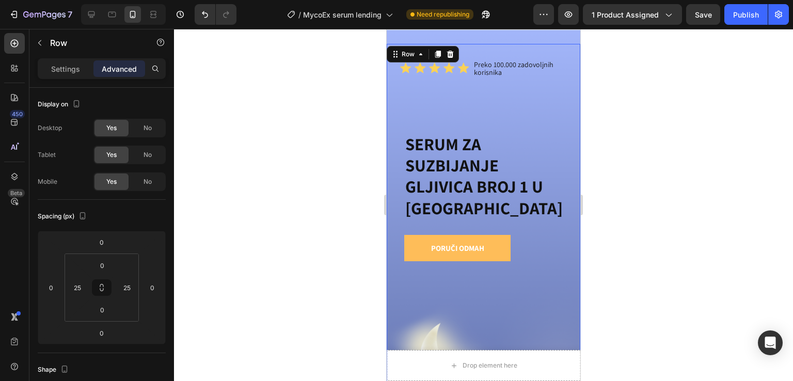
scroll to position [0, 0]
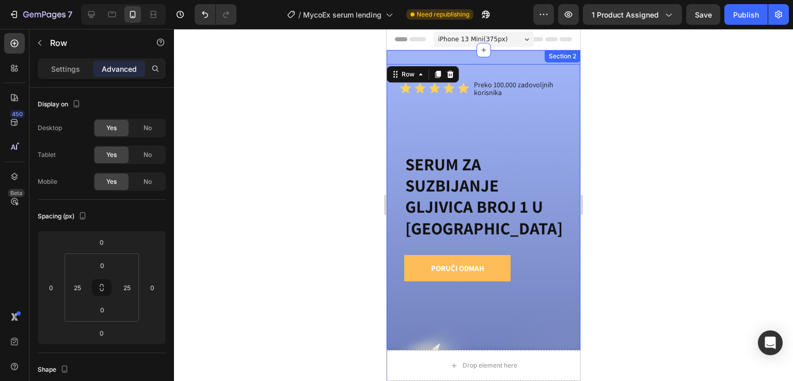
click at [394, 57] on div "Icon Icon Icon Icon Icon Icon List Preko 100.000 zadovoljnih korisnika Text Blo…" at bounding box center [484, 374] width 194 height 649
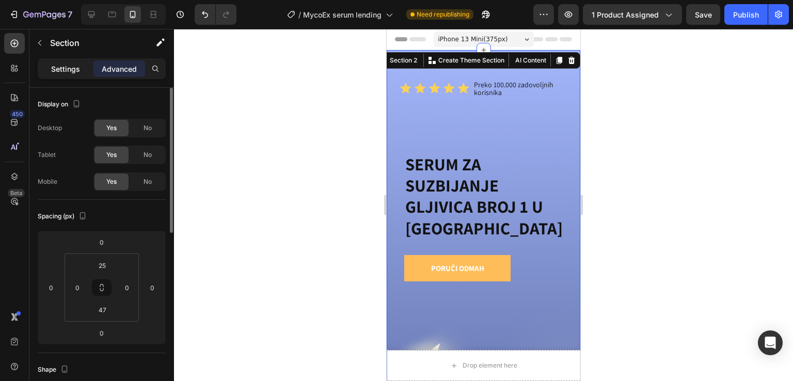
click at [71, 67] on p "Settings" at bounding box center [65, 68] width 29 height 11
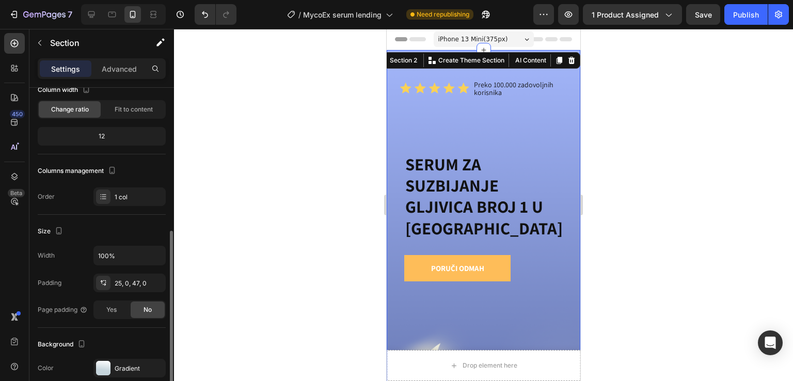
scroll to position [138, 0]
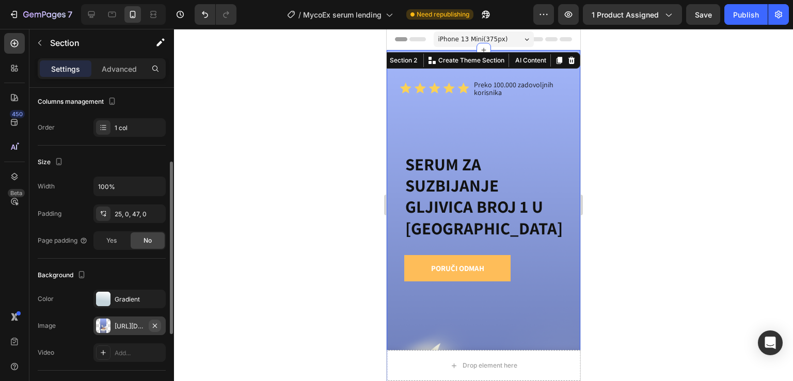
click at [155, 325] on icon "button" at bounding box center [155, 326] width 8 height 8
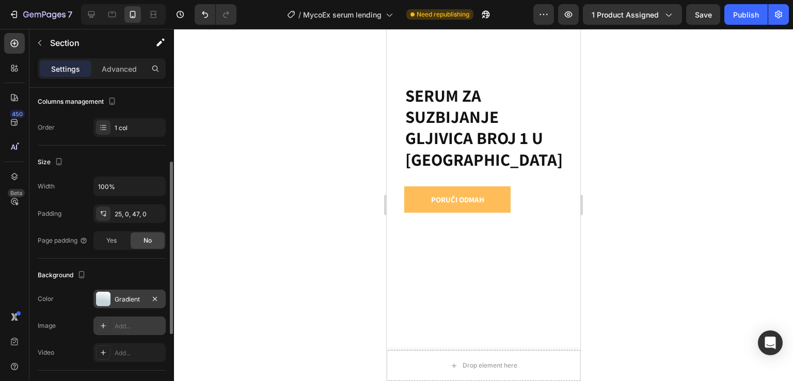
click at [103, 302] on div at bounding box center [103, 299] width 14 height 14
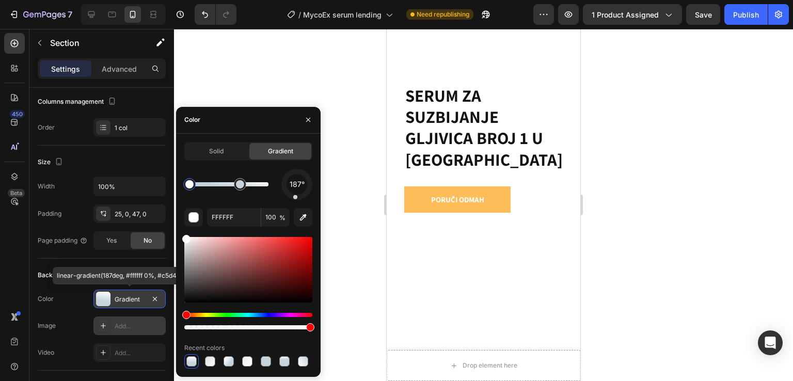
click at [103, 302] on div at bounding box center [103, 299] width 14 height 14
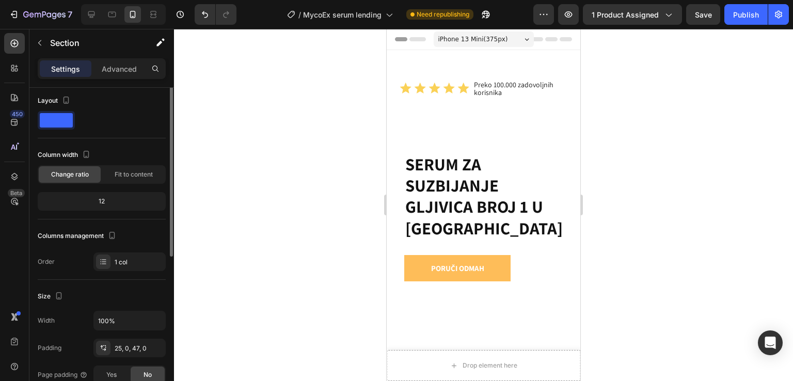
scroll to position [0, 0]
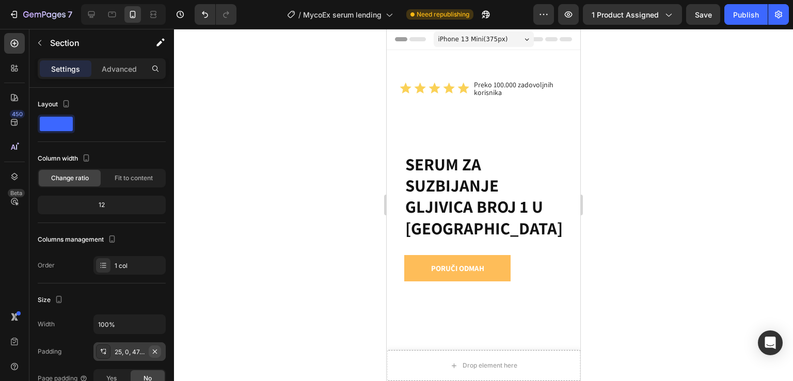
click at [158, 349] on icon "button" at bounding box center [155, 351] width 8 height 8
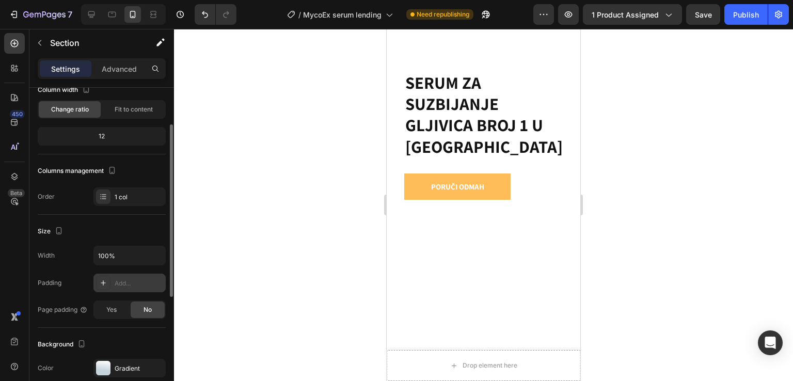
scroll to position [138, 0]
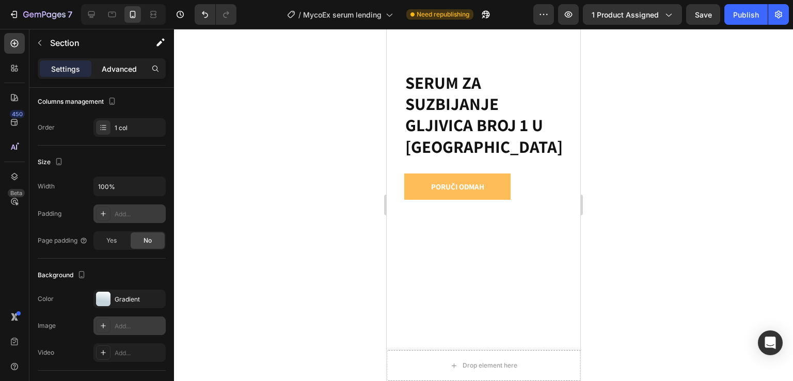
click at [118, 68] on p "Advanced" at bounding box center [119, 68] width 35 height 11
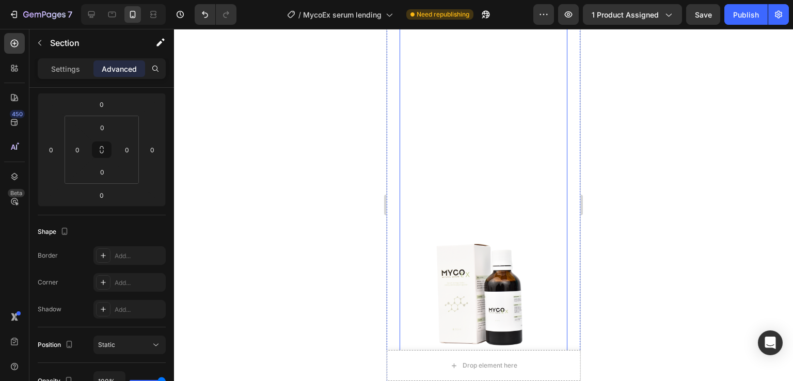
scroll to position [275, 0]
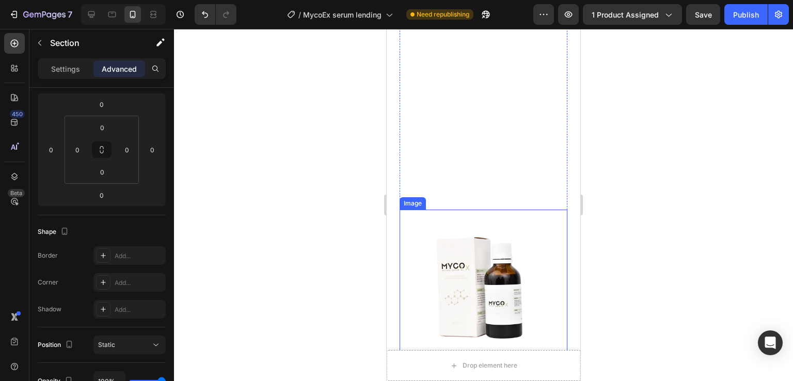
click at [444, 250] on img at bounding box center [483, 294] width 168 height 168
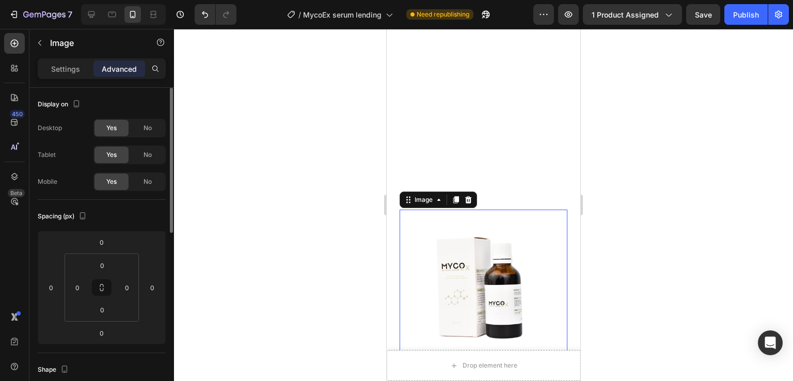
click at [461, 262] on img at bounding box center [483, 294] width 168 height 168
click at [462, 106] on div "Poruči odmah Button" at bounding box center [483, 84] width 168 height 234
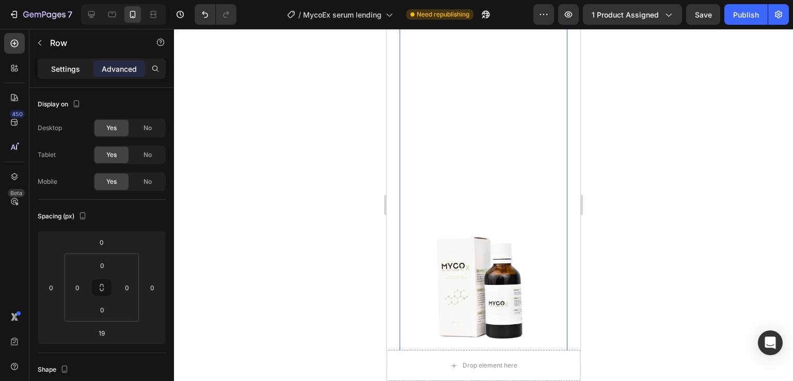
click at [70, 73] on p "Settings" at bounding box center [65, 68] width 29 height 11
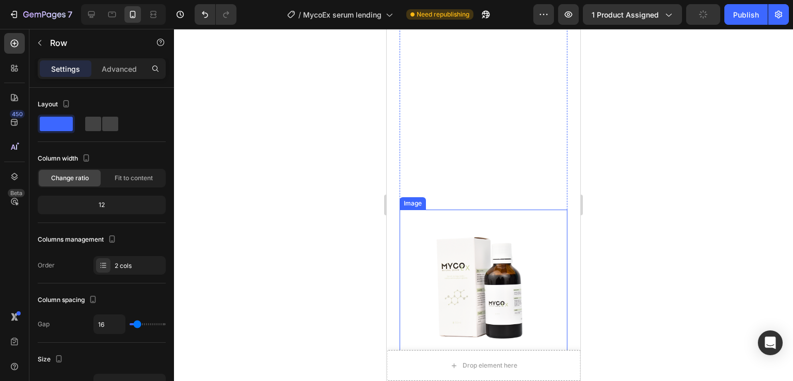
scroll to position [206, 0]
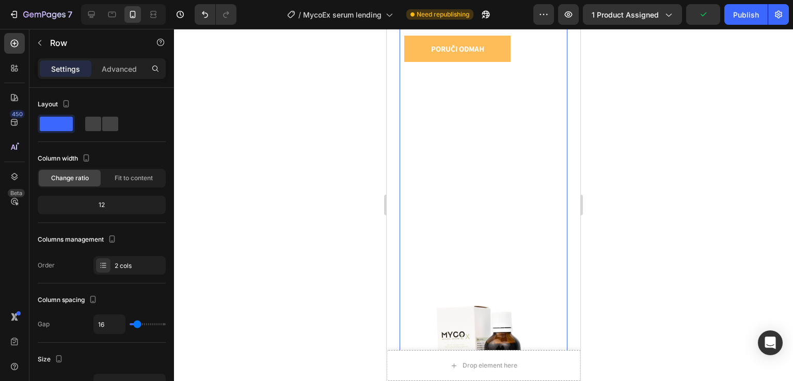
click at [482, 193] on div "Poruči odmah Button" at bounding box center [483, 153] width 168 height 234
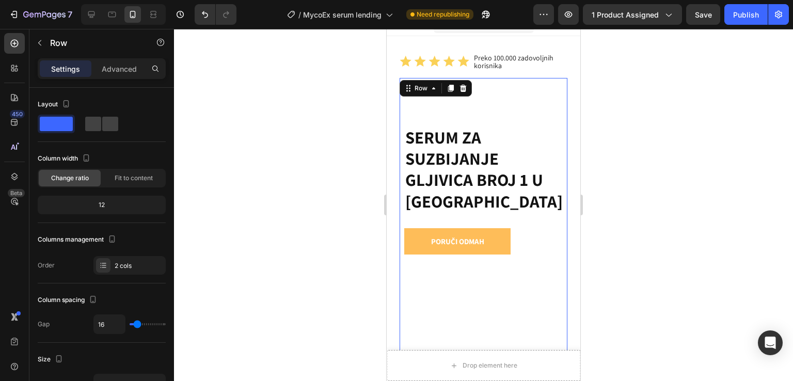
scroll to position [0, 0]
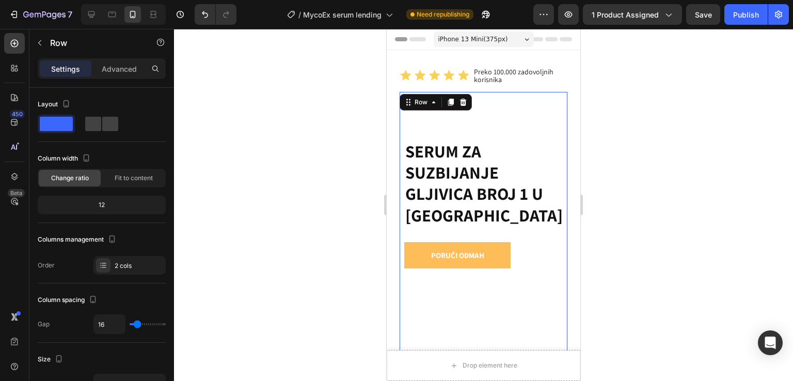
click at [491, 286] on div "Poruči odmah Button" at bounding box center [483, 359] width 168 height 234
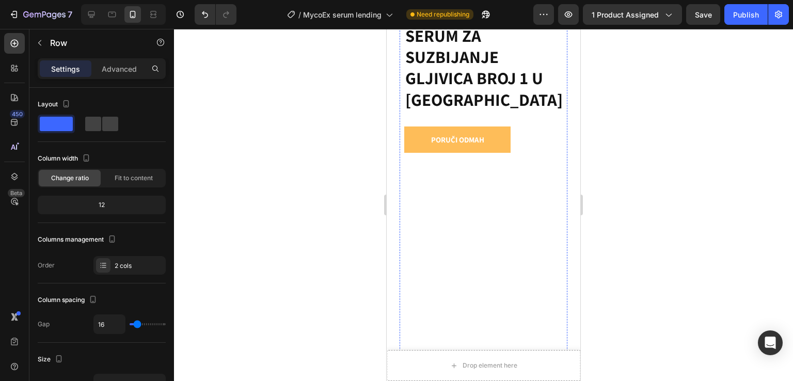
scroll to position [206, 0]
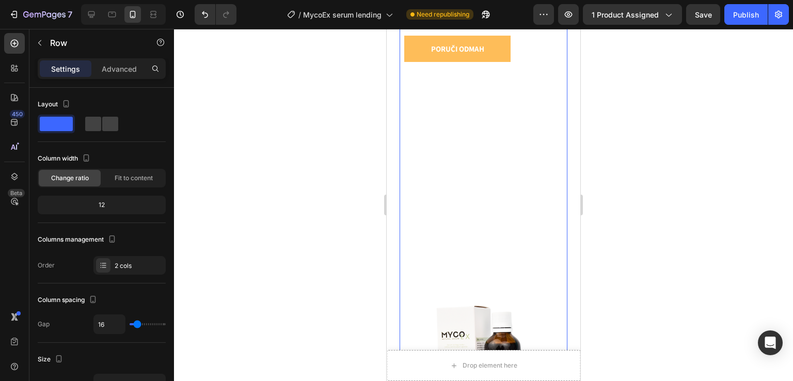
drag, startPoint x: 504, startPoint y: 230, endPoint x: 477, endPoint y: 199, distance: 41.4
click at [393, 151] on div "Icon Icon Icon Icon Icon Icon List Preko 100.000 zadovoljnih korisnika Text Blo…" at bounding box center [484, 150] width 194 height 611
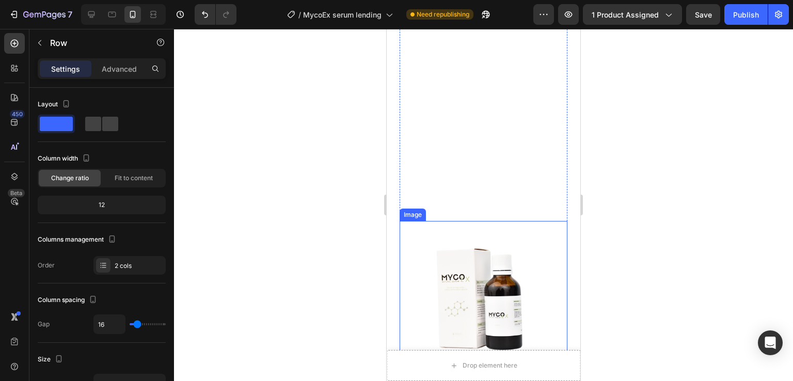
scroll to position [275, 0]
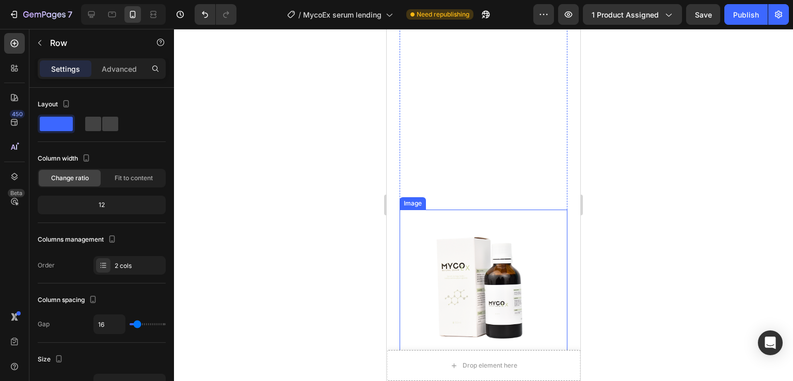
click at [472, 254] on img at bounding box center [483, 294] width 168 height 168
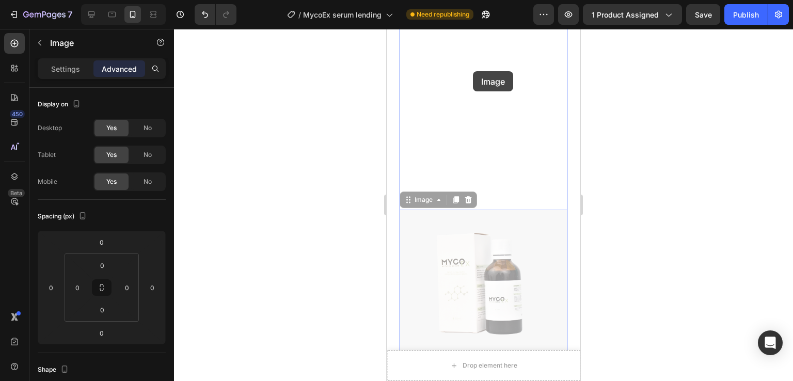
drag, startPoint x: 437, startPoint y: 234, endPoint x: 473, endPoint y: 83, distance: 155.5
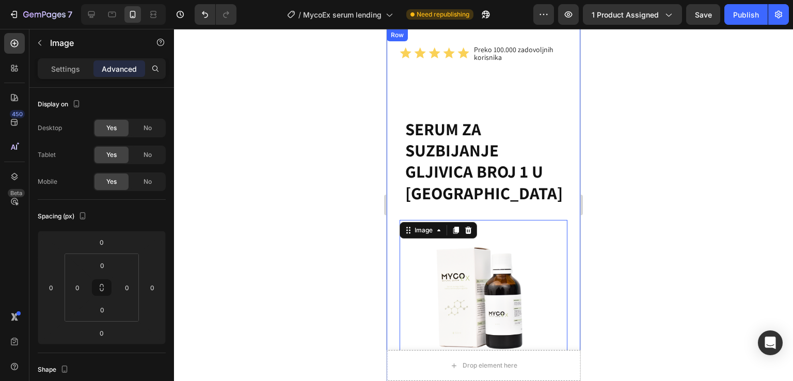
scroll to position [0, 0]
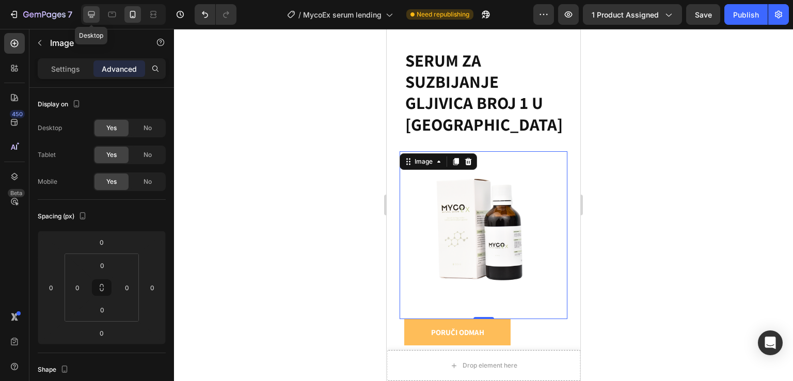
click at [90, 13] on icon at bounding box center [91, 14] width 10 height 10
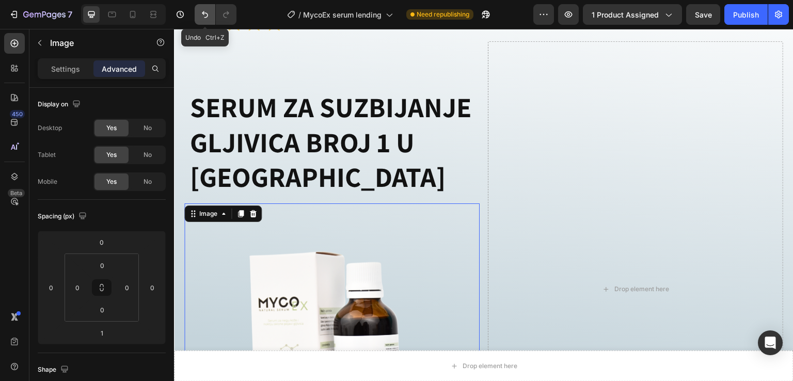
click at [204, 13] on icon "Undo/Redo" at bounding box center [205, 14] width 6 height 7
type input "0"
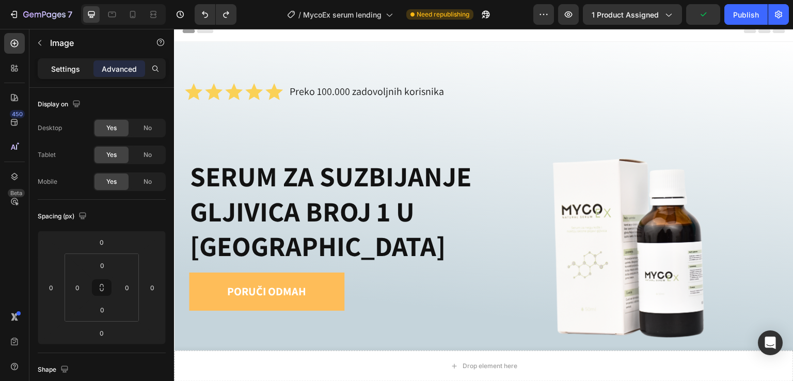
click at [80, 66] on div "Settings" at bounding box center [66, 68] width 52 height 17
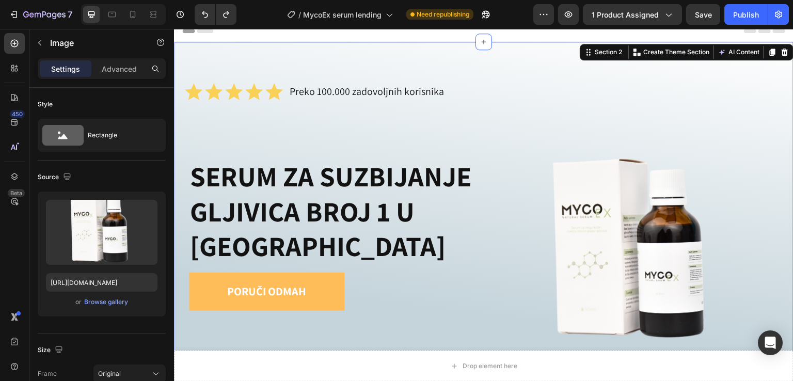
click at [182, 51] on div "Icon Icon Icon Icon Icon Icon List Preko 100.000 zadovoljnih korisnika Text Blo…" at bounding box center [483, 247] width 619 height 410
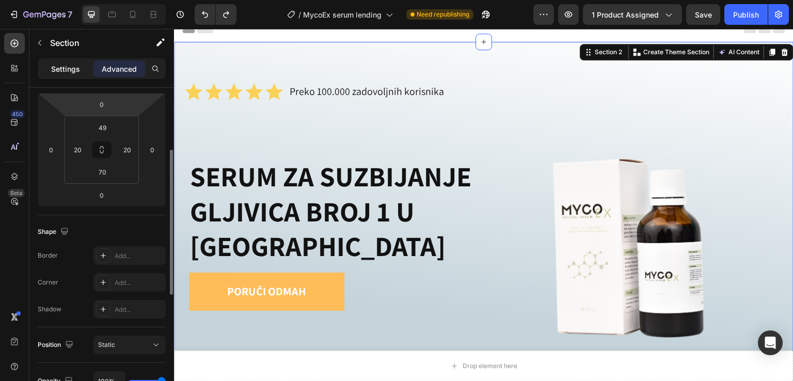
click at [68, 67] on p "Settings" at bounding box center [65, 68] width 29 height 11
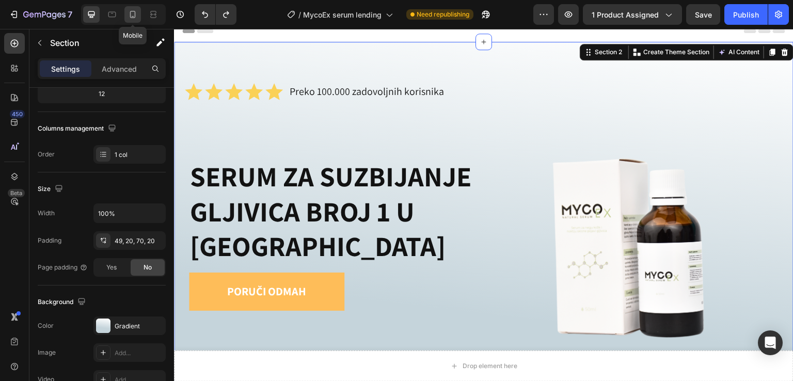
click at [130, 17] on icon at bounding box center [133, 14] width 6 height 7
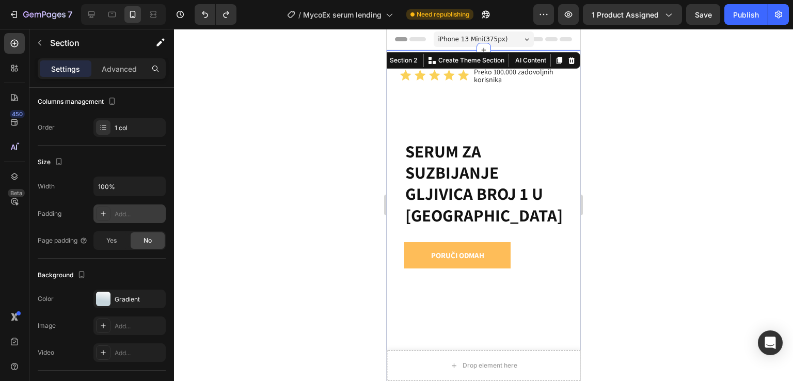
click at [110, 215] on div at bounding box center [103, 213] width 14 height 14
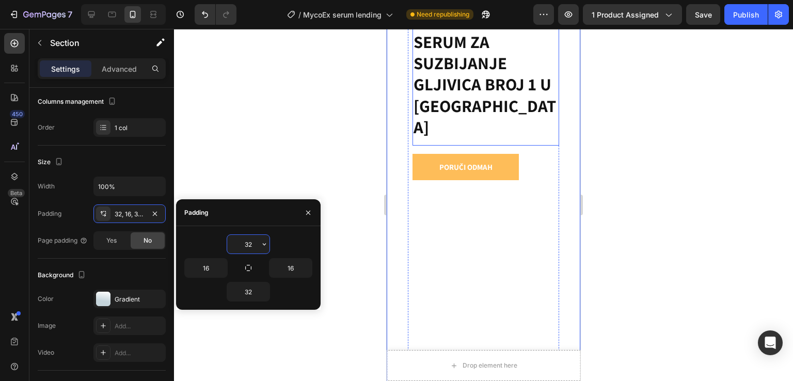
scroll to position [138, 0]
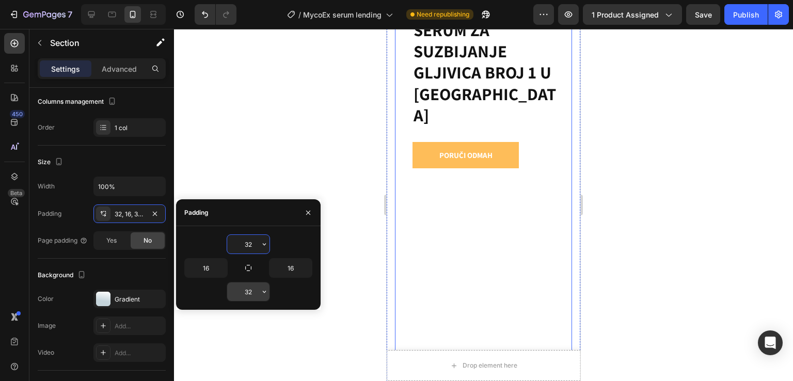
click at [244, 293] on input "32" at bounding box center [248, 291] width 42 height 19
click at [190, 231] on div "32 16 16 0" at bounding box center [248, 268] width 144 height 84
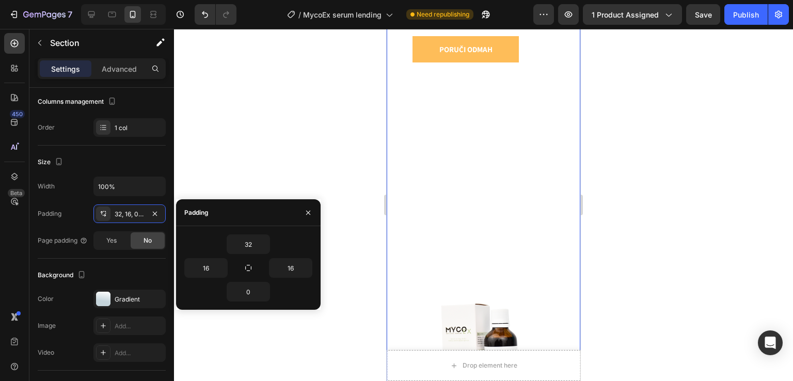
scroll to position [344, 0]
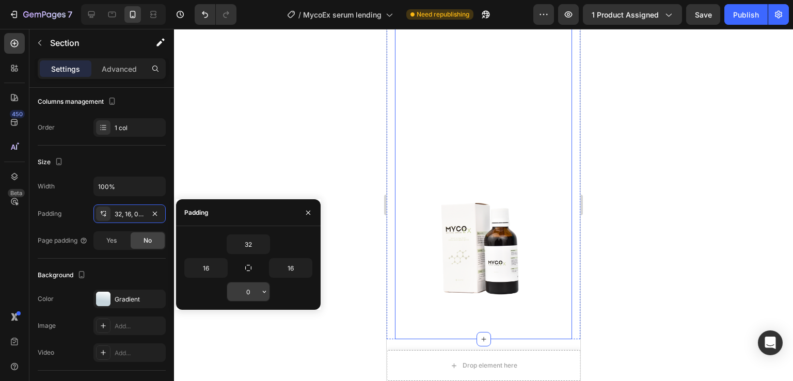
click at [248, 291] on input "0" at bounding box center [248, 291] width 42 height 19
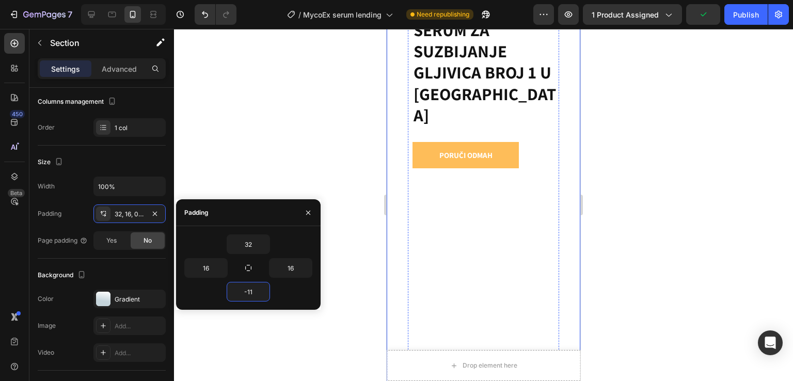
scroll to position [206, 0]
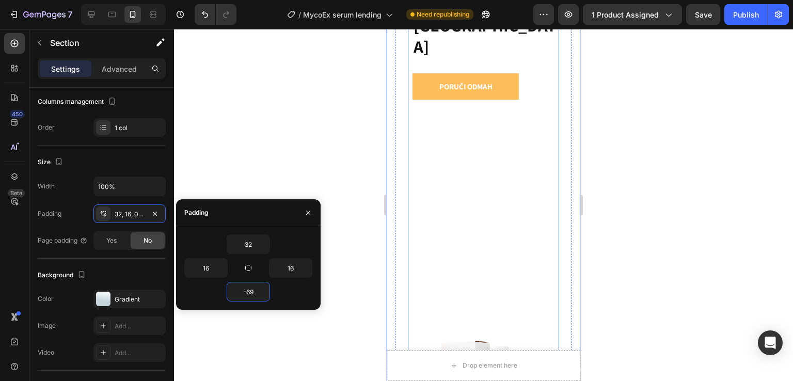
type input "-70"
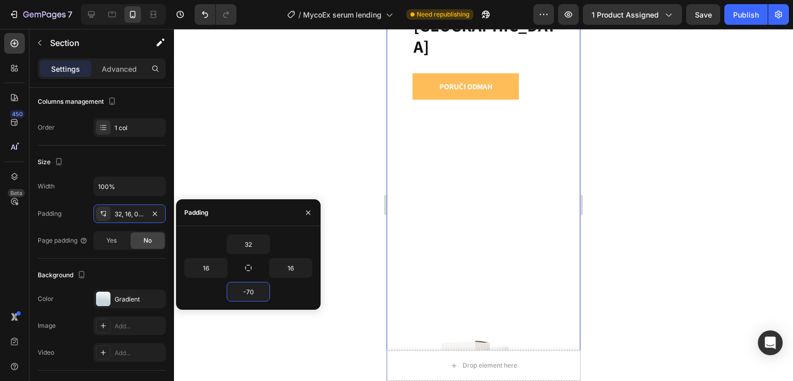
click at [309, 213] on icon "button" at bounding box center [308, 212] width 8 height 8
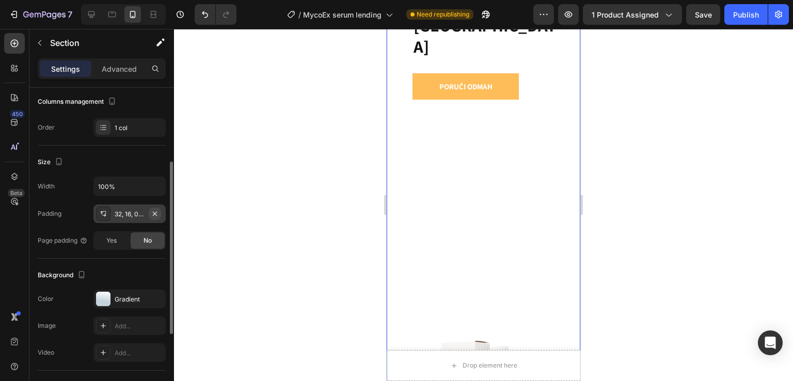
click at [158, 213] on button "button" at bounding box center [155, 213] width 12 height 12
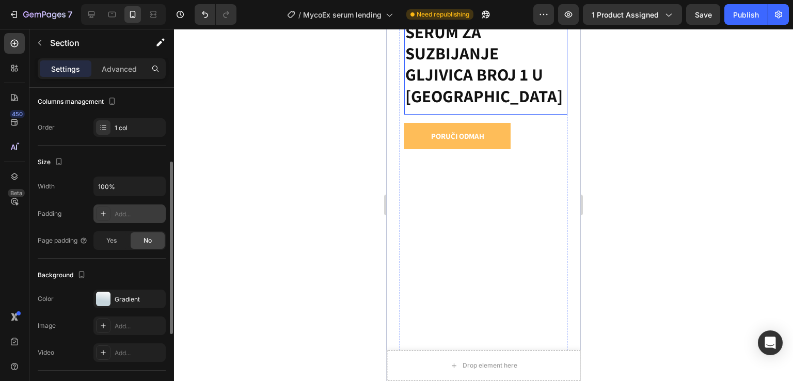
scroll to position [0, 0]
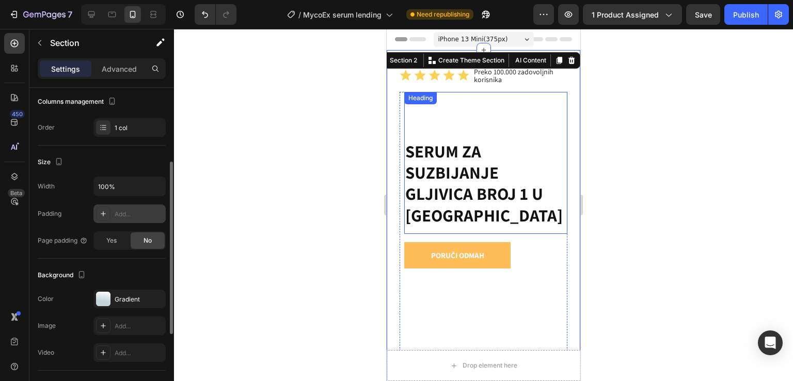
click at [504, 142] on h1 "SERUM ZA SUZBIJANJE GLJIVICA BROJ 1 U [GEOGRAPHIC_DATA]" at bounding box center [485, 182] width 163 height 87
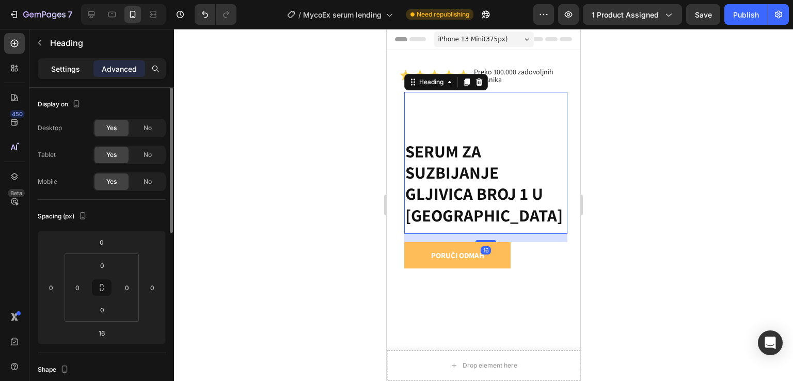
click at [46, 67] on div "Settings" at bounding box center [66, 68] width 52 height 17
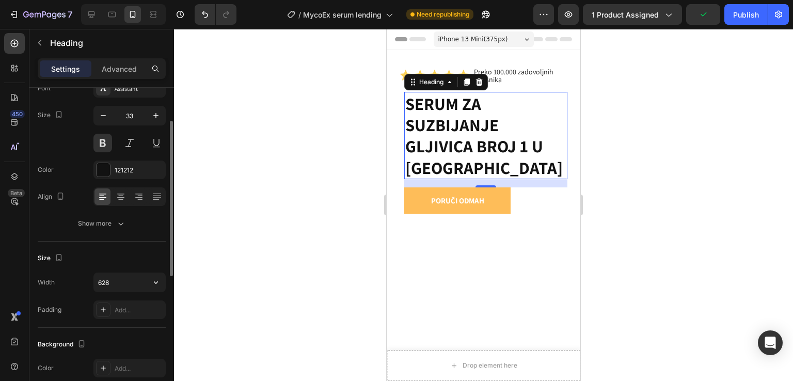
scroll to position [138, 0]
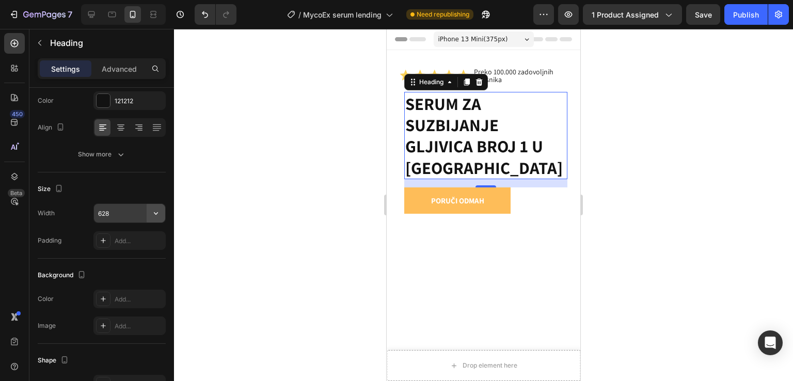
click at [156, 212] on icon "button" at bounding box center [156, 213] width 10 height 10
drag, startPoint x: 141, startPoint y: 205, endPoint x: 136, endPoint y: 220, distance: 15.3
click at [140, 206] on input "628" at bounding box center [129, 213] width 71 height 19
click at [132, 217] on input "628" at bounding box center [129, 213] width 71 height 19
click at [148, 212] on button "button" at bounding box center [156, 213] width 19 height 19
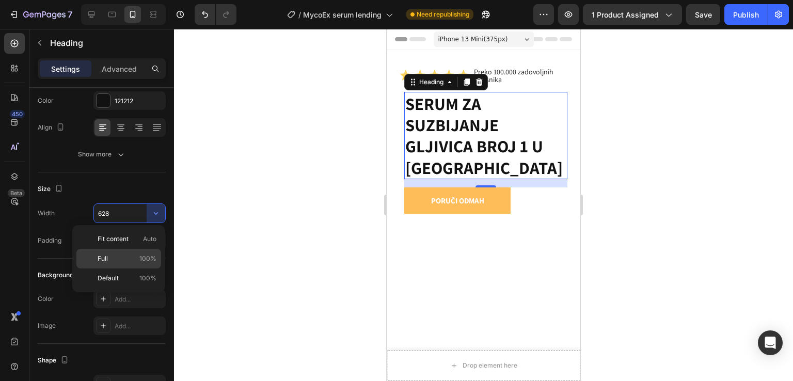
click at [126, 257] on p "Full 100%" at bounding box center [127, 258] width 59 height 9
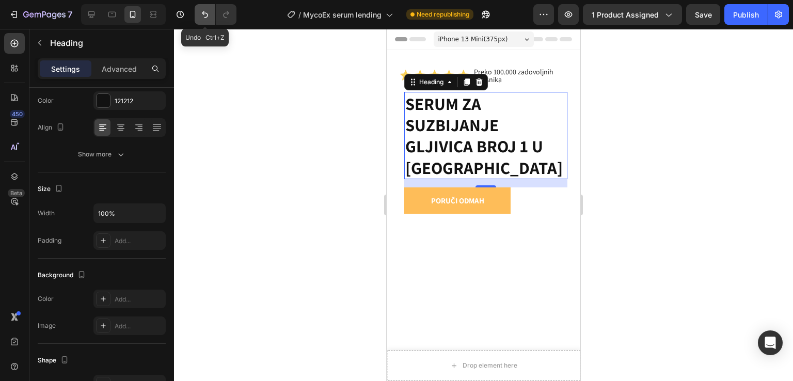
click at [208, 12] on icon "Undo/Redo" at bounding box center [205, 14] width 10 height 10
type input "628"
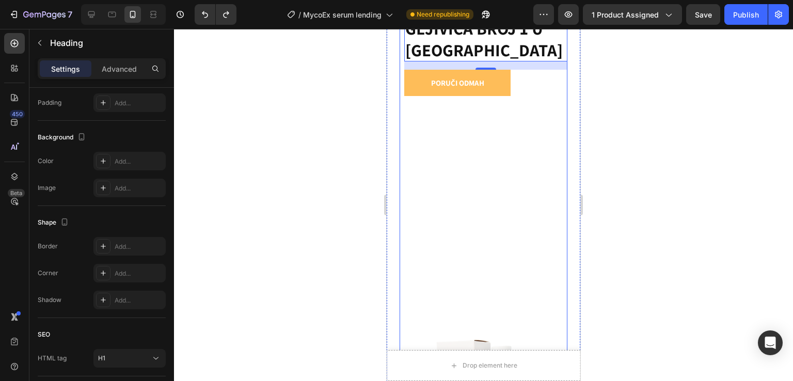
scroll to position [137, 0]
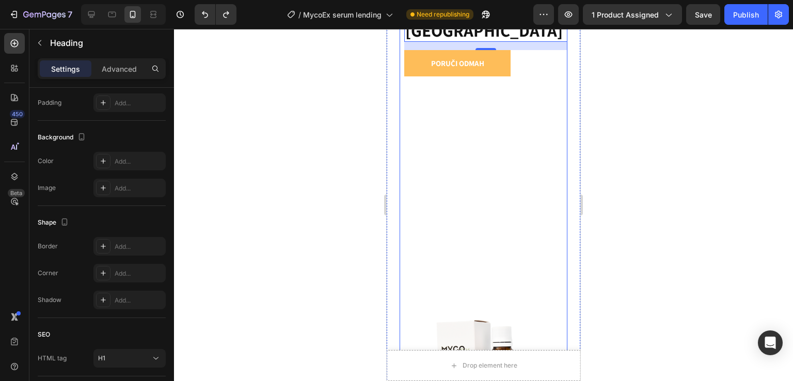
click at [455, 213] on div "Poruči odmah Button" at bounding box center [483, 167] width 168 height 234
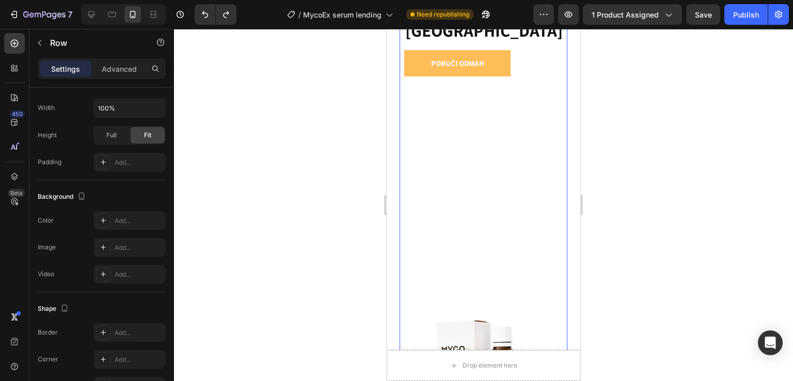
scroll to position [0, 0]
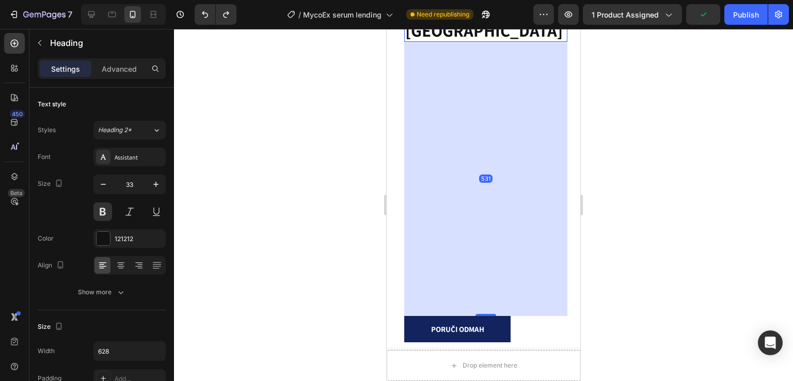
drag, startPoint x: 475, startPoint y: 49, endPoint x: 498, endPoint y: 254, distance: 206.1
click at [485, 314] on div at bounding box center [485, 315] width 21 height 2
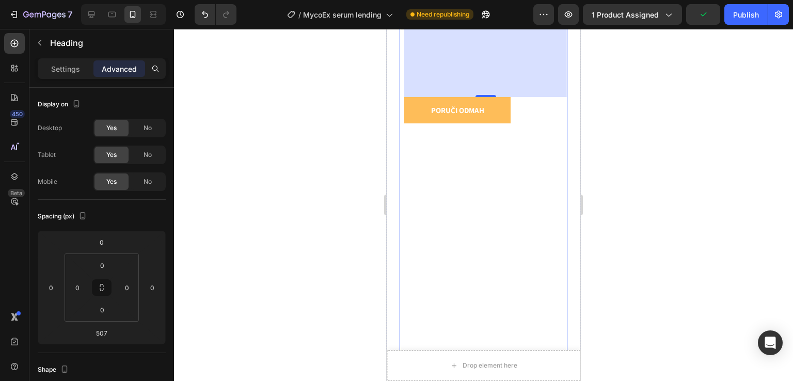
scroll to position [413, 0]
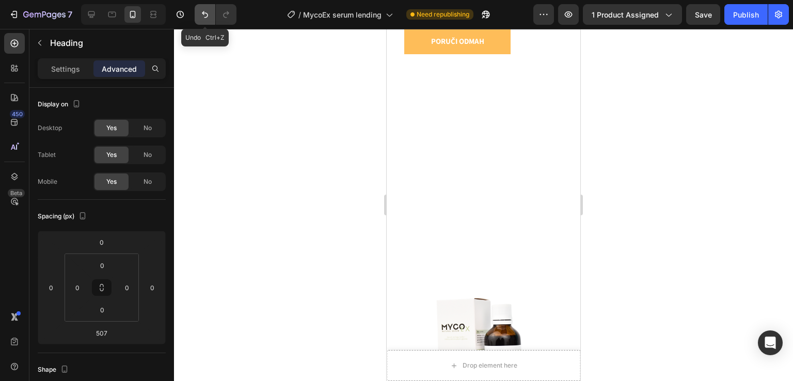
click at [200, 10] on icon "Undo/Redo" at bounding box center [205, 14] width 10 height 10
click at [205, 16] on icon "Undo/Redo" at bounding box center [205, 14] width 10 height 10
type input "16"
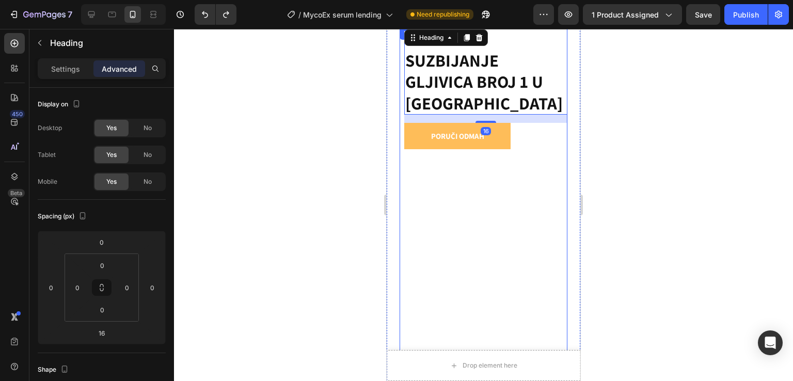
scroll to position [22, 0]
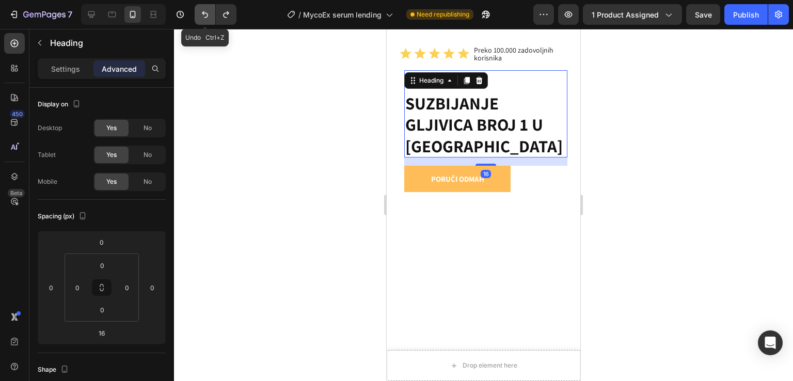
click at [208, 13] on icon "Undo/Redo" at bounding box center [205, 14] width 10 height 10
click at [226, 14] on icon "Undo/Redo" at bounding box center [226, 14] width 10 height 10
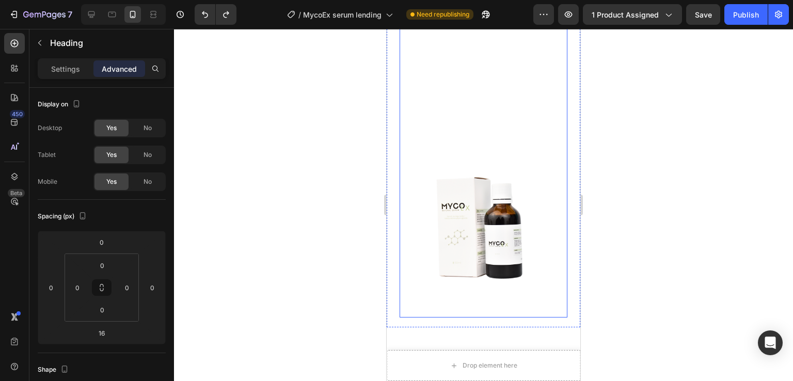
scroll to position [297, 0]
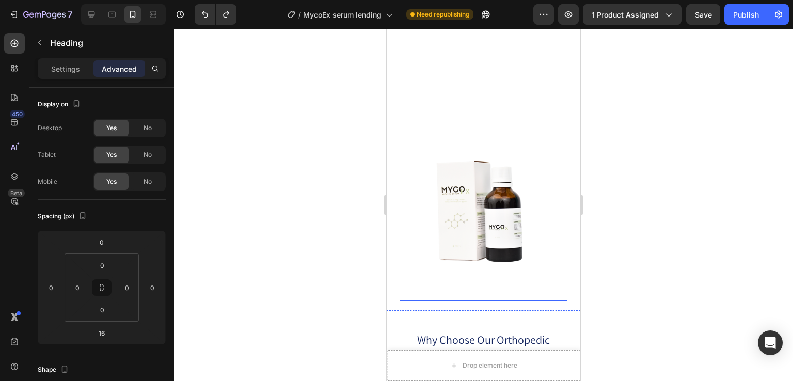
click at [512, 81] on div "Poruči odmah Button" at bounding box center [483, 8] width 168 height 234
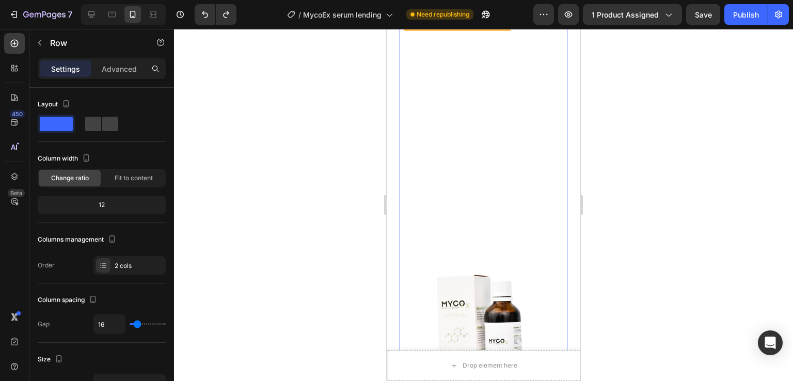
scroll to position [365, 0]
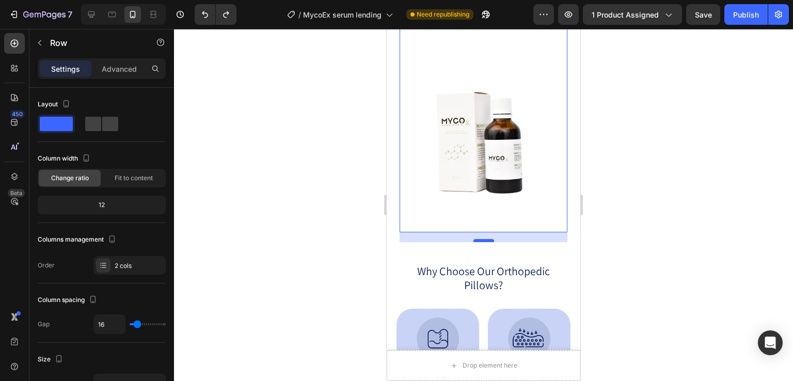
click at [487, 239] on div at bounding box center [483, 240] width 21 height 3
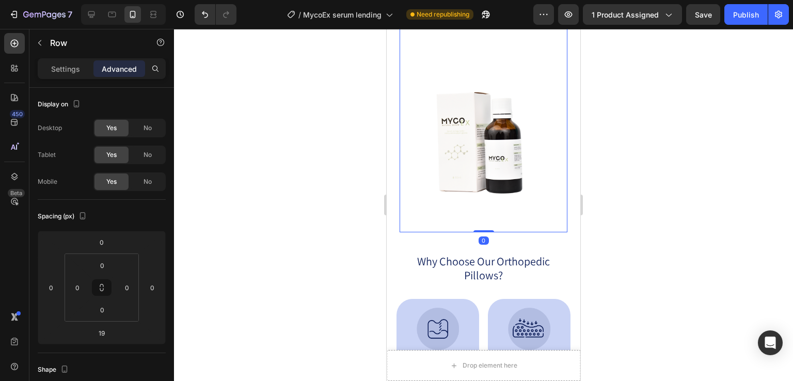
drag, startPoint x: 487, startPoint y: 232, endPoint x: 488, endPoint y: 215, distance: 17.1
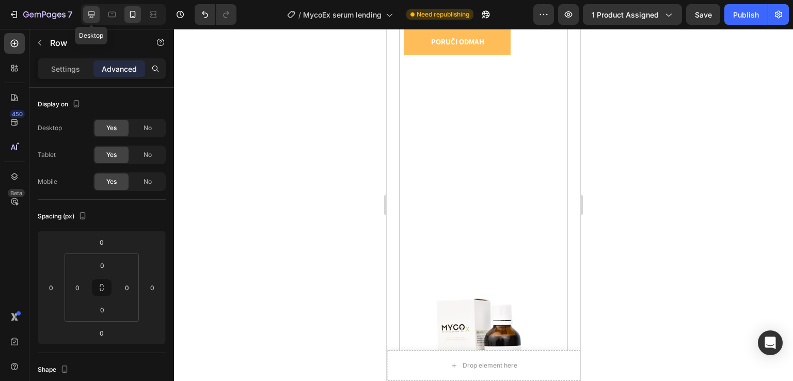
click at [92, 14] on icon at bounding box center [91, 14] width 10 height 10
type input "19"
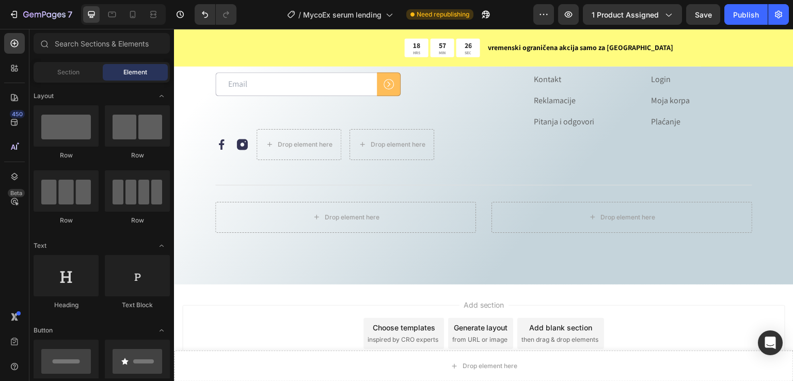
drag, startPoint x: 791, startPoint y: 44, endPoint x: 948, endPoint y: 360, distance: 353.3
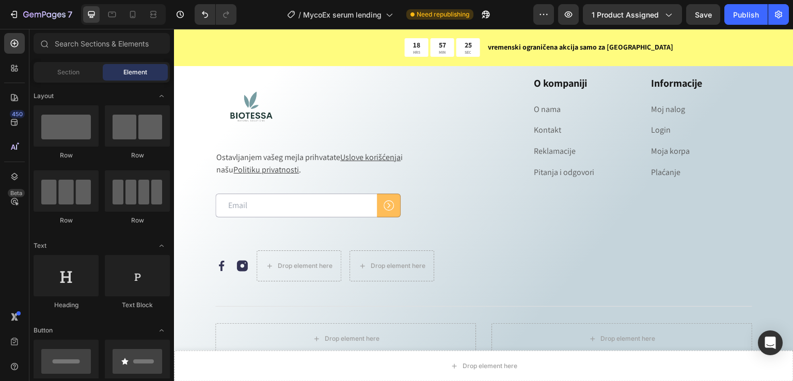
scroll to position [4864, 0]
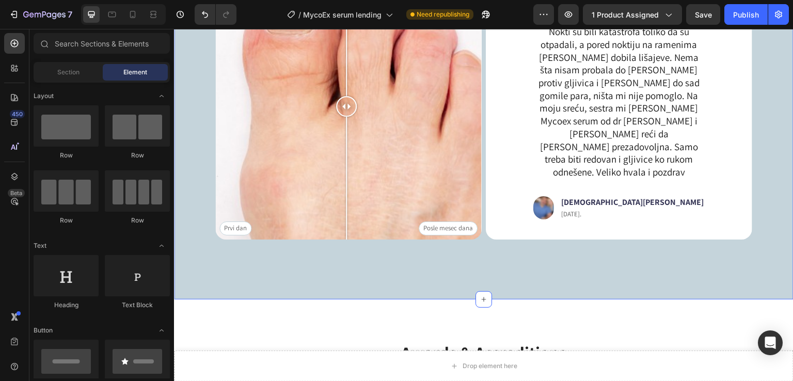
scroll to position [1845, 0]
